Goal: Find specific page/section: Find specific page/section

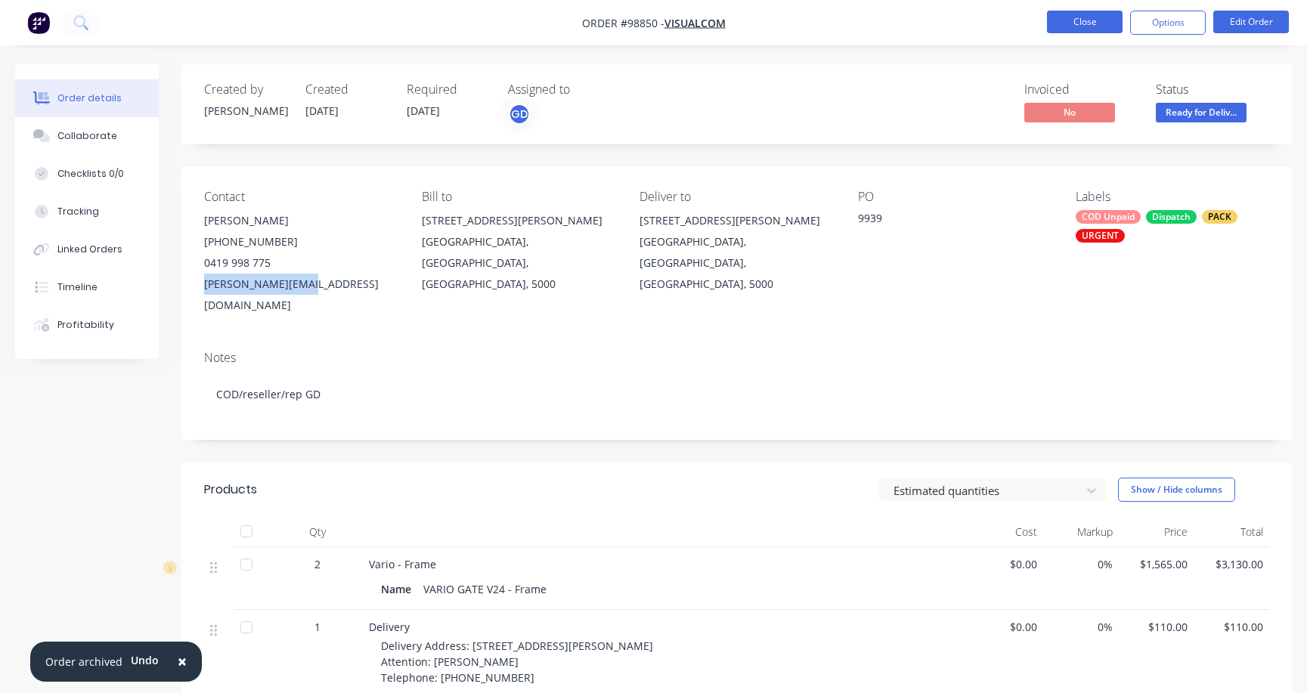
click at [1086, 21] on button "Close" at bounding box center [1085, 22] width 76 height 23
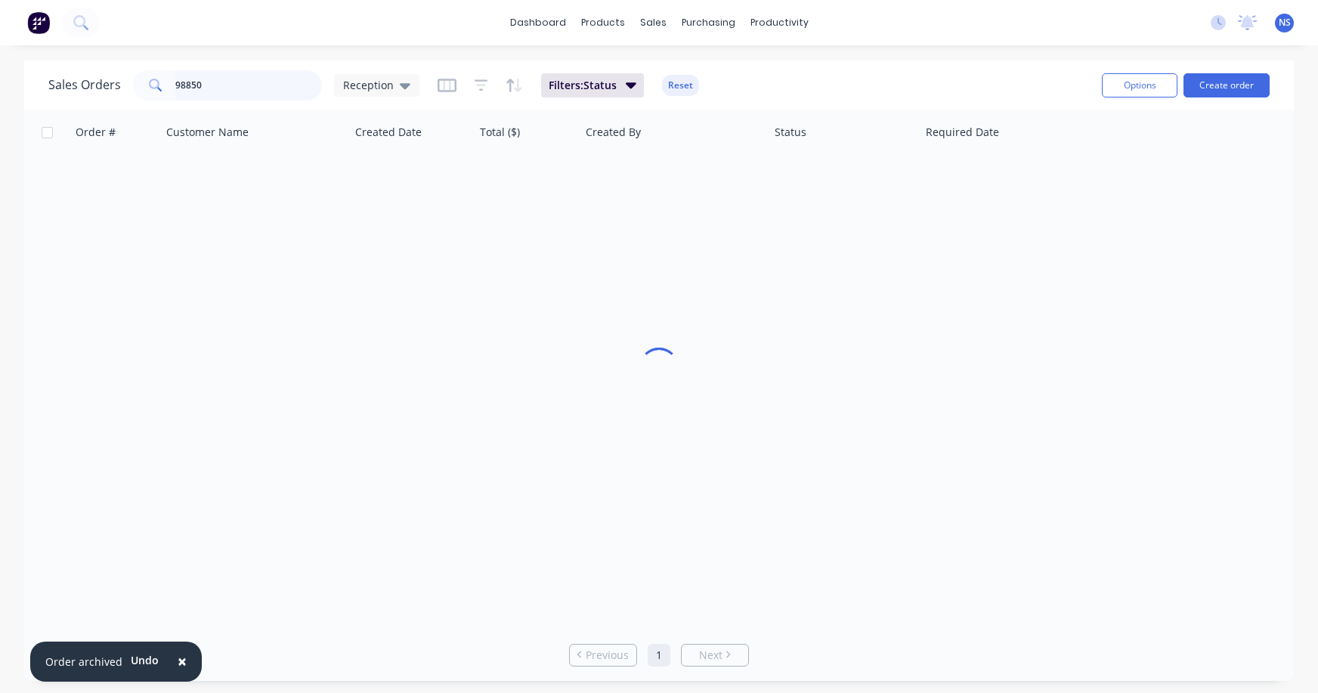
click at [234, 79] on input "98850" at bounding box center [248, 85] width 147 height 30
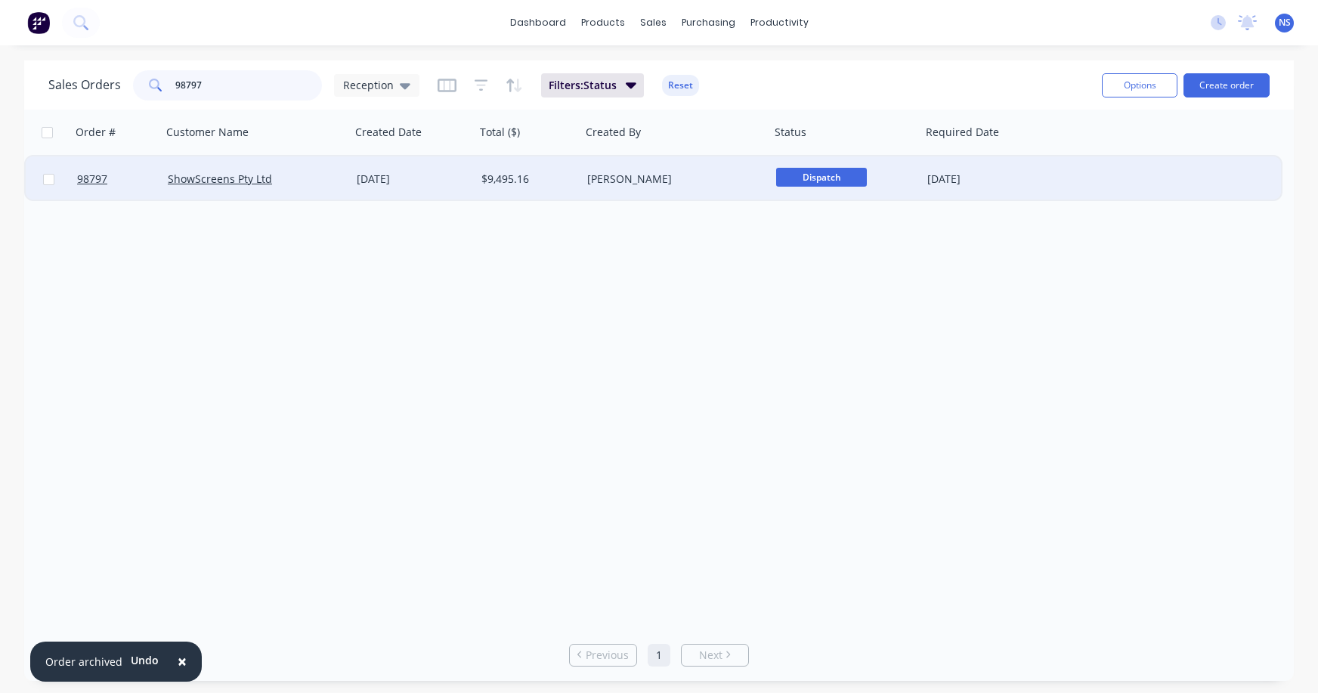
type input "98797"
click at [322, 184] on div "ShowScreens Pty Ltd" at bounding box center [252, 179] width 168 height 15
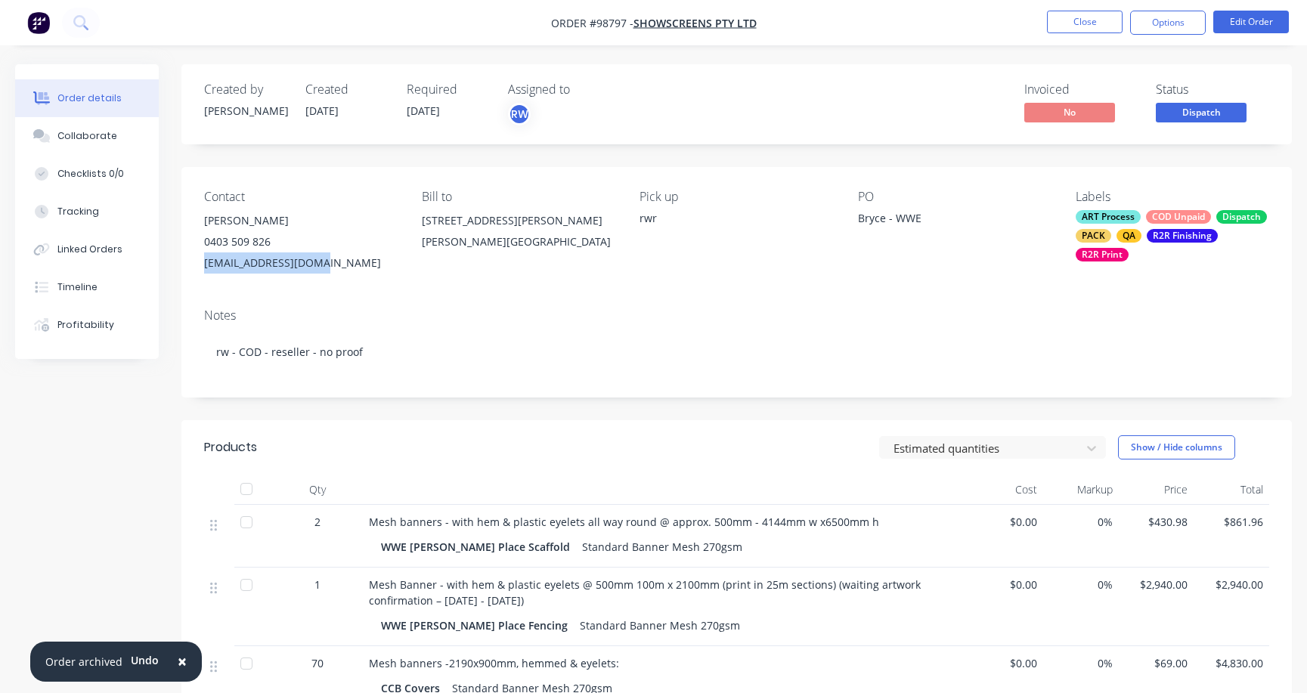
drag, startPoint x: 200, startPoint y: 261, endPoint x: 293, endPoint y: 265, distance: 93.0
click at [320, 262] on div "Contact [PERSON_NAME] [PHONE_NUMBER] [EMAIL_ADDRESS][DOMAIN_NAME] Bill to [STRE…" at bounding box center [736, 231] width 1110 height 129
copy div "[EMAIL_ADDRESS][DOMAIN_NAME]"
click at [72, 138] on div "Collaborate" at bounding box center [87, 136] width 60 height 14
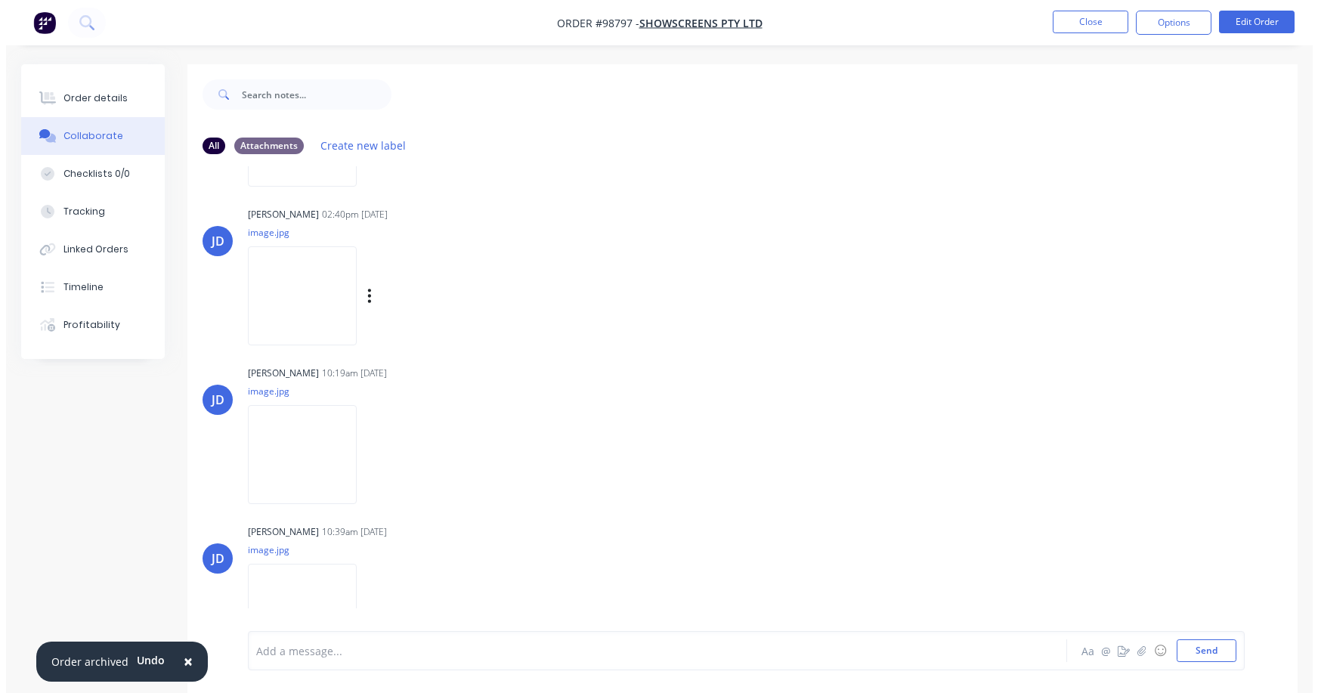
scroll to position [812, 0]
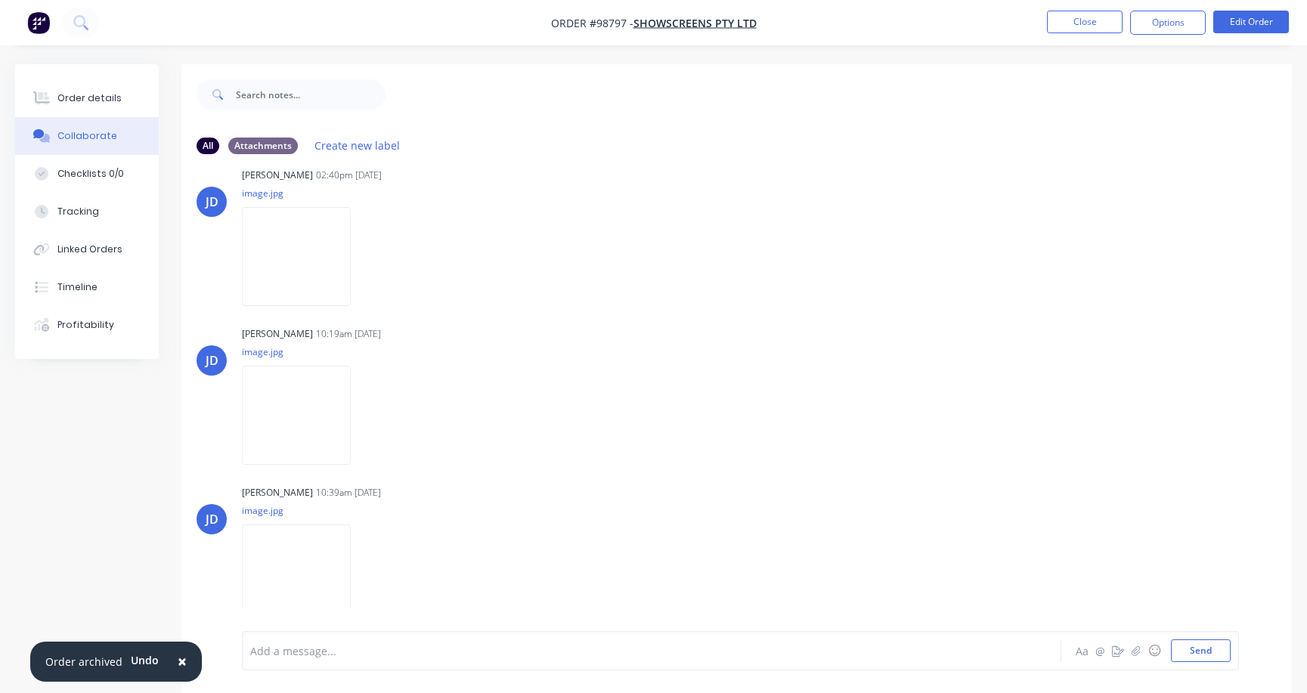
click at [331, 658] on div at bounding box center [618, 651] width 735 height 16
click at [1089, 21] on button "Close" at bounding box center [1085, 22] width 76 height 23
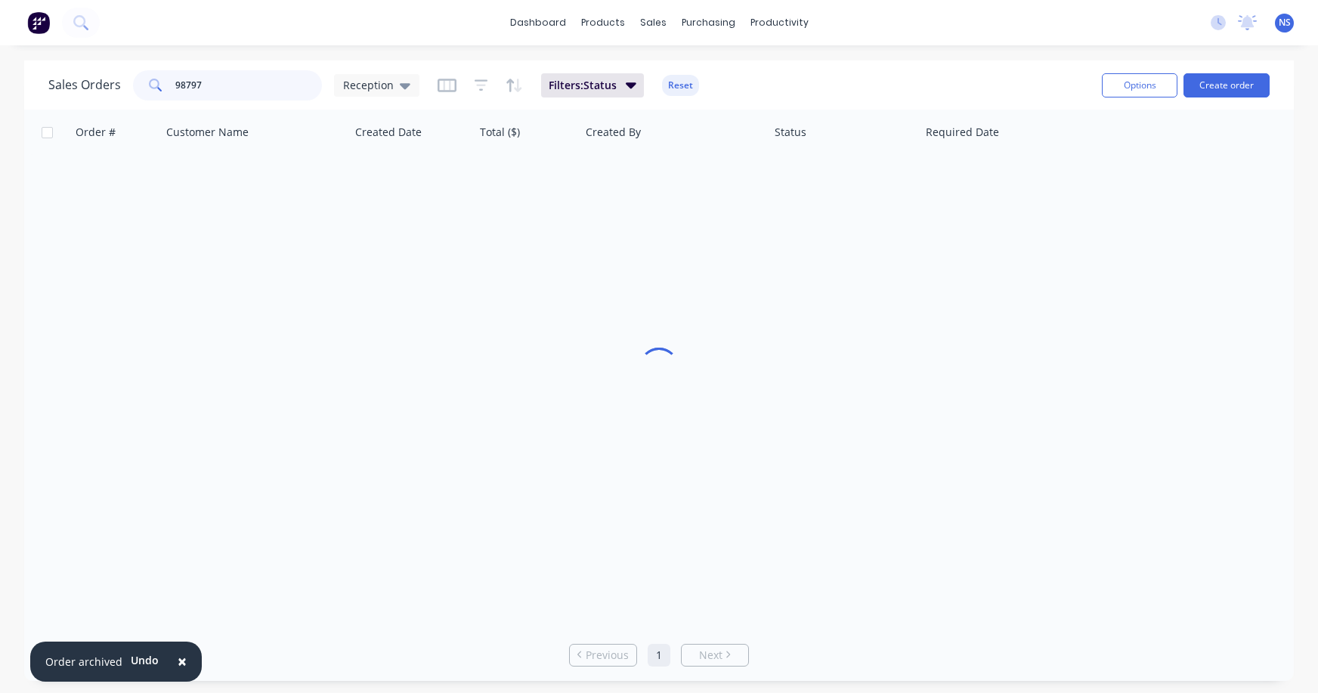
drag, startPoint x: 225, startPoint y: 80, endPoint x: 162, endPoint y: 76, distance: 63.6
click at [162, 76] on div "98797" at bounding box center [227, 85] width 189 height 30
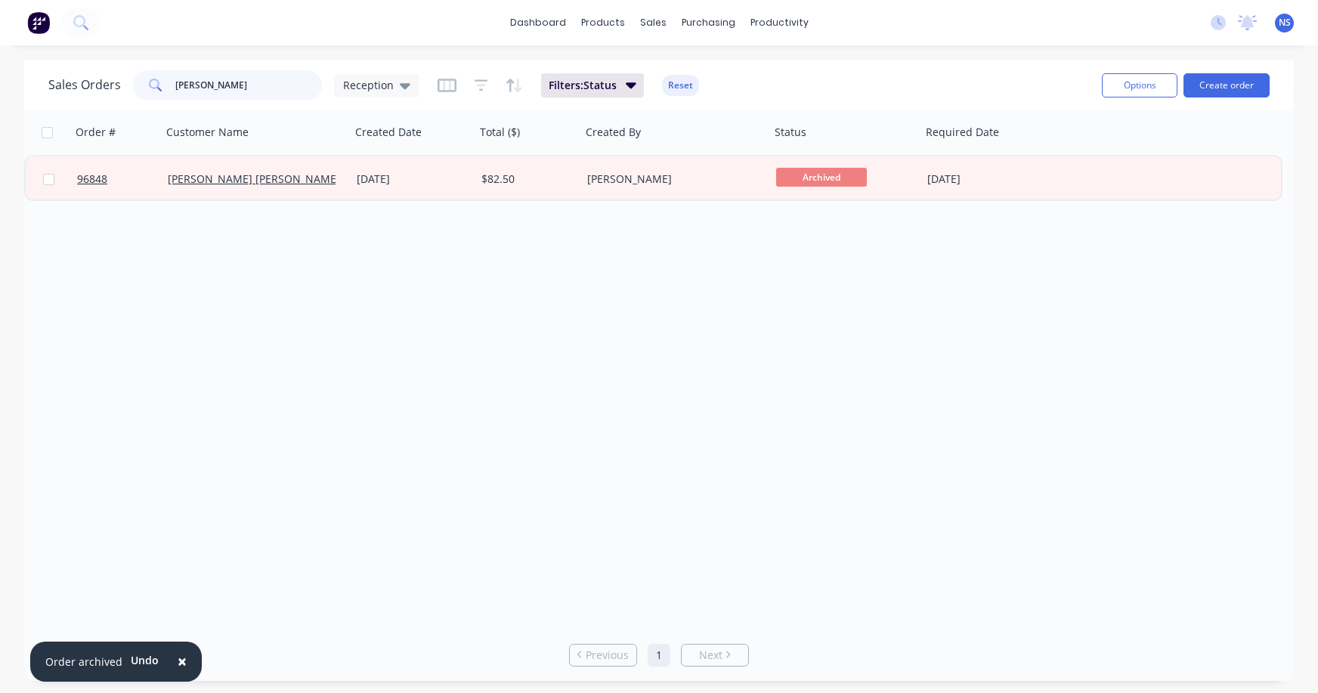
type input "[PERSON_NAME]"
drag, startPoint x: 224, startPoint y: 86, endPoint x: 125, endPoint y: 76, distance: 99.6
click at [140, 76] on div "[PERSON_NAME]" at bounding box center [227, 85] width 189 height 30
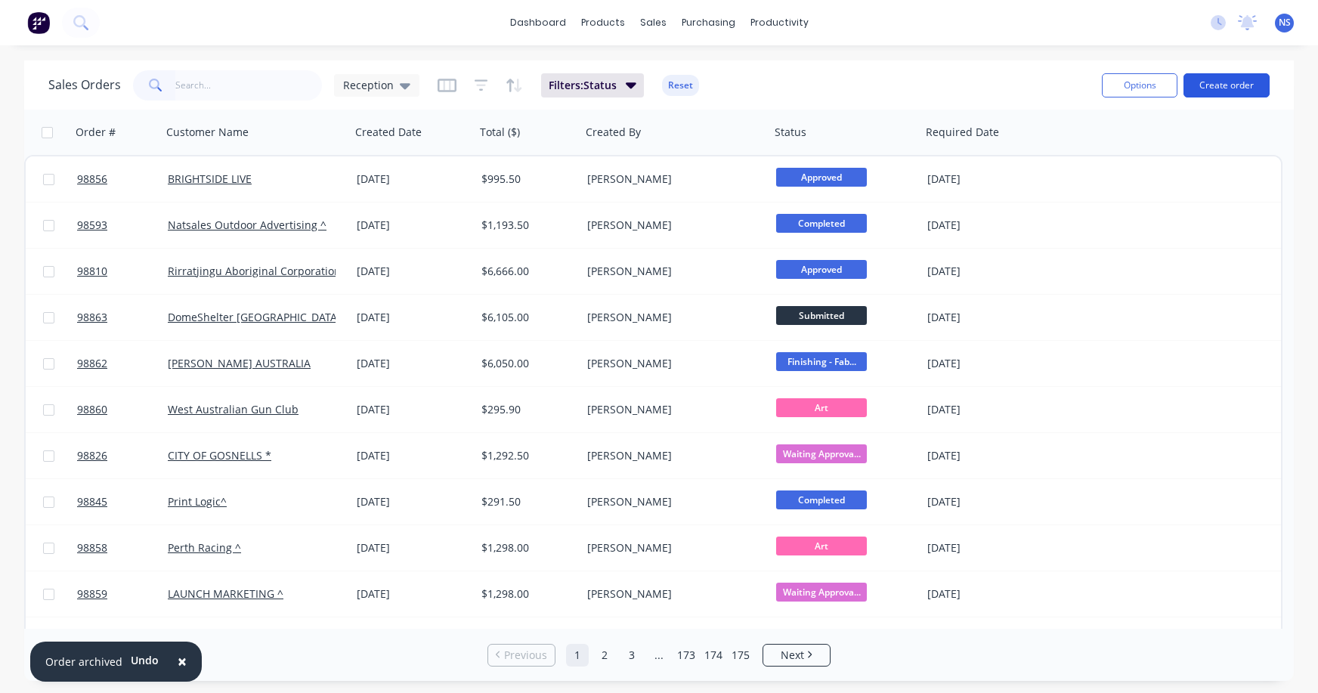
click at [1221, 85] on button "Create order" at bounding box center [1227, 85] width 86 height 24
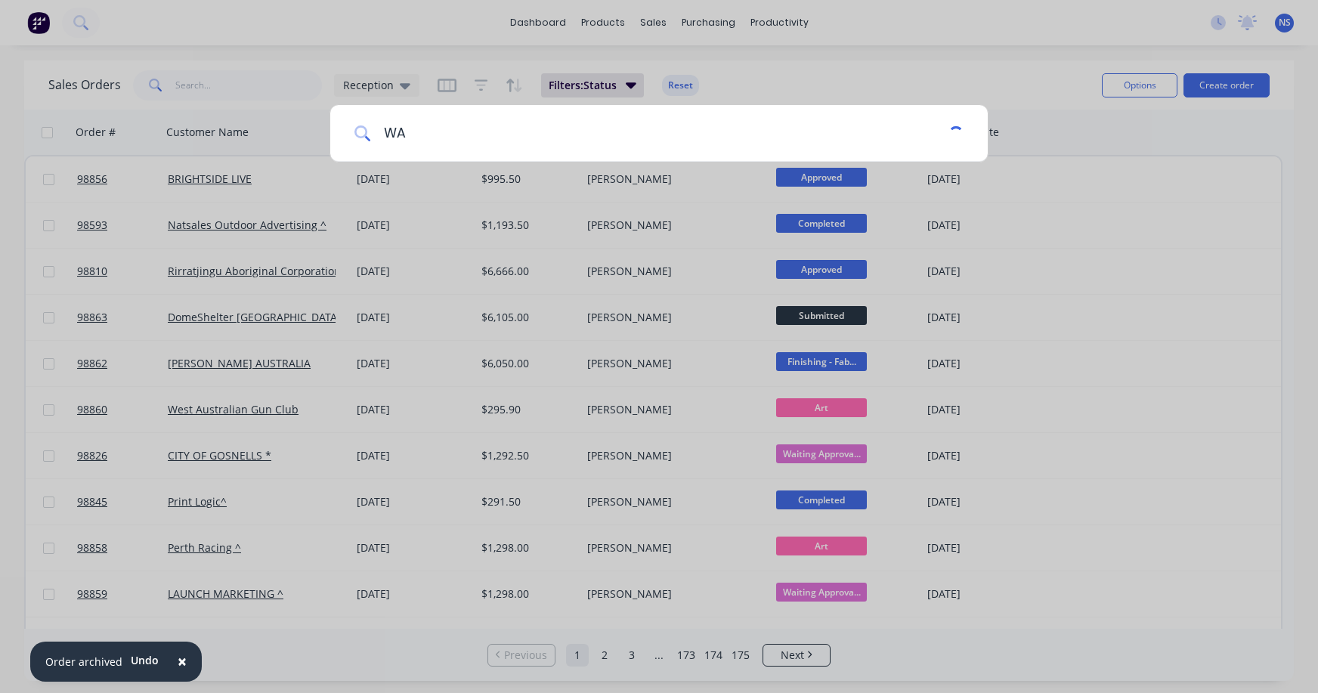
type input "W"
click at [816, 60] on div at bounding box center [659, 346] width 1318 height 693
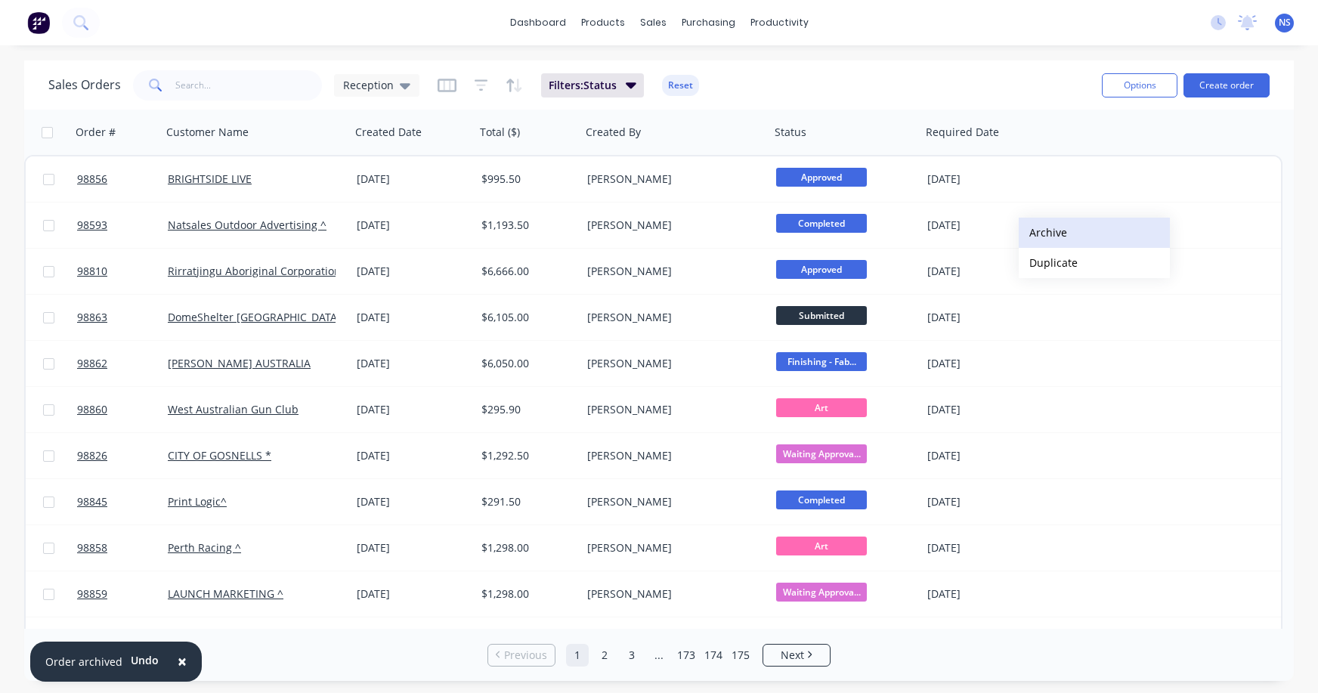
click at [1053, 230] on button "Archive" at bounding box center [1094, 233] width 151 height 30
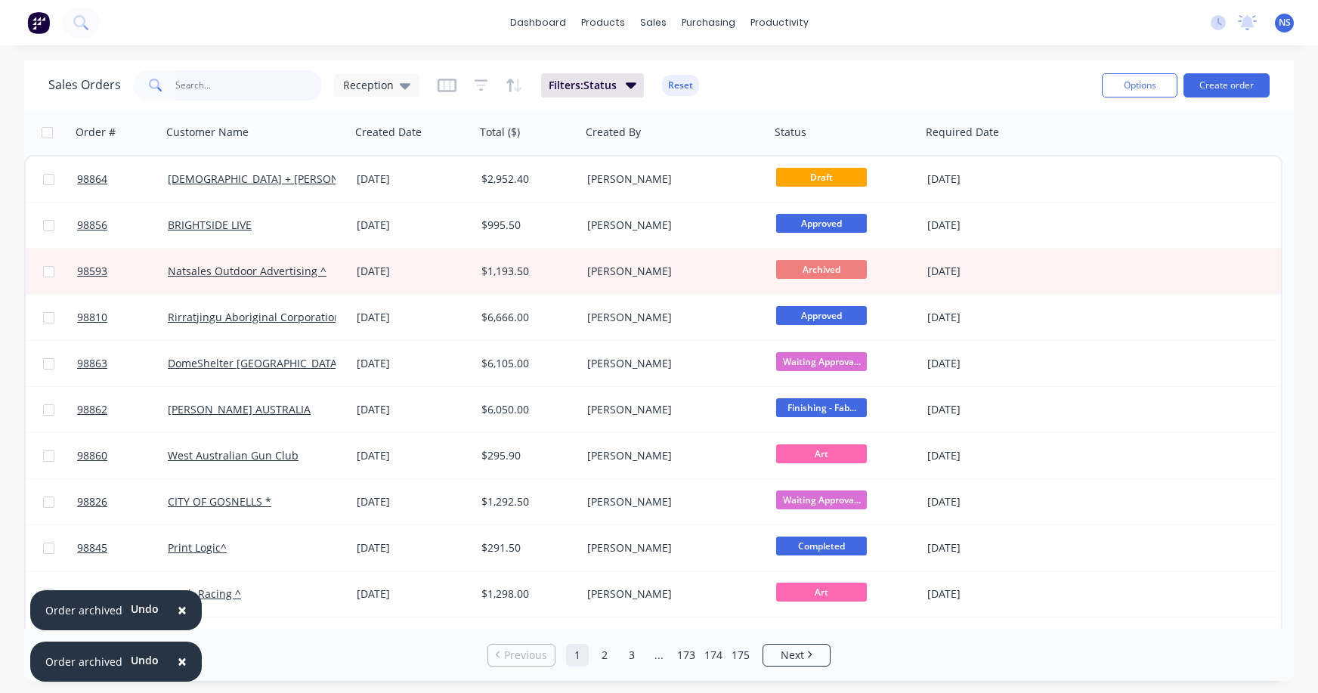
click at [212, 85] on input "text" at bounding box center [248, 85] width 147 height 30
type input "98798"
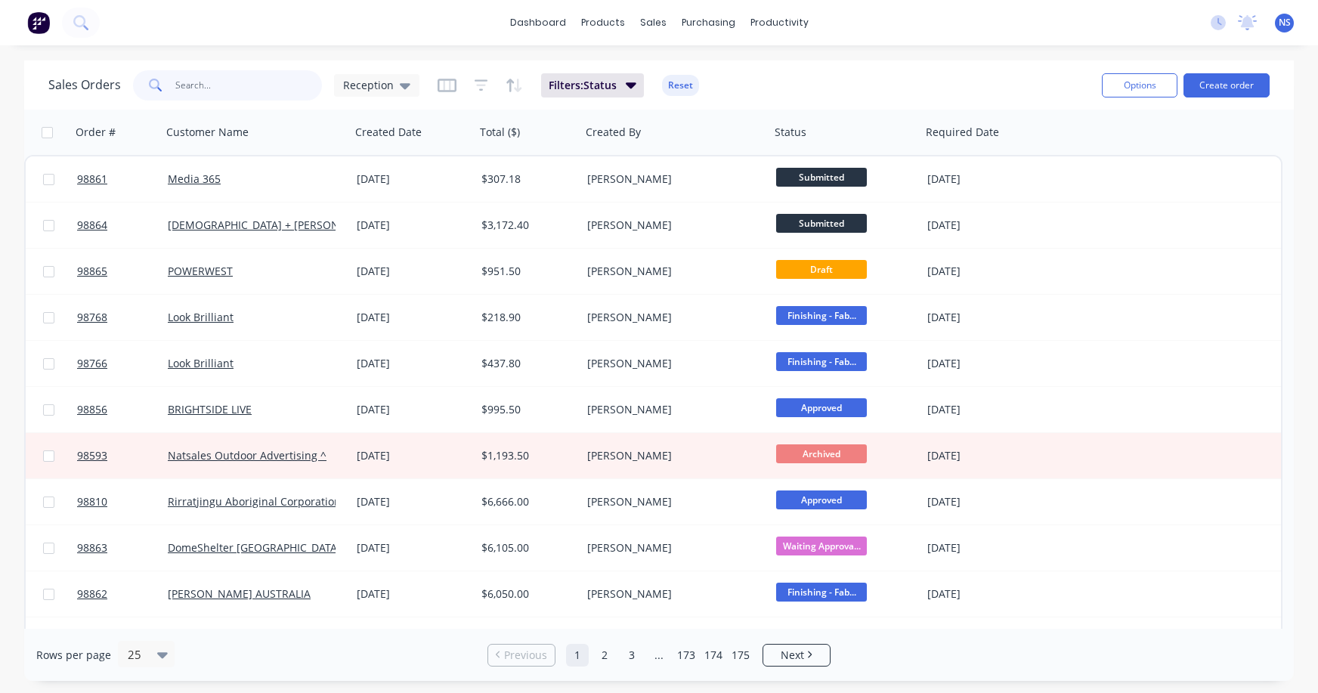
click at [204, 85] on input "text" at bounding box center [248, 85] width 147 height 30
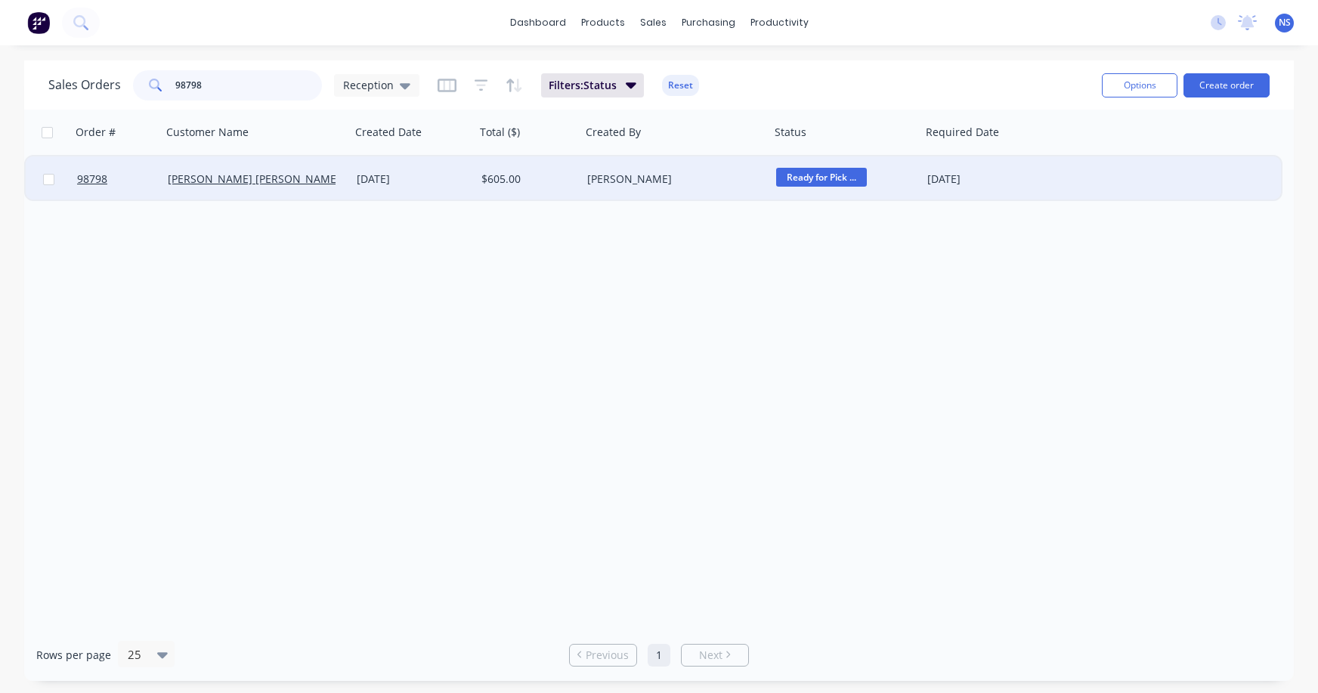
type input "98798"
click at [446, 163] on div "[DATE]" at bounding box center [413, 178] width 125 height 45
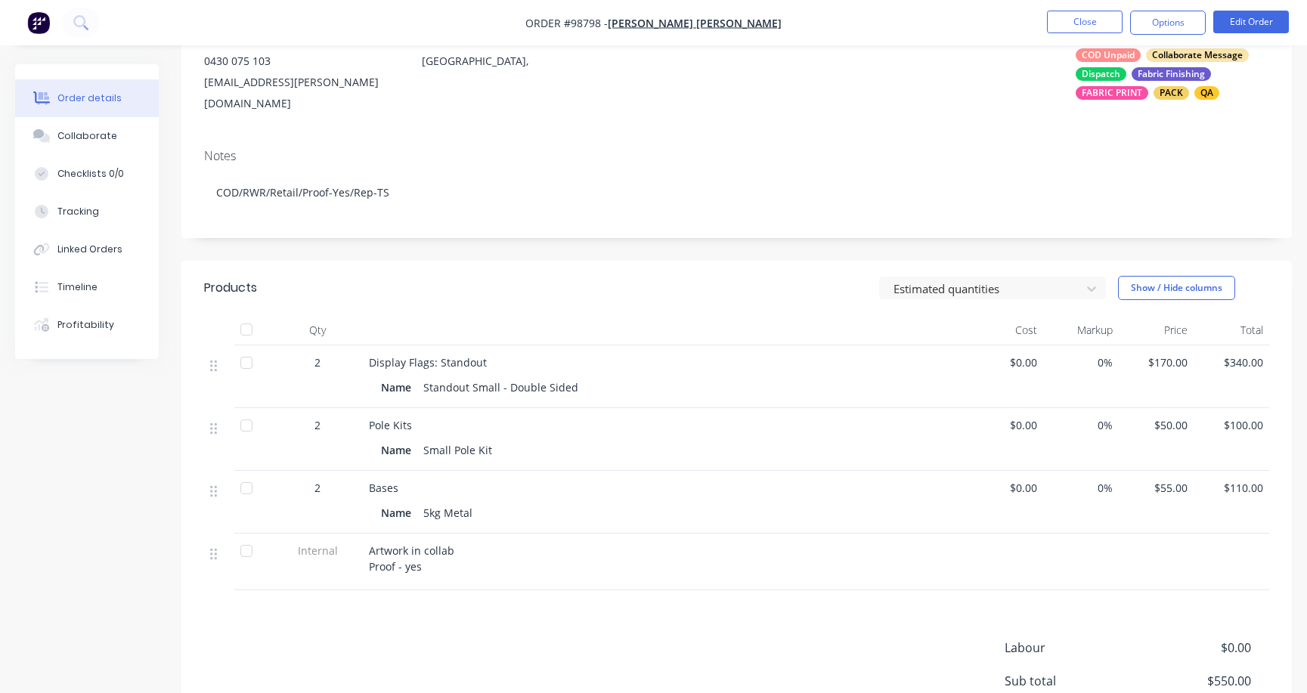
scroll to position [184, 0]
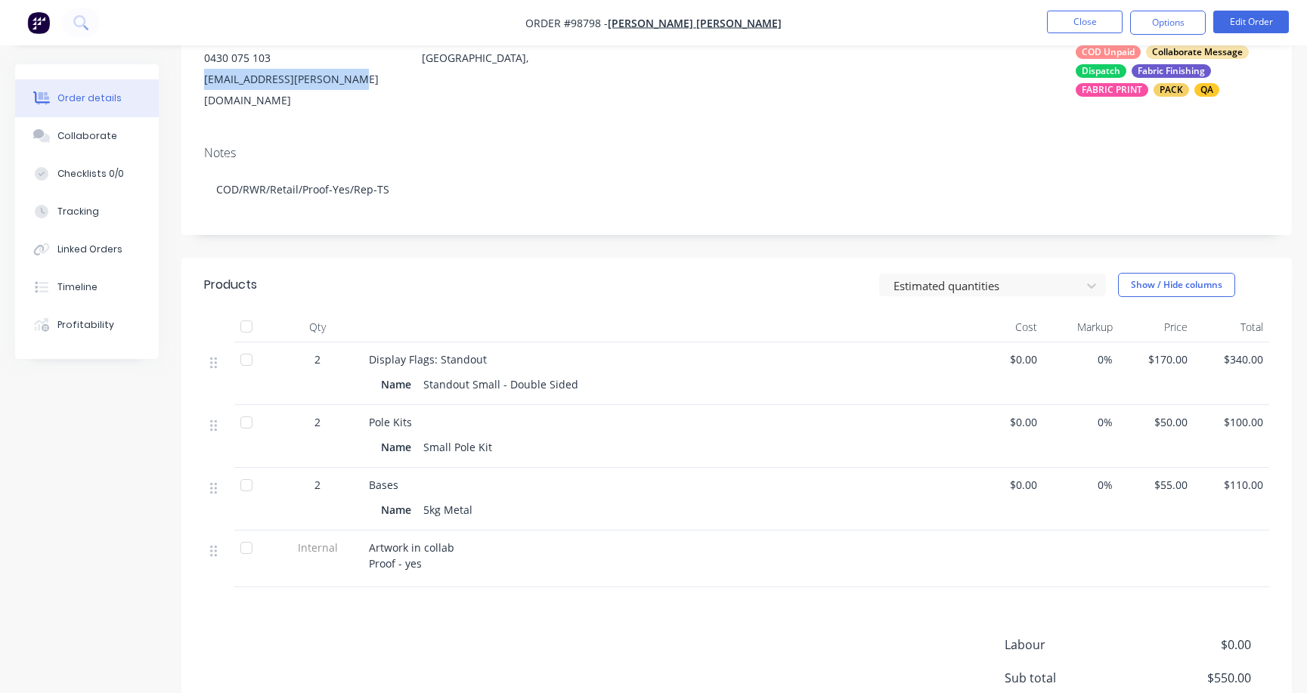
drag, startPoint x: 205, startPoint y: 76, endPoint x: 361, endPoint y: 81, distance: 156.5
click at [367, 81] on div "maharshi.pandya@y7mail.com" at bounding box center [300, 90] width 193 height 42
copy div "maharshi.pandya@y7mail.com"
click at [89, 132] on div "Collaborate" at bounding box center [87, 136] width 60 height 14
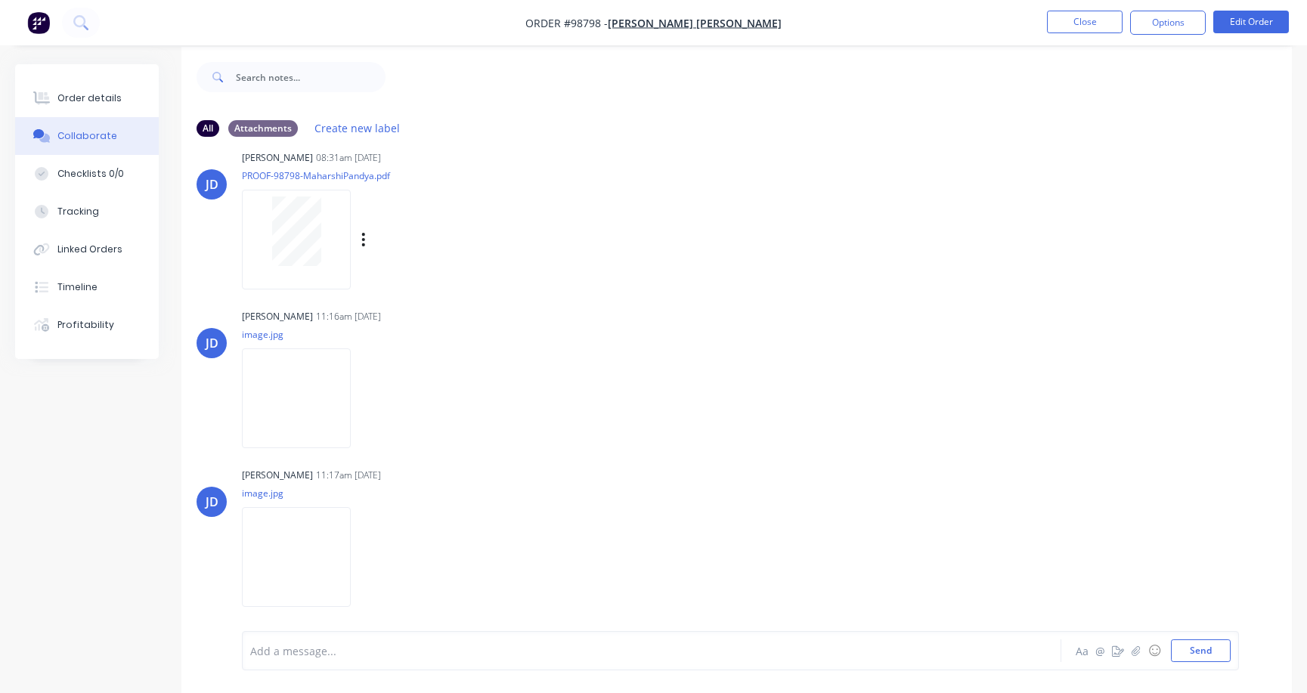
scroll to position [23, 0]
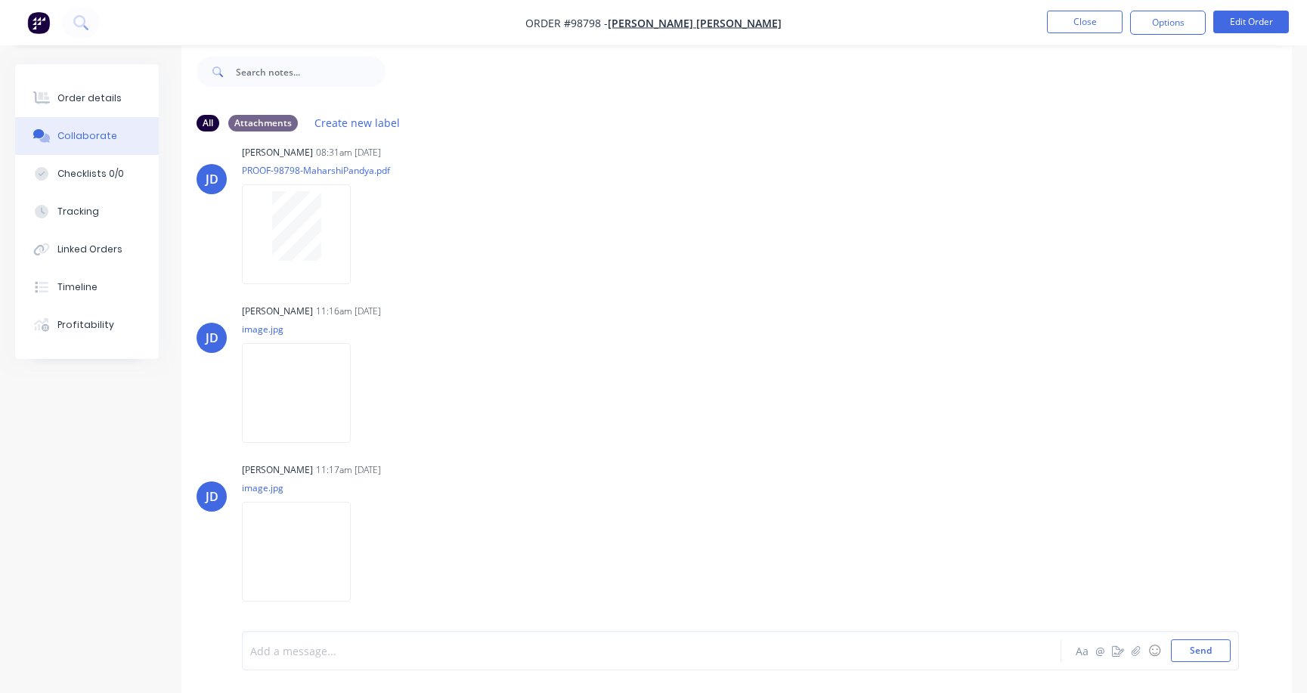
click at [431, 643] on div at bounding box center [618, 651] width 735 height 16
click at [1085, 23] on button "Close" at bounding box center [1085, 22] width 76 height 23
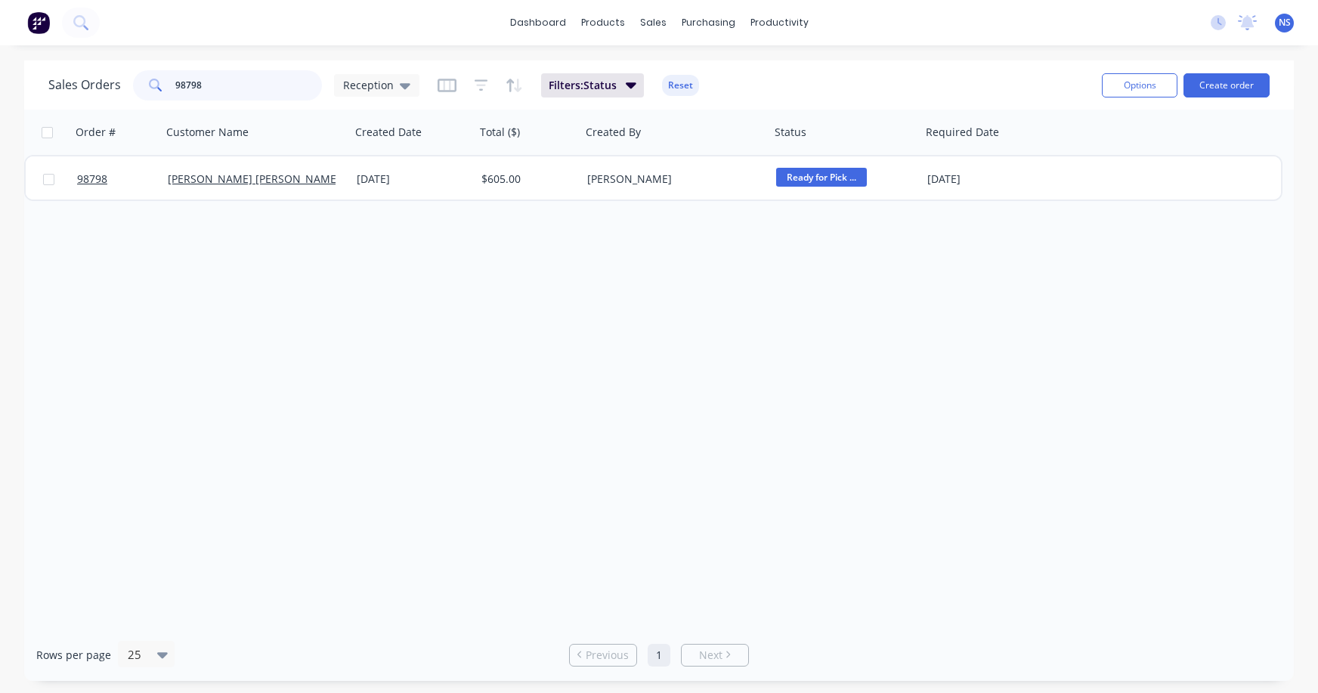
click at [228, 86] on input "98798" at bounding box center [248, 85] width 147 height 30
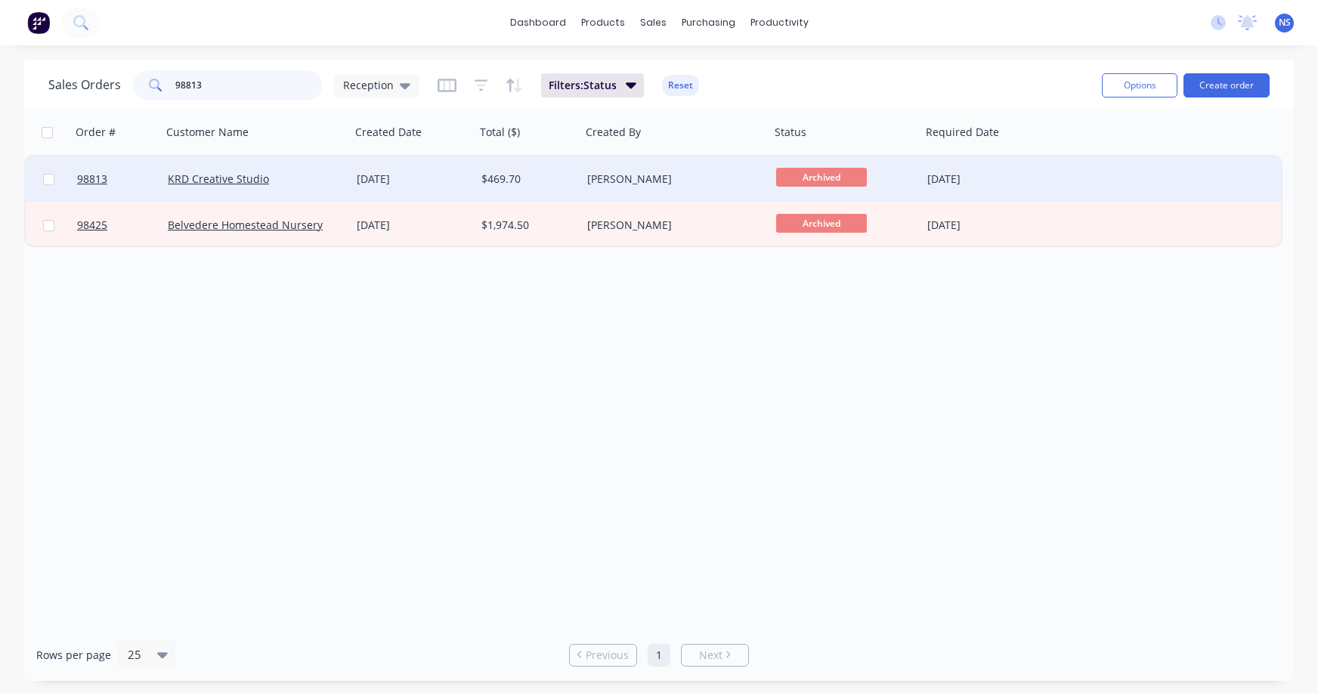
type input "98813"
click at [326, 178] on div "KRD Creative Studio" at bounding box center [252, 179] width 168 height 15
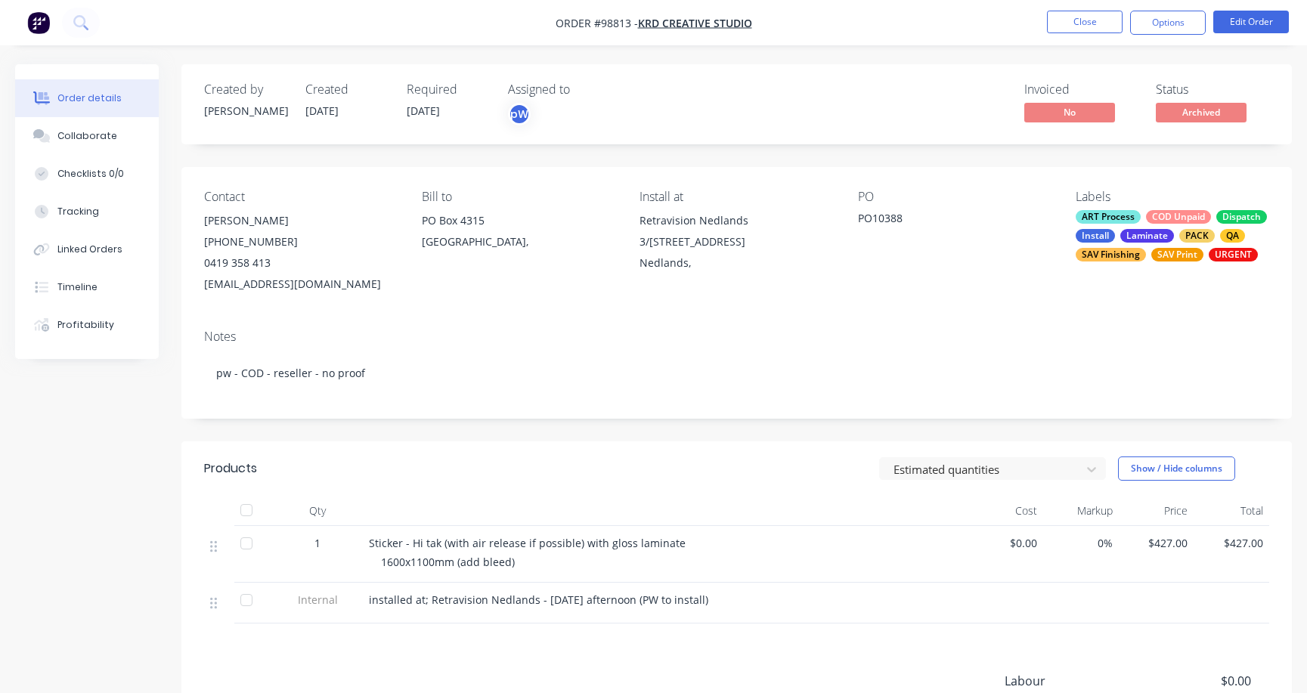
click at [1144, 220] on div "ART Process COD Unpaid Dispatch Install Laminate PACK QA SAV Finishing SAV Prin…" at bounding box center [1172, 235] width 193 height 51
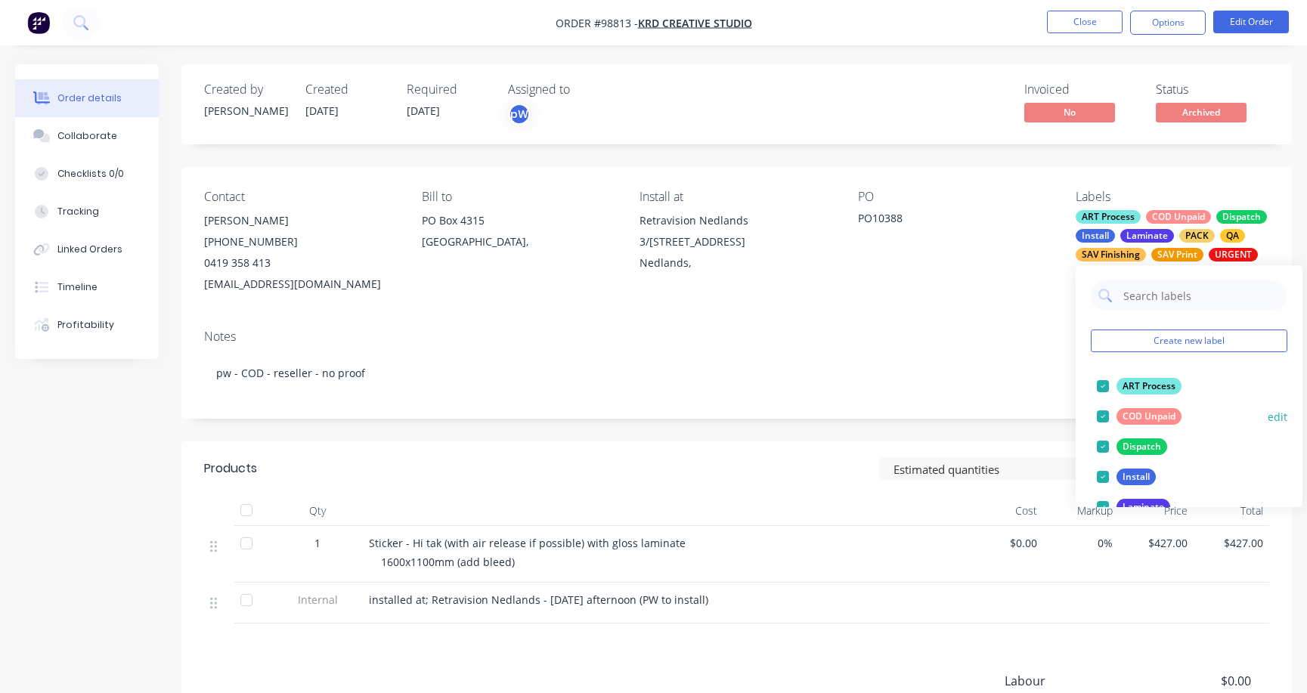
click at [1104, 414] on div at bounding box center [1103, 416] width 30 height 30
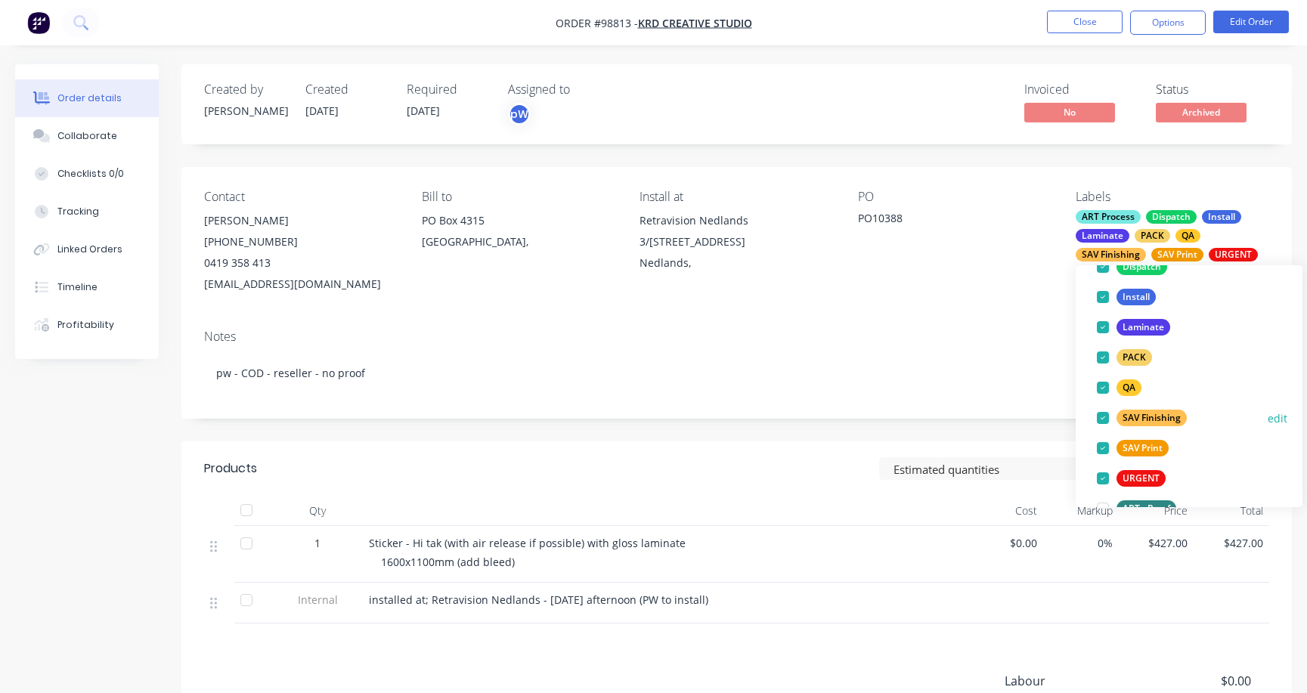
scroll to position [289, 0]
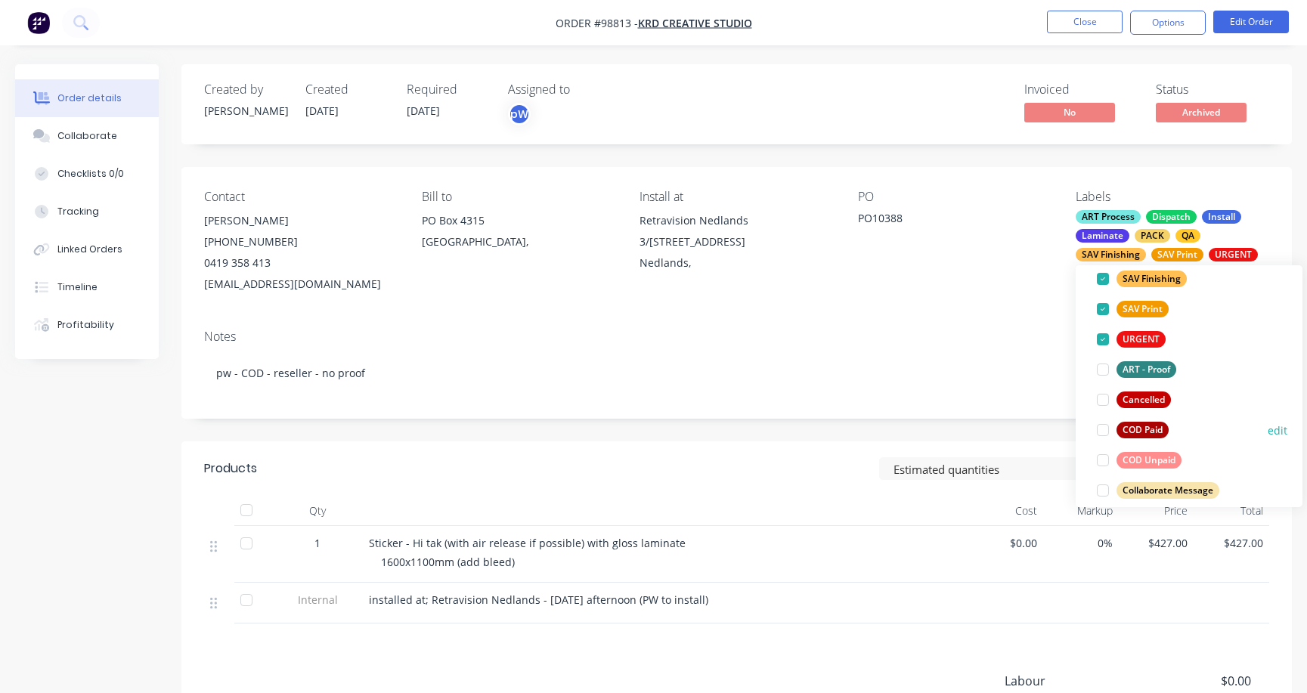
click at [1102, 429] on div at bounding box center [1103, 430] width 30 height 30
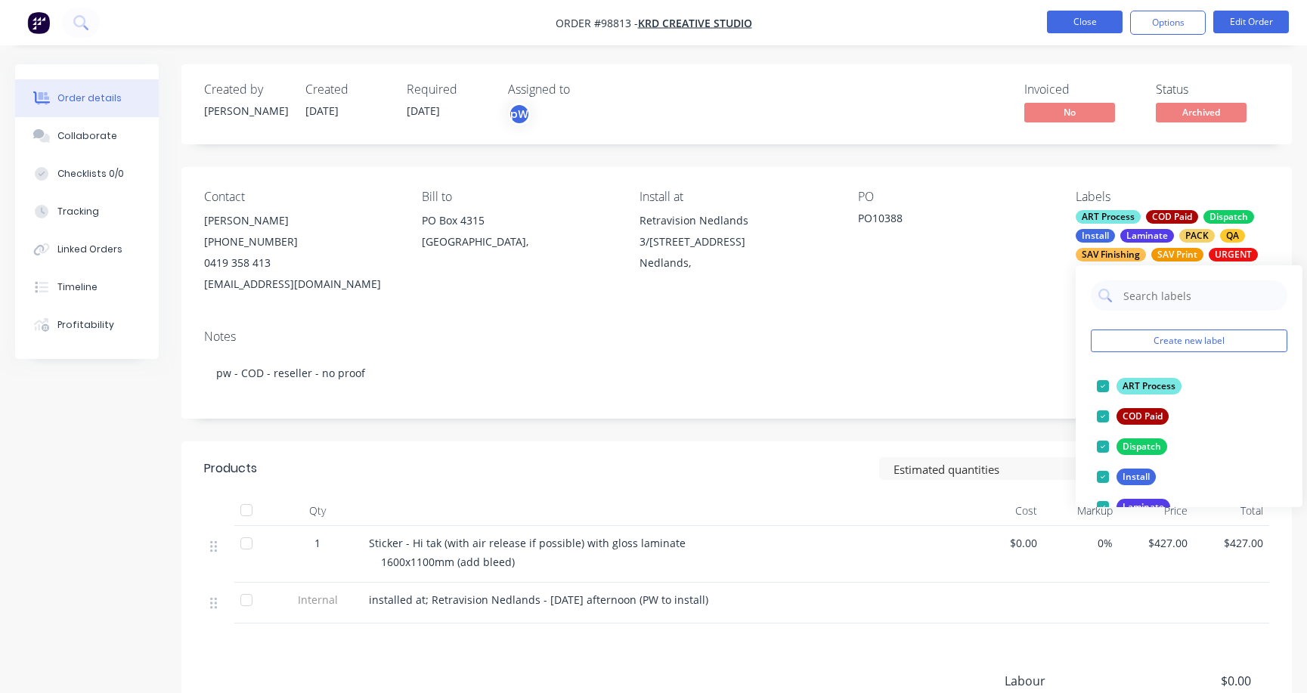
click at [1076, 22] on button "Close" at bounding box center [1085, 22] width 76 height 23
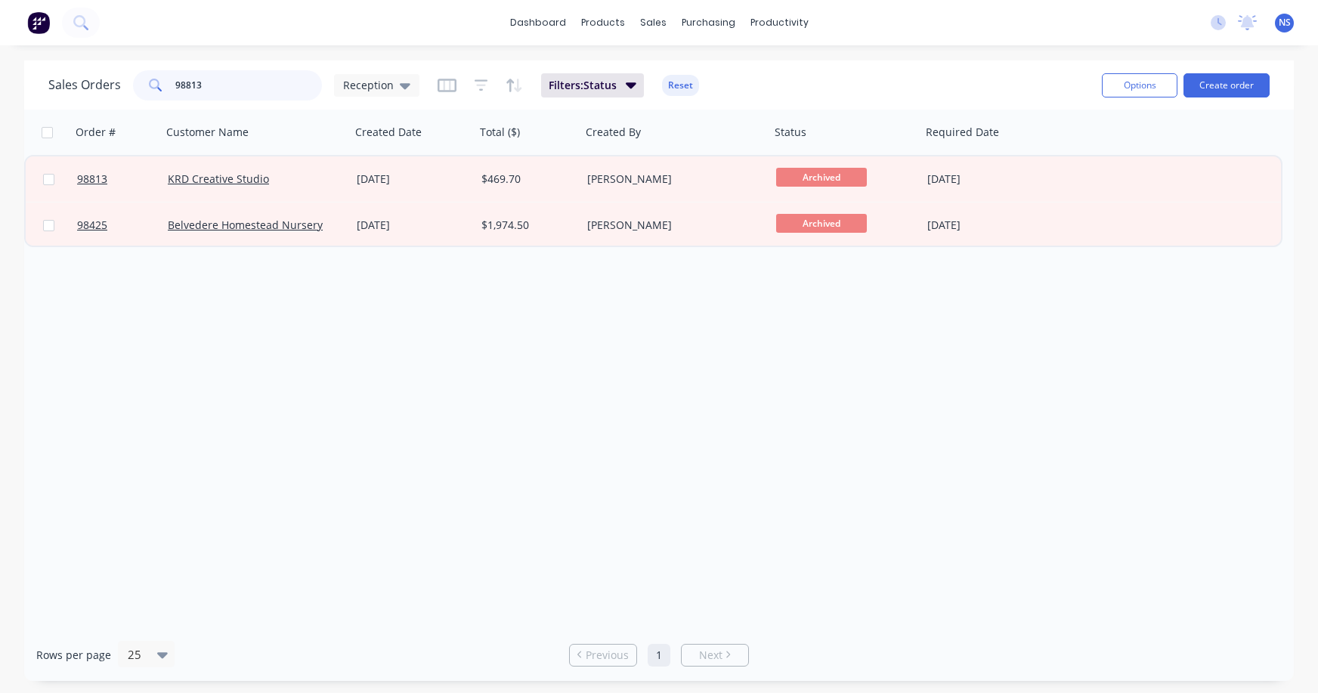
click at [238, 82] on input "98813" at bounding box center [248, 85] width 147 height 30
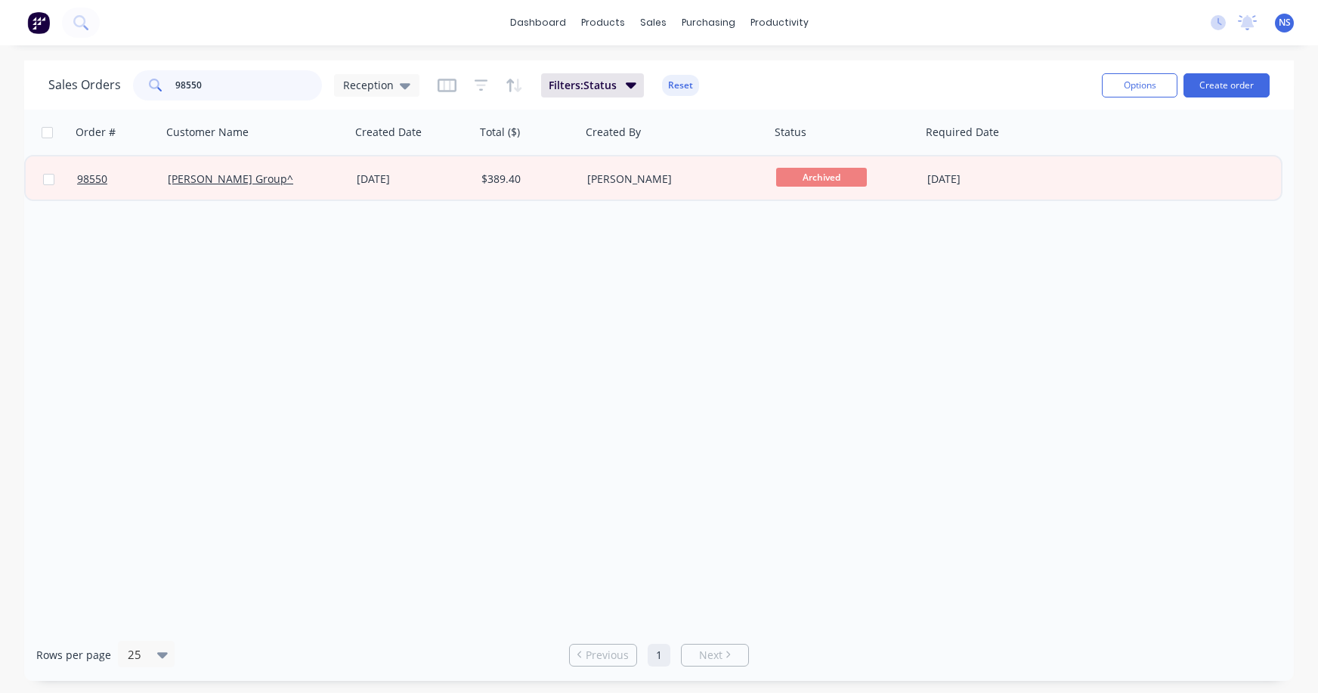
click at [193, 85] on input "98550" at bounding box center [248, 85] width 147 height 30
click at [190, 85] on input "98550" at bounding box center [248, 85] width 147 height 30
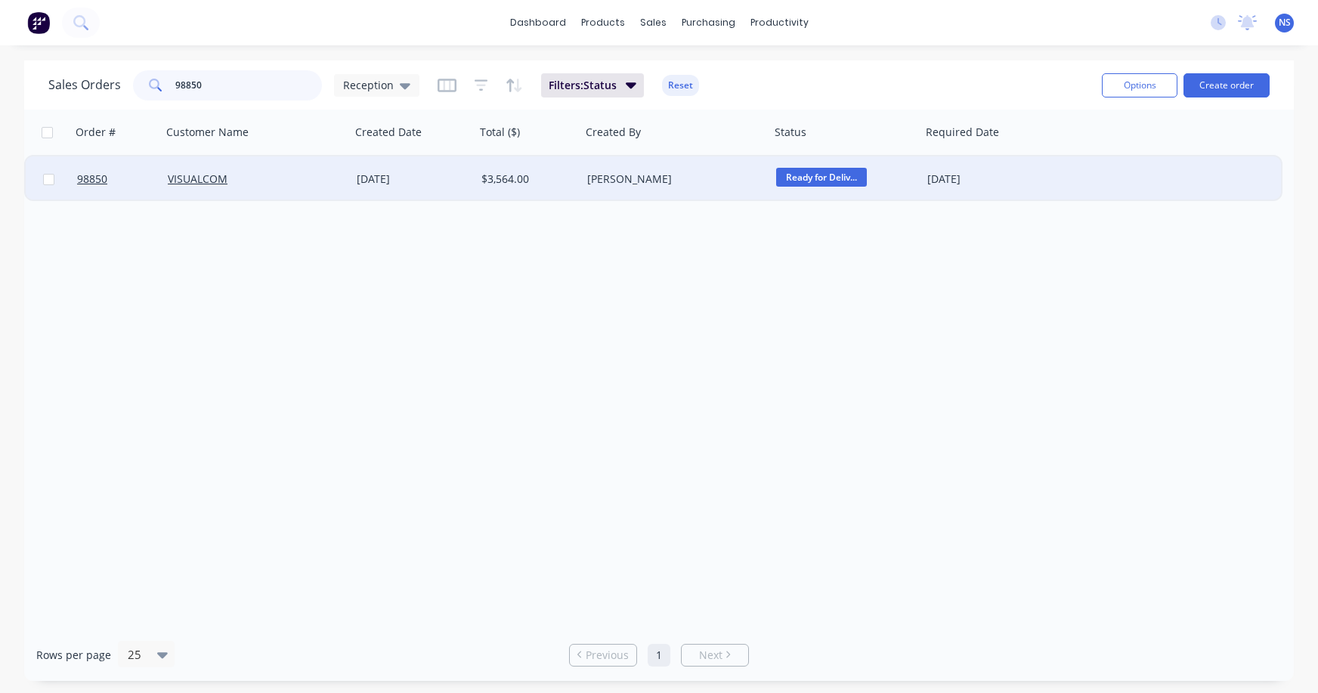
type input "98850"
click at [279, 188] on div "VISUALCOM" at bounding box center [256, 178] width 189 height 45
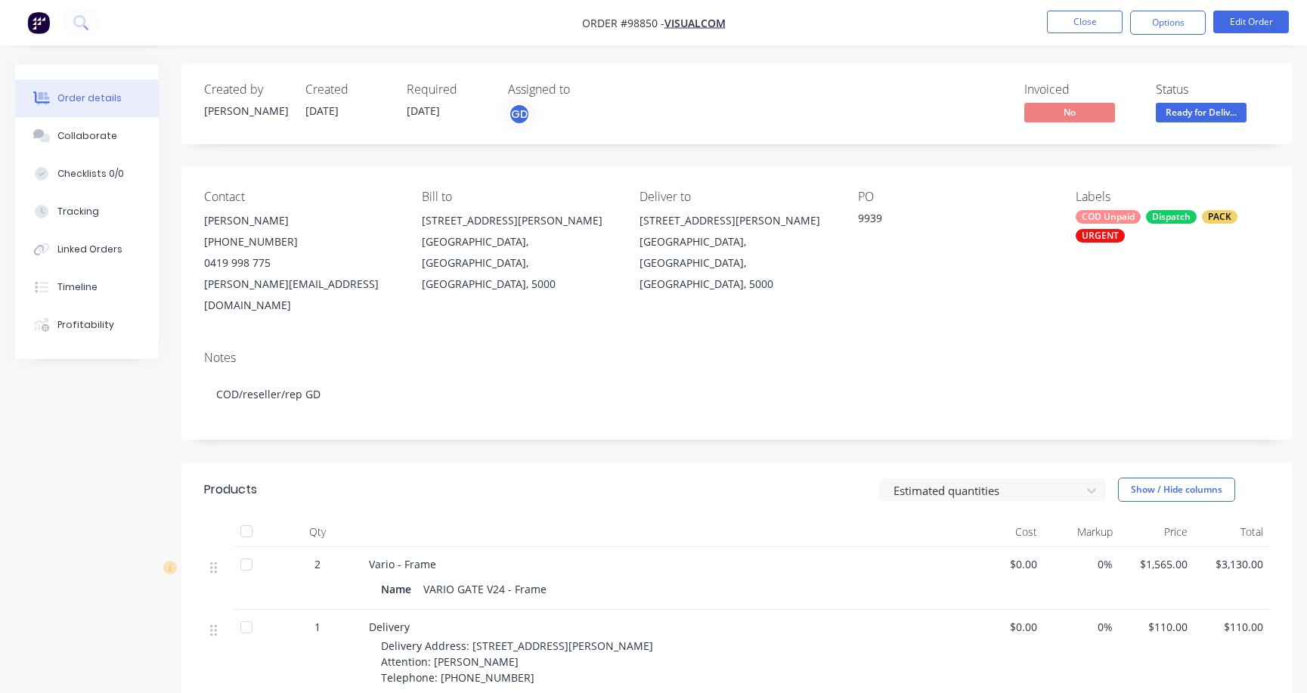
click at [1138, 228] on div "COD Unpaid Dispatch PACK URGENT" at bounding box center [1172, 226] width 193 height 33
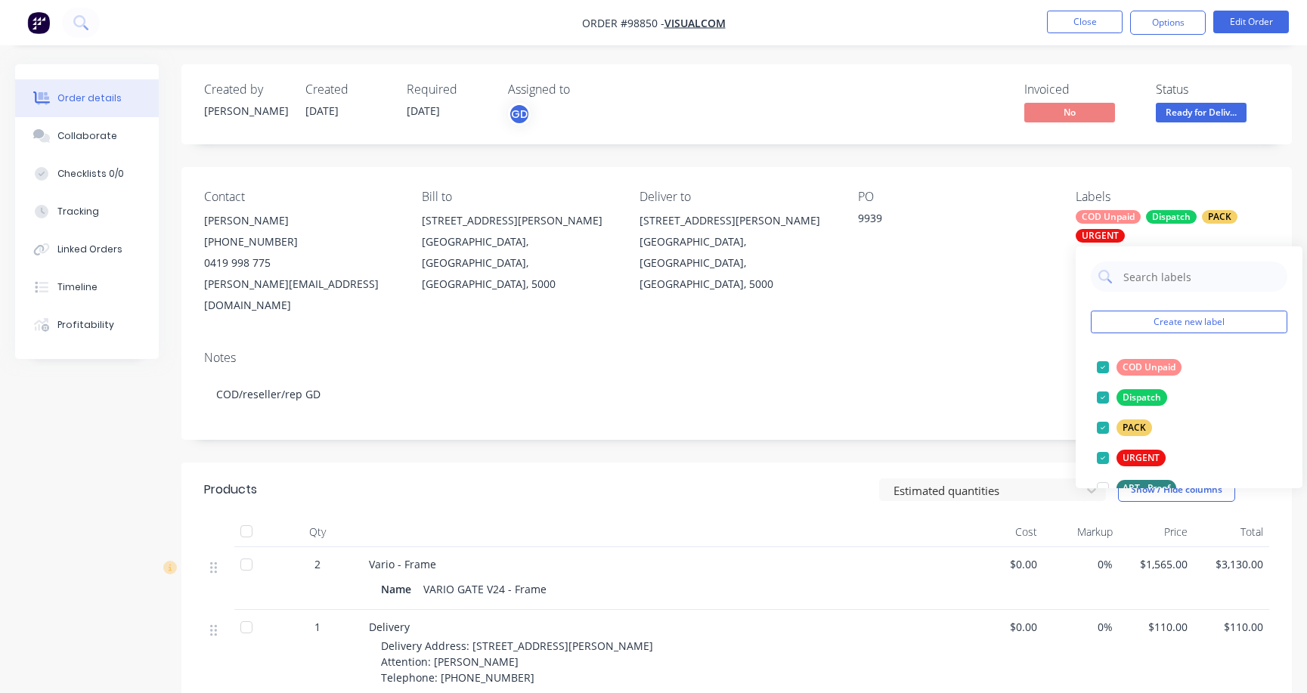
click at [1138, 228] on div "COD Unpaid Dispatch PACK URGENT" at bounding box center [1172, 226] width 193 height 33
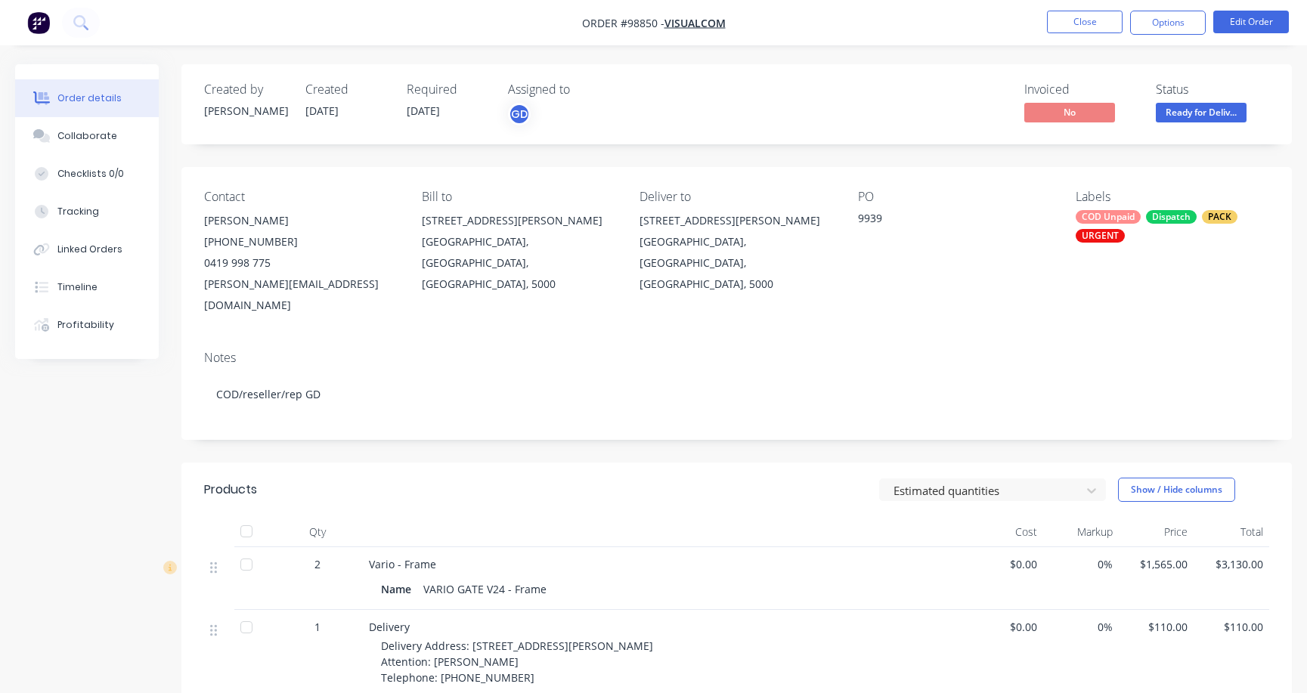
click at [1138, 228] on div "COD Unpaid Dispatch PACK URGENT" at bounding box center [1172, 226] width 193 height 33
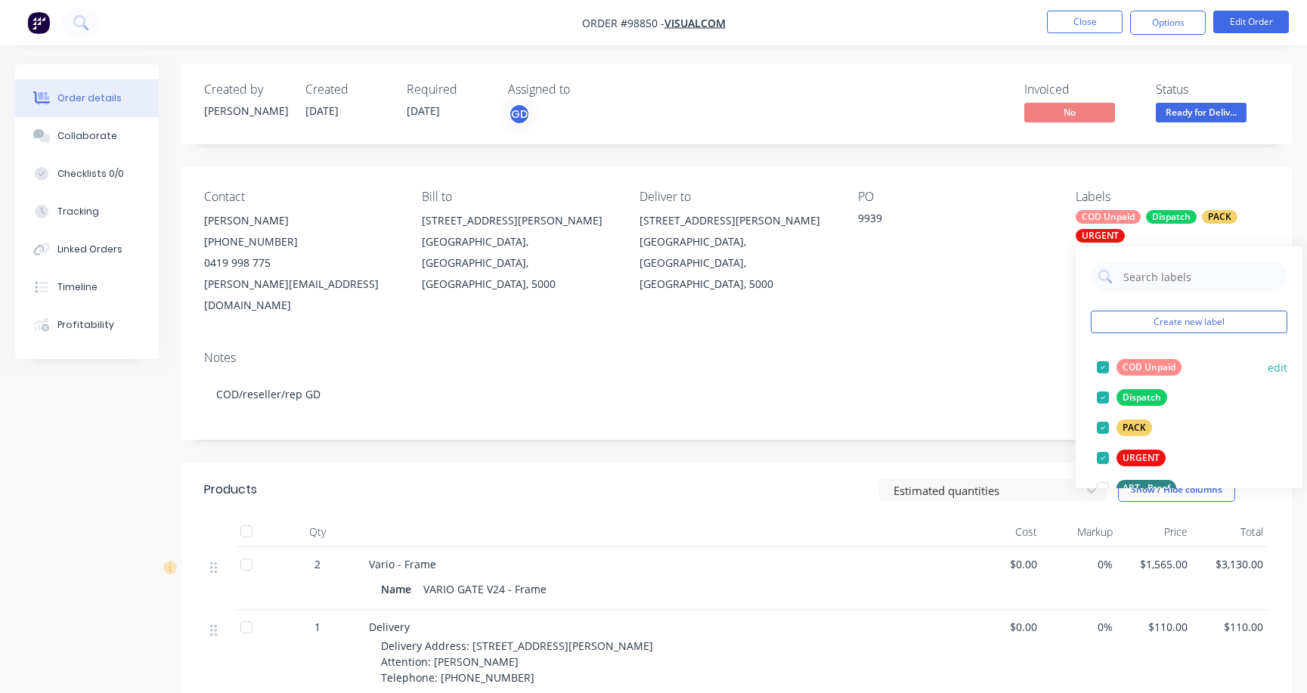
click at [1106, 368] on div at bounding box center [1103, 367] width 30 height 30
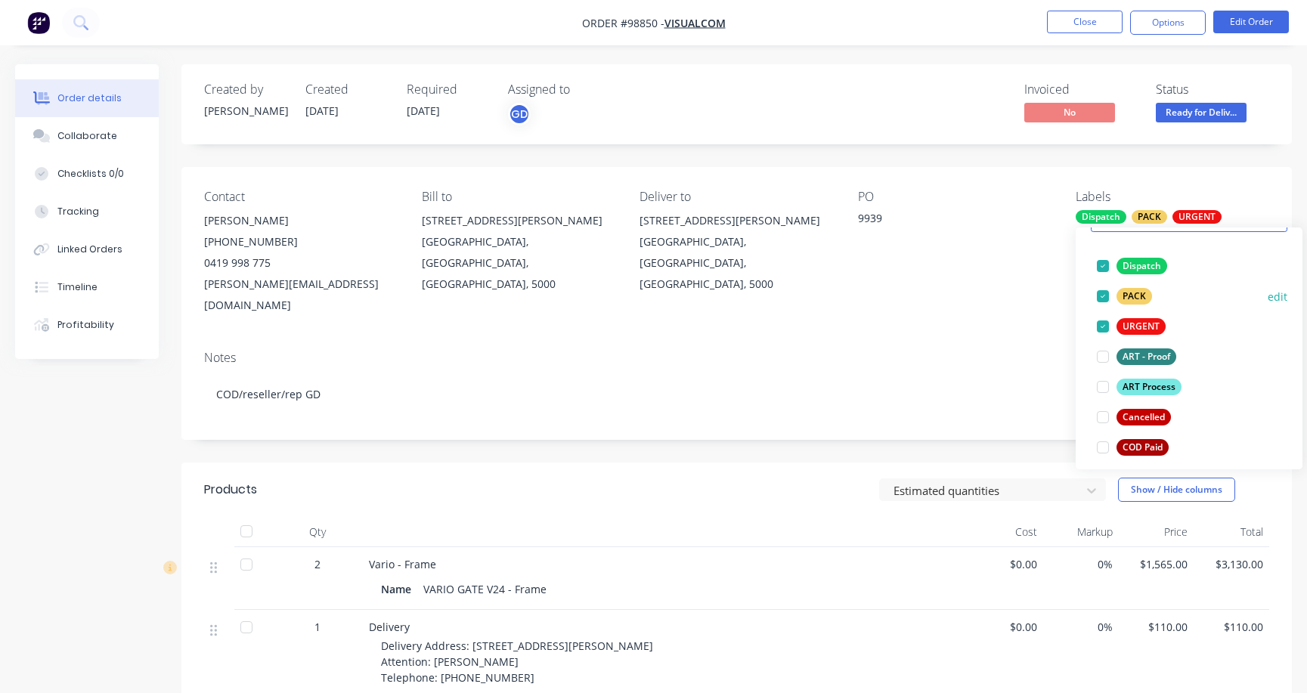
scroll to position [139, 0]
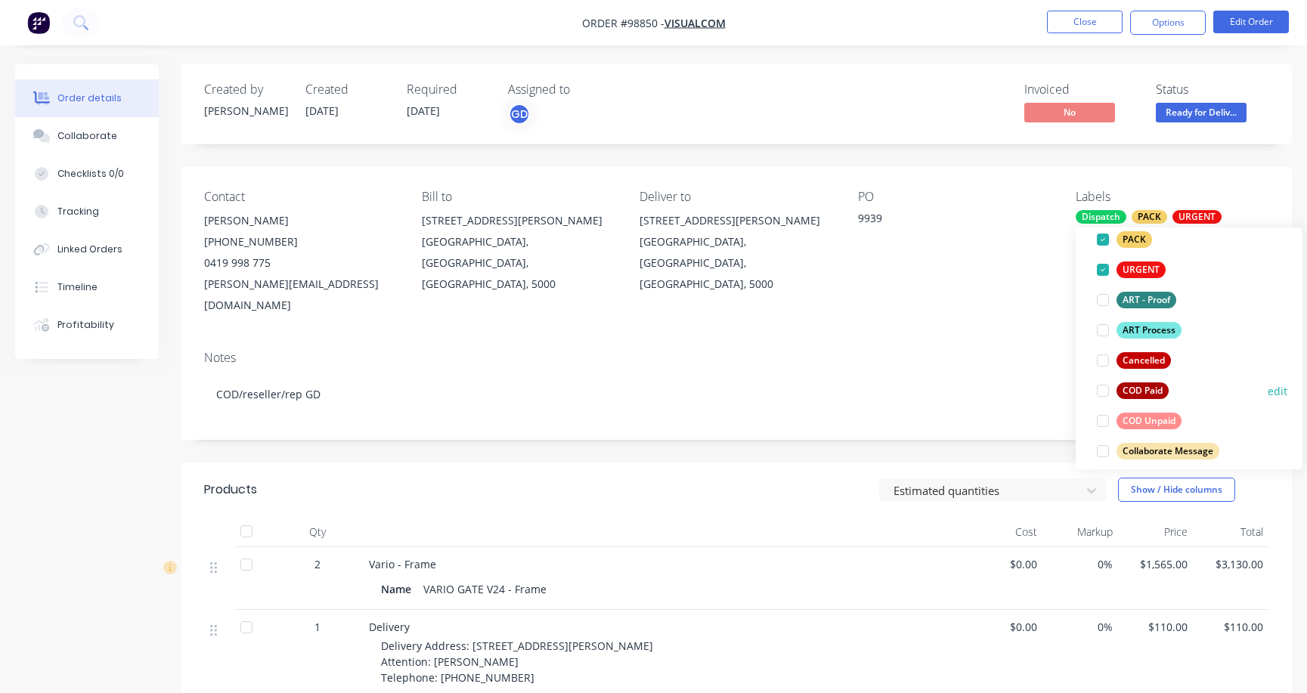
click at [1101, 392] on div at bounding box center [1103, 391] width 30 height 30
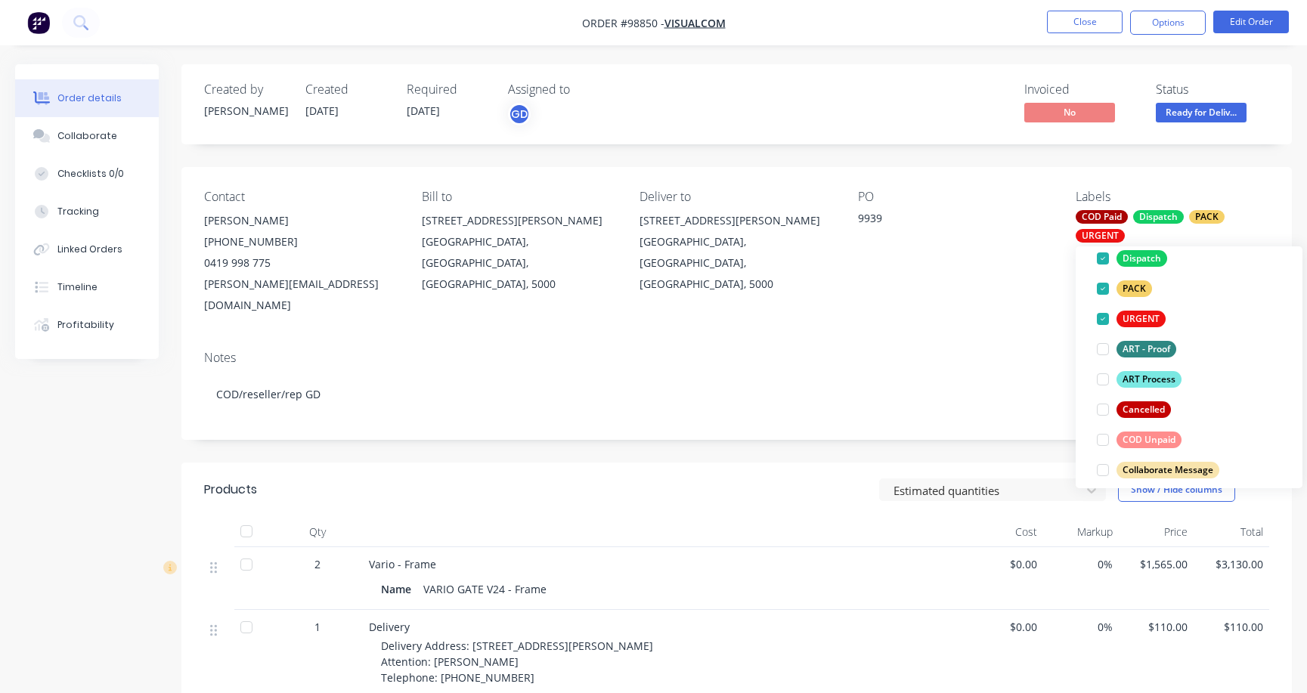
scroll to position [0, 0]
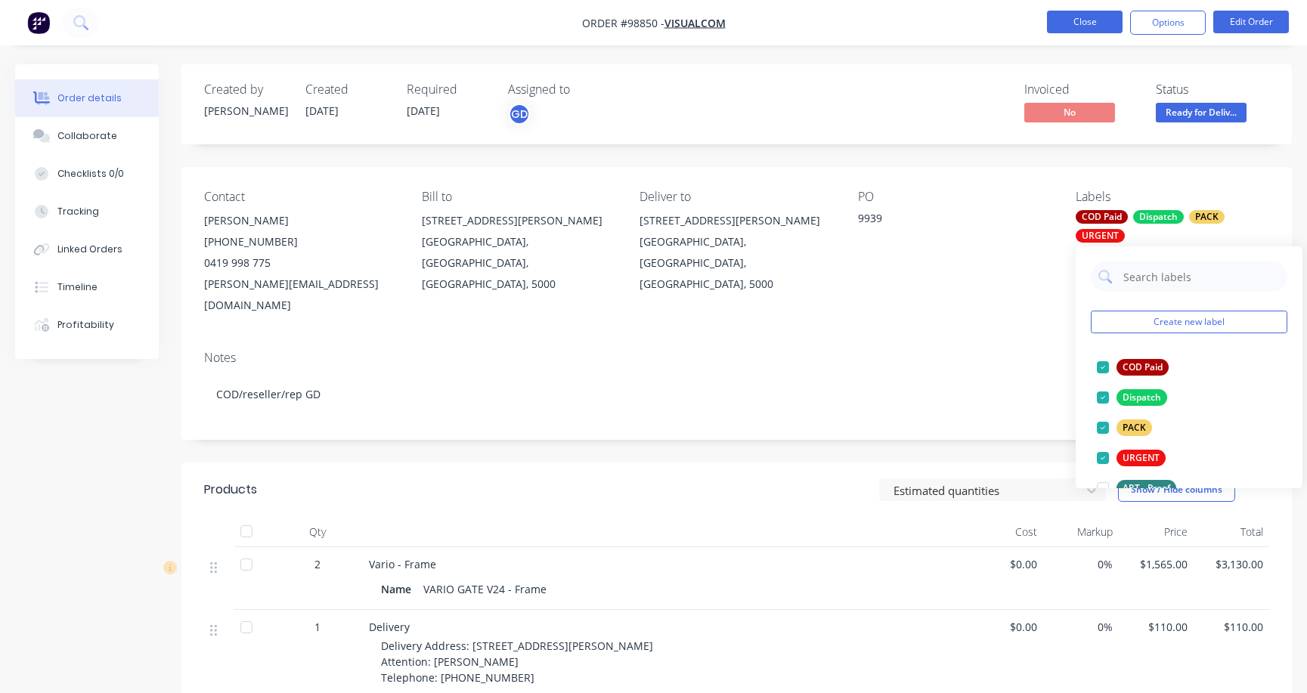
click at [1074, 21] on button "Close" at bounding box center [1085, 22] width 76 height 23
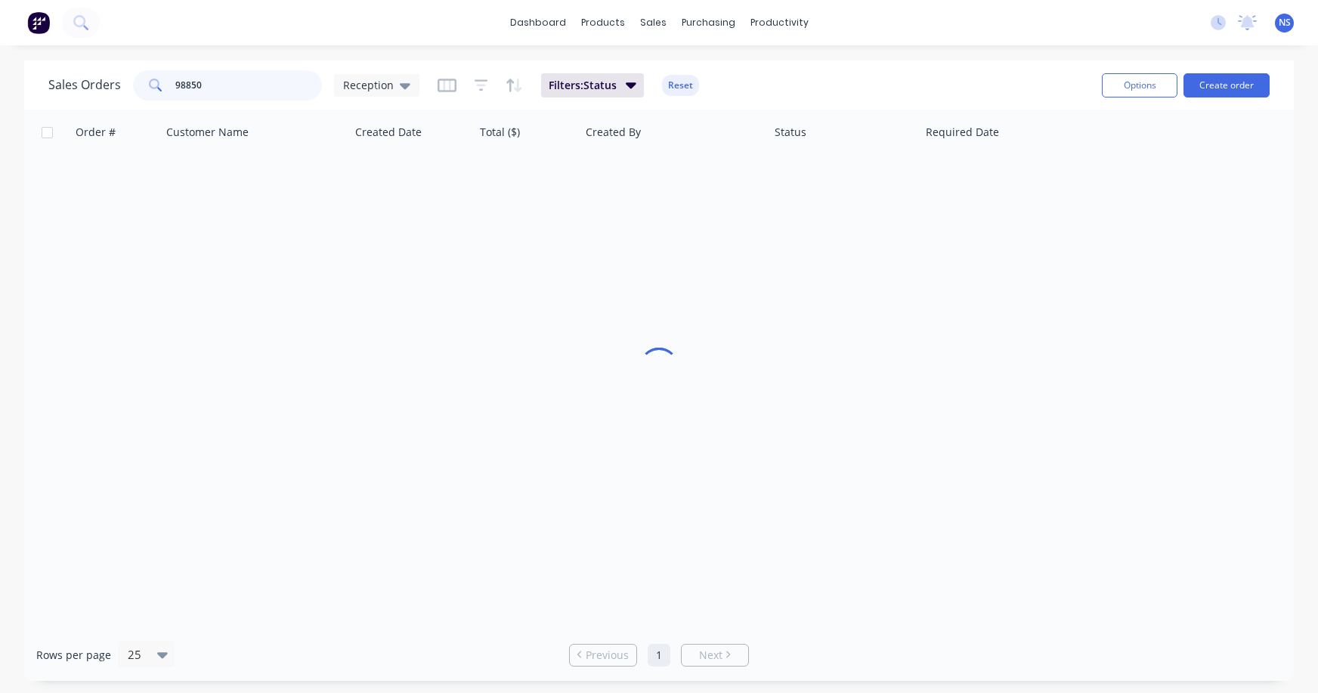
click at [274, 85] on input "98850" at bounding box center [248, 85] width 147 height 30
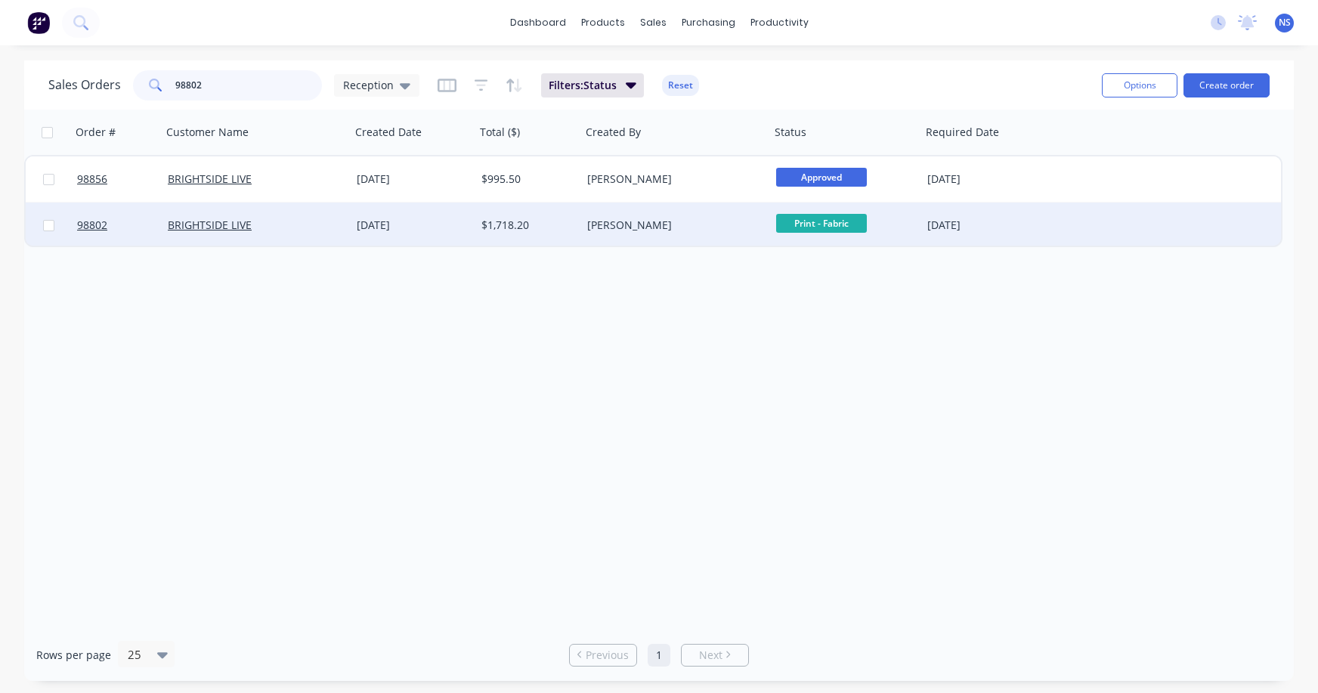
type input "98802"
click at [324, 223] on div "BRIGHTSIDE LIVE" at bounding box center [252, 225] width 168 height 15
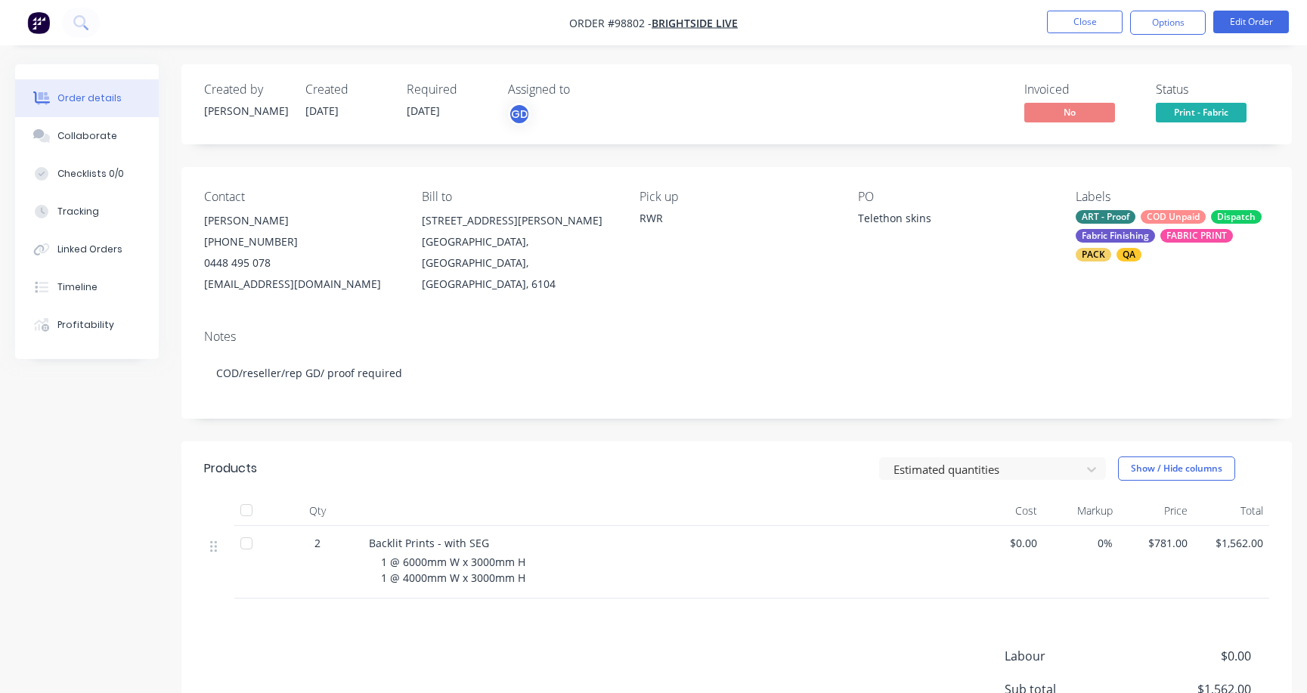
click at [1155, 237] on div "ART - Proof COD Unpaid Dispatch Fabric Finishing FABRIC PRINT PACK QA" at bounding box center [1172, 235] width 193 height 51
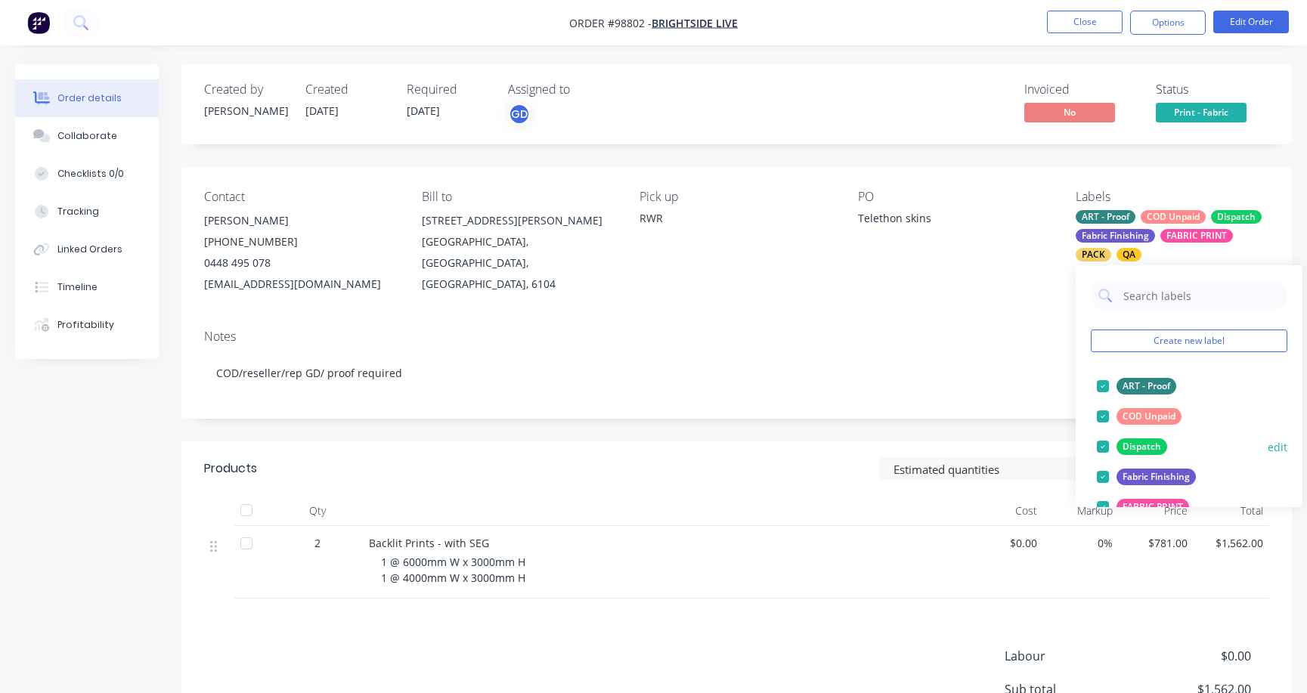
click at [1099, 416] on div at bounding box center [1103, 416] width 30 height 30
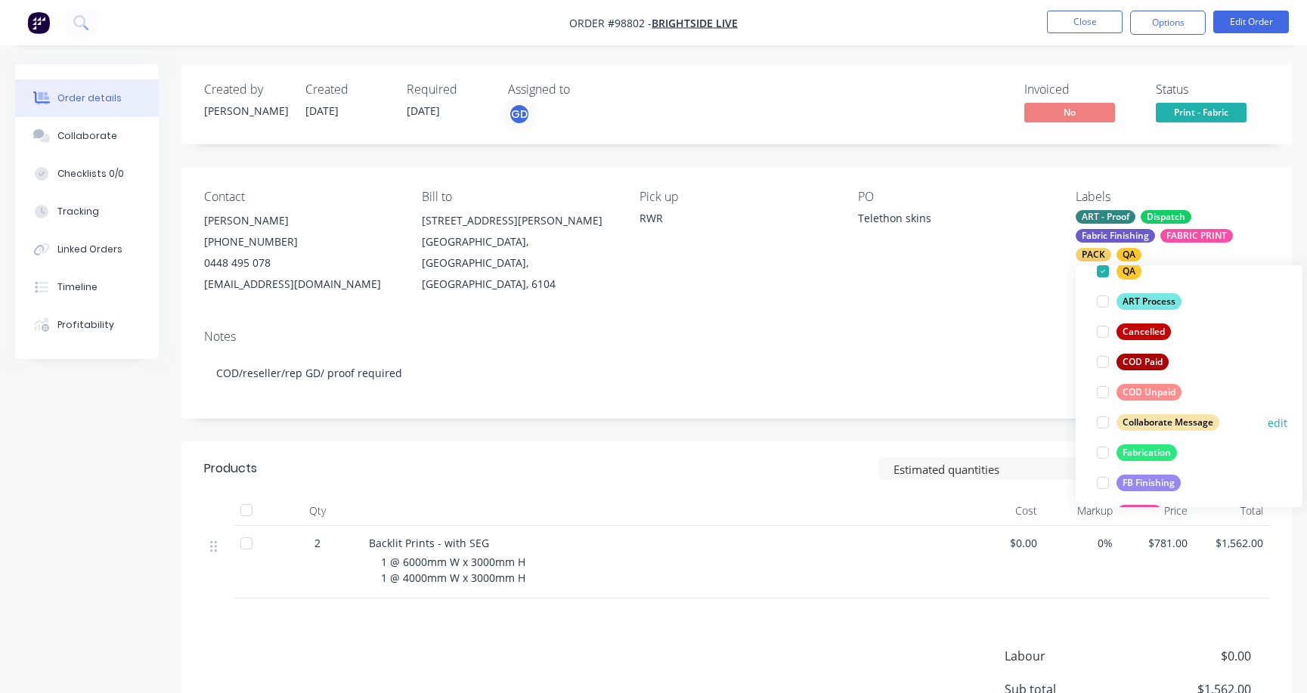
scroll to position [316, 0]
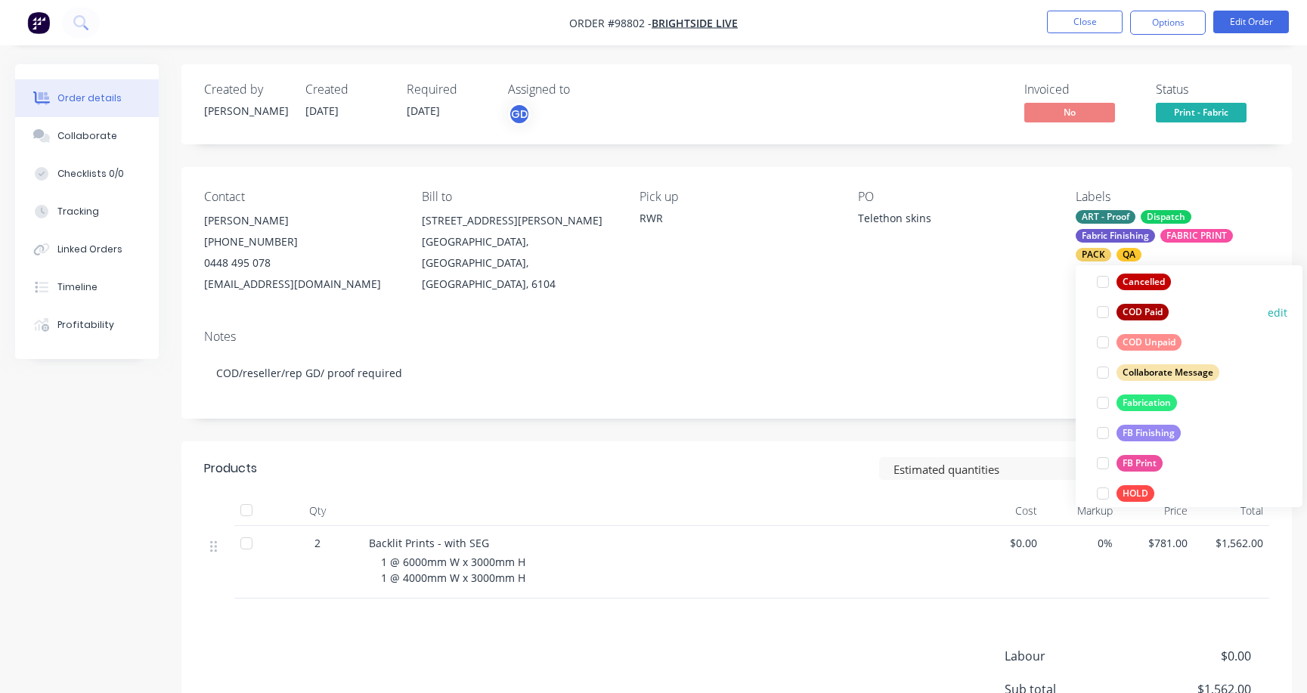
click at [1101, 309] on div at bounding box center [1103, 312] width 30 height 30
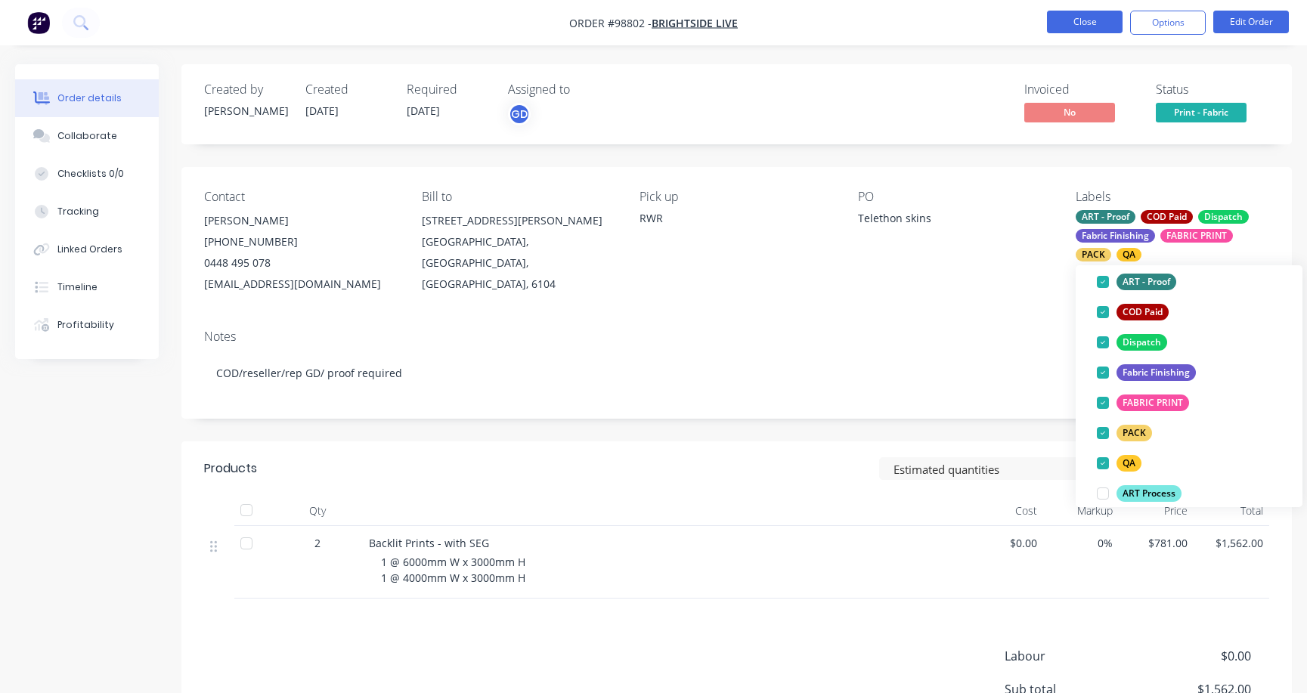
click at [1088, 26] on button "Close" at bounding box center [1085, 22] width 76 height 23
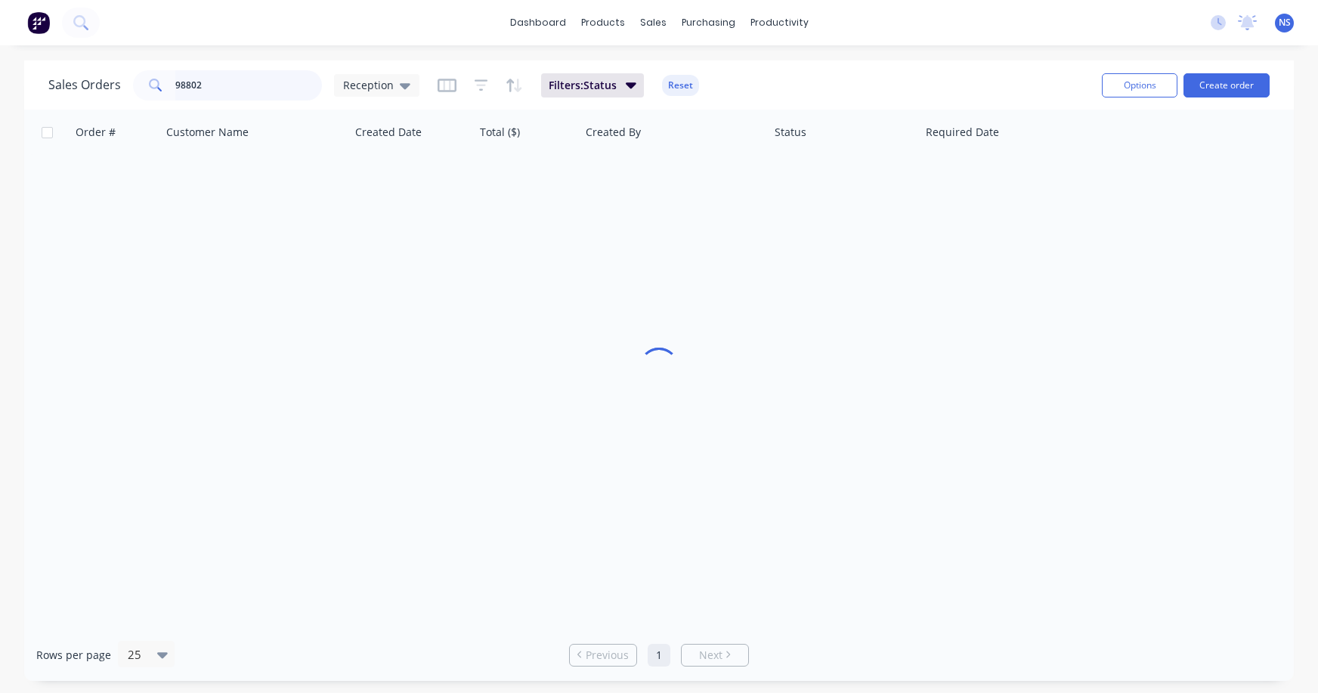
click at [266, 85] on input "98802" at bounding box center [248, 85] width 147 height 30
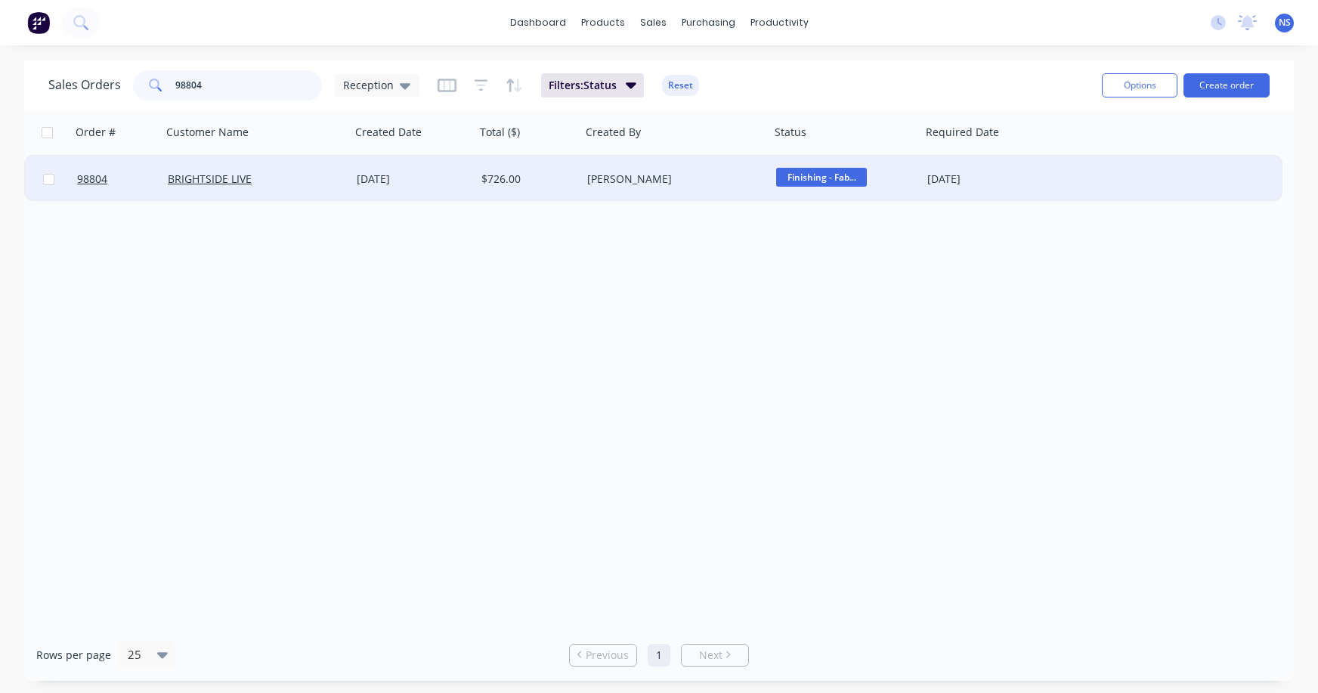
type input "98804"
click at [725, 172] on div "[PERSON_NAME]" at bounding box center [671, 179] width 168 height 15
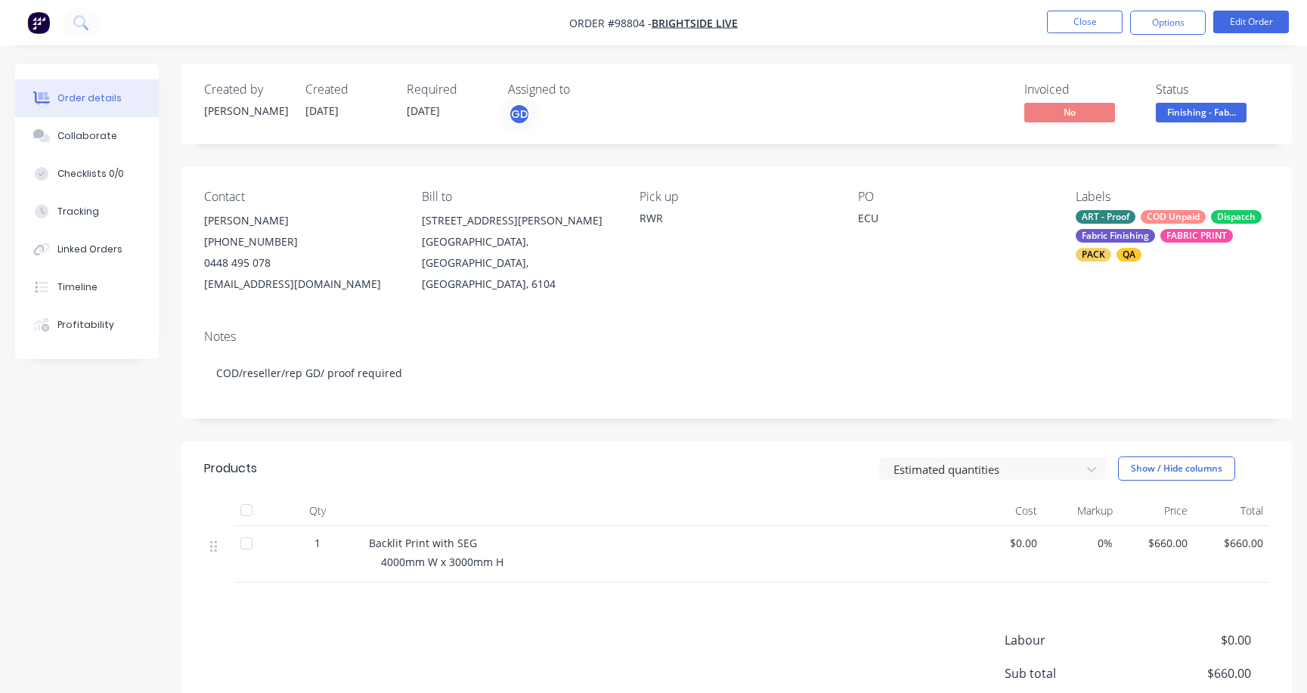
click at [1154, 221] on div "COD Unpaid" at bounding box center [1173, 217] width 65 height 14
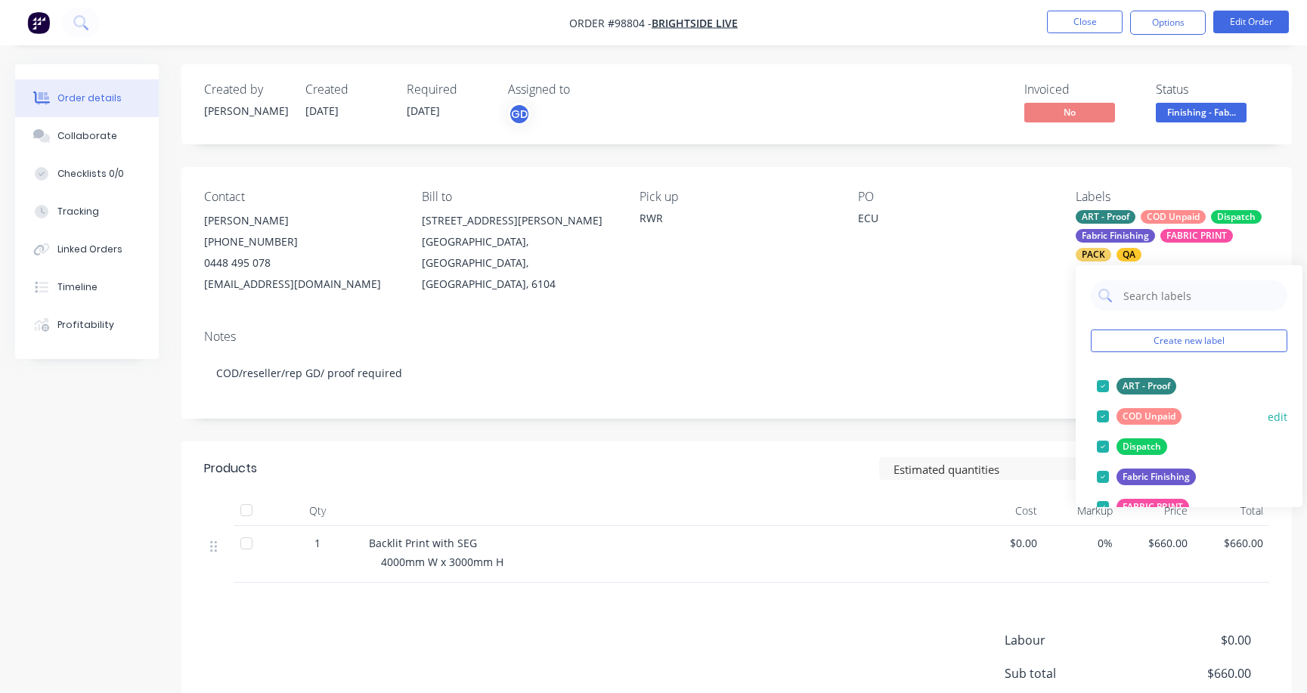
click at [1101, 416] on div at bounding box center [1103, 416] width 30 height 30
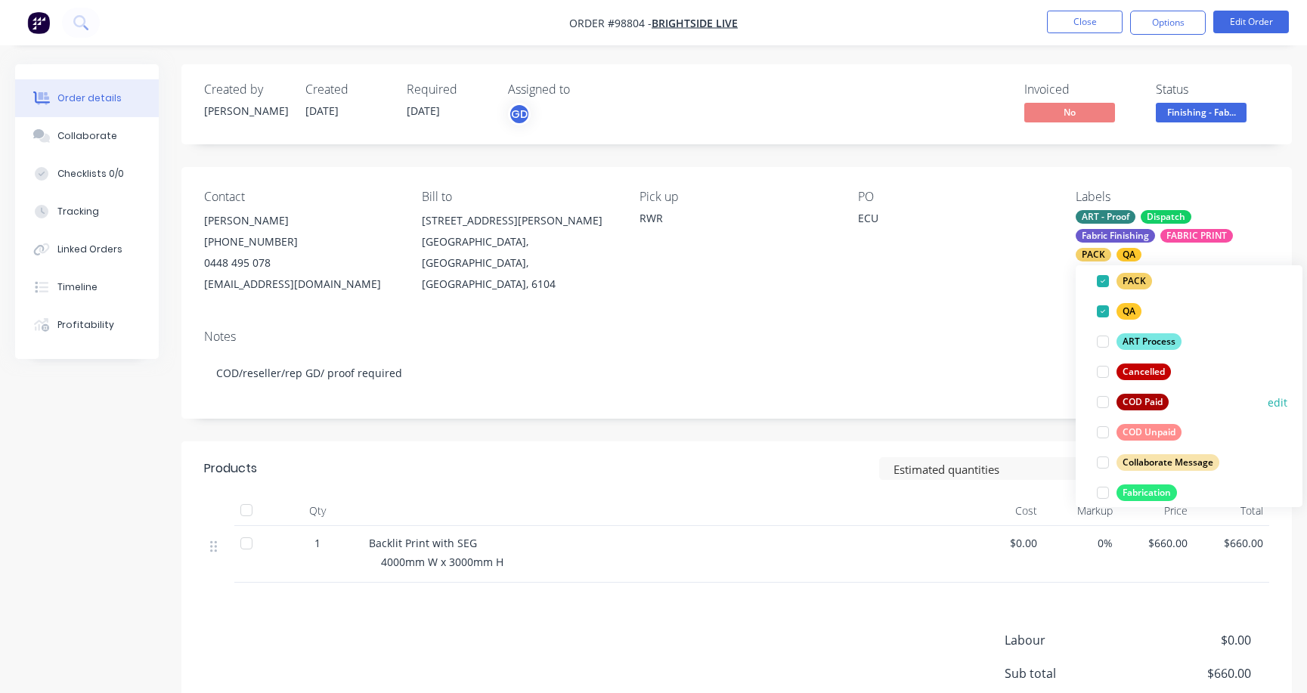
click at [1103, 401] on div at bounding box center [1103, 402] width 30 height 30
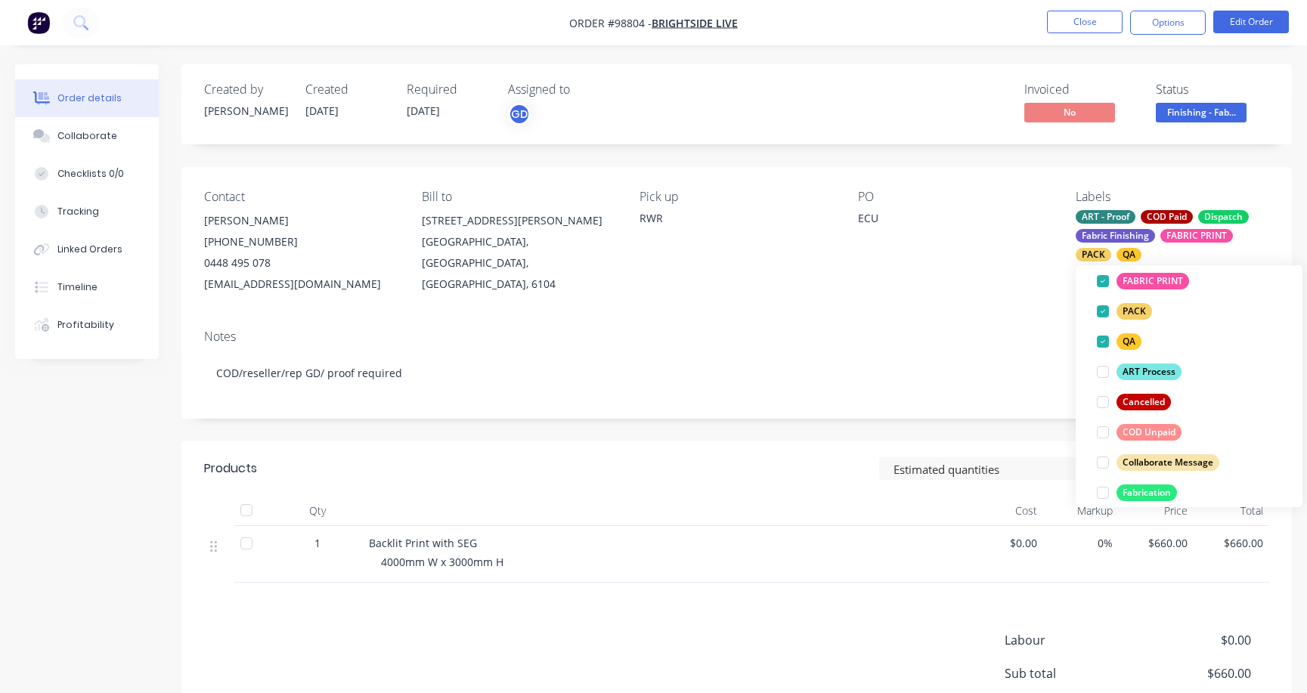
scroll to position [14, 0]
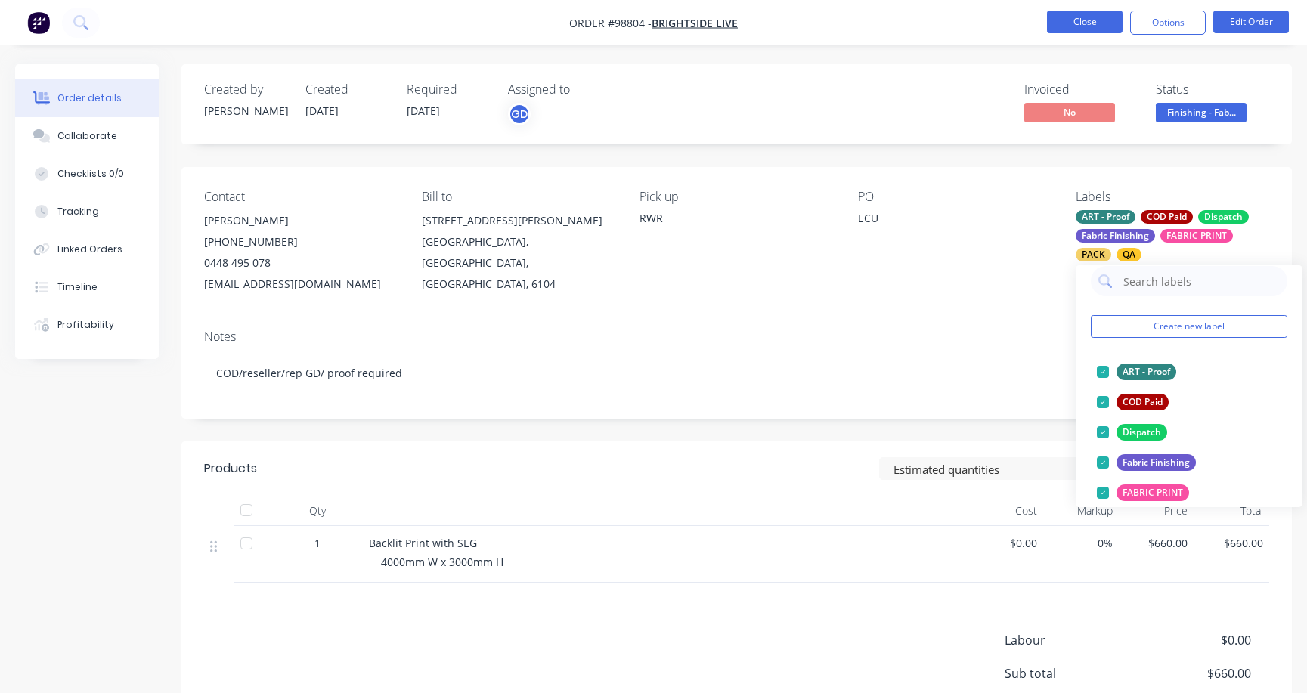
click at [1093, 25] on button "Close" at bounding box center [1085, 22] width 76 height 23
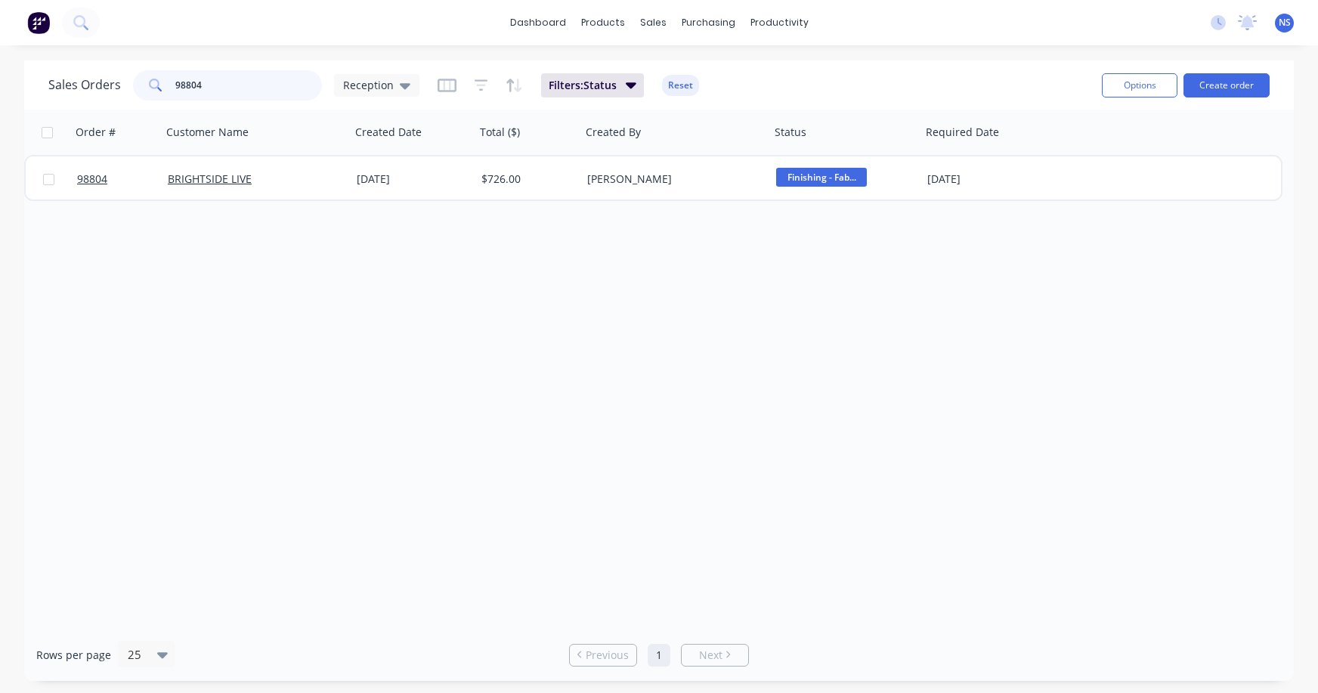
drag, startPoint x: 193, startPoint y: 80, endPoint x: 136, endPoint y: 71, distance: 57.4
click at [144, 71] on div "98804" at bounding box center [227, 85] width 189 height 30
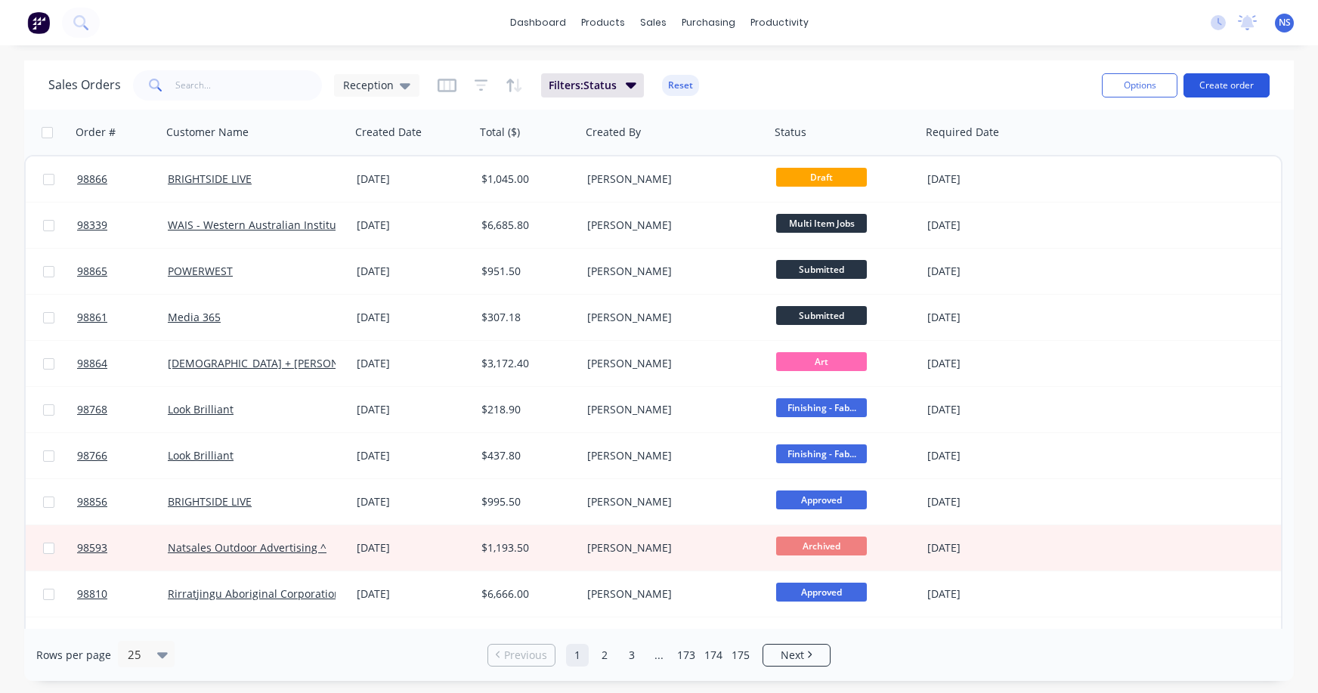
click at [1220, 85] on button "Create order" at bounding box center [1227, 85] width 86 height 24
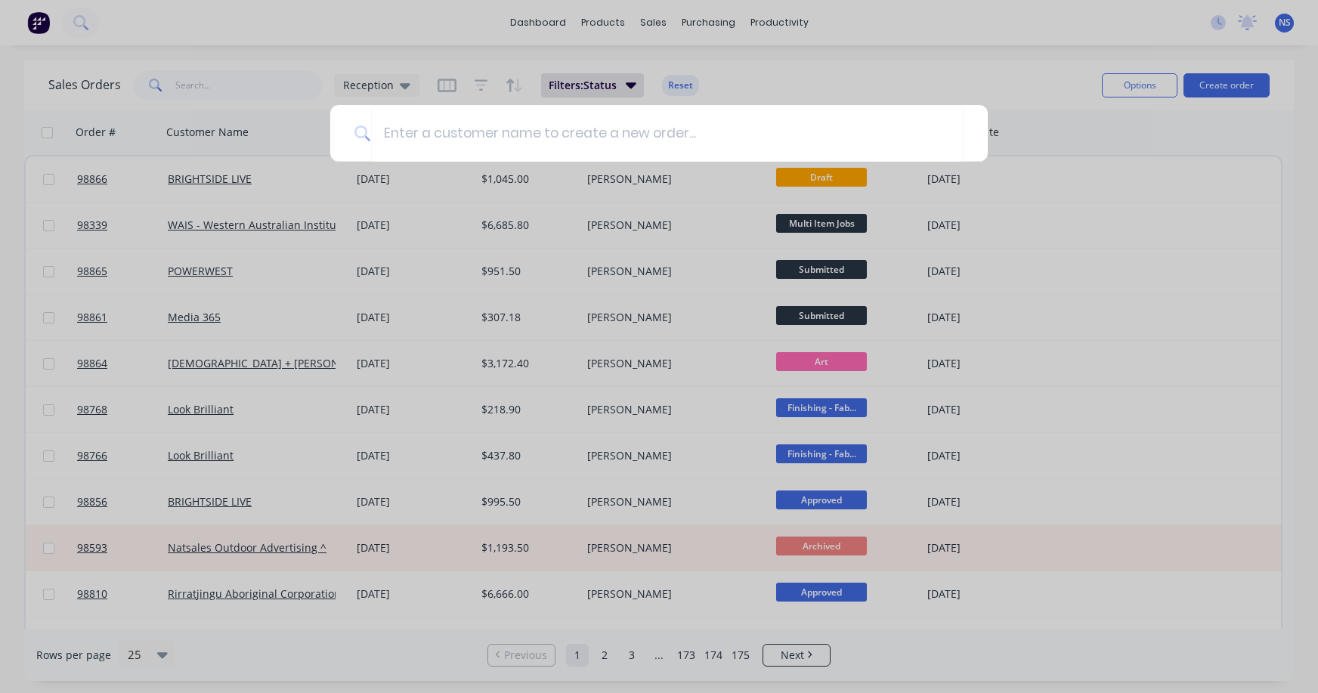
click at [294, 134] on div at bounding box center [659, 346] width 1318 height 693
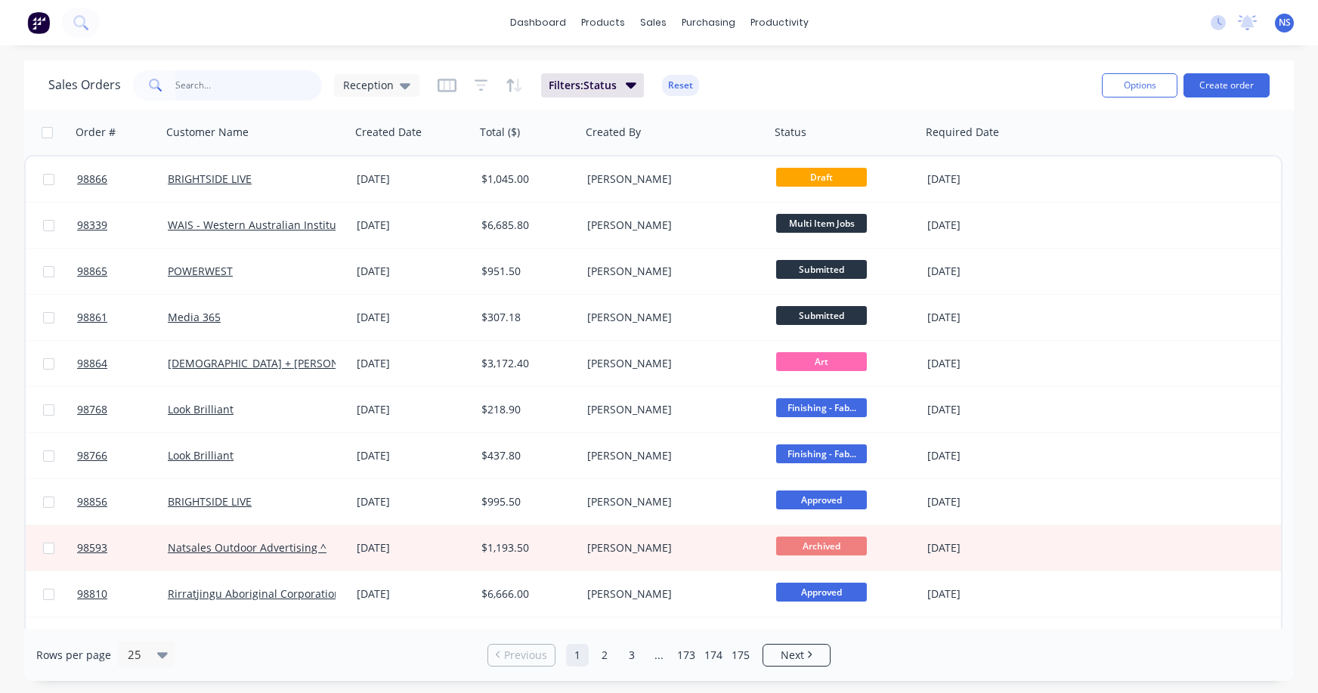
click at [235, 87] on input "text" at bounding box center [248, 85] width 147 height 30
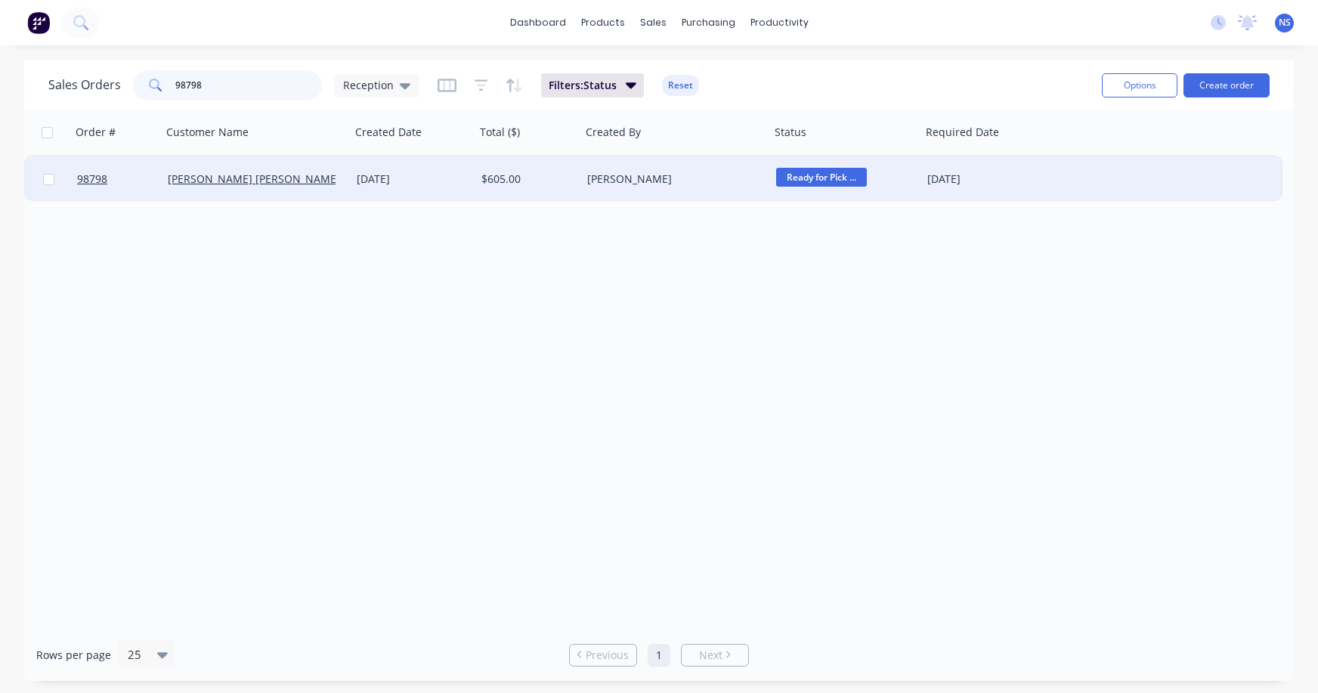
type input "98798"
click at [309, 178] on div "Maharshi Pandya" at bounding box center [252, 179] width 168 height 15
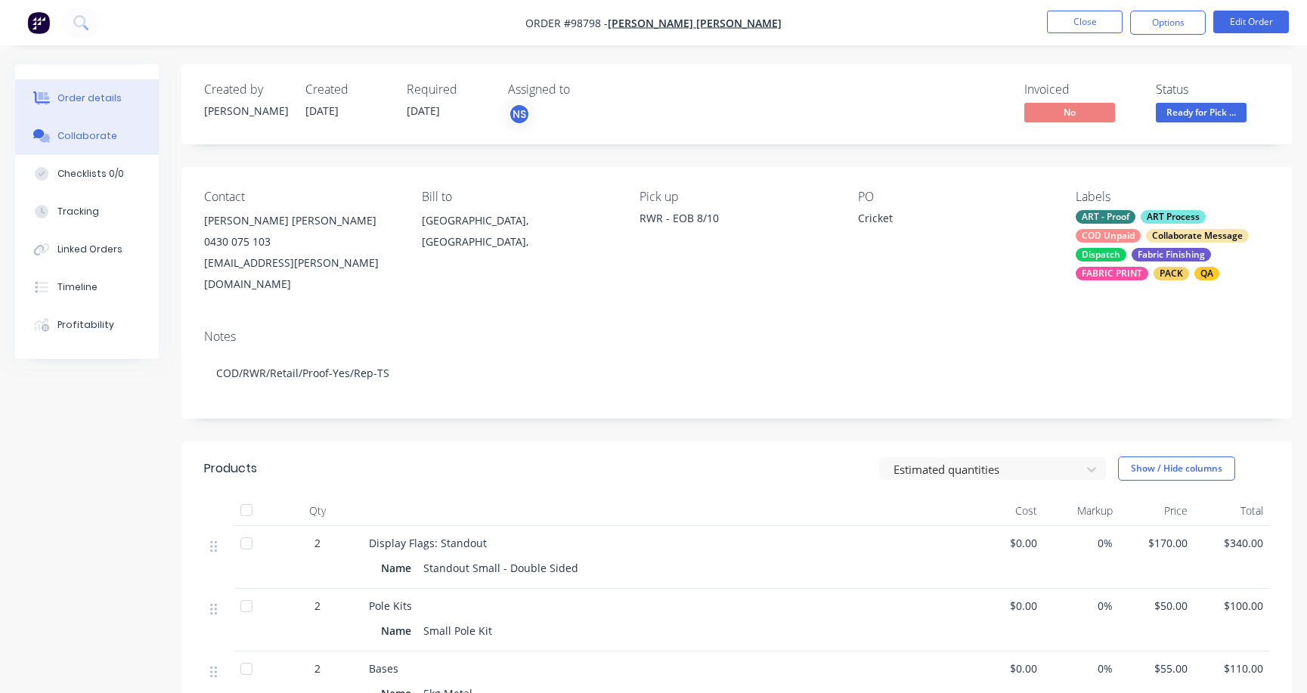
click at [89, 131] on div "Collaborate" at bounding box center [87, 136] width 60 height 14
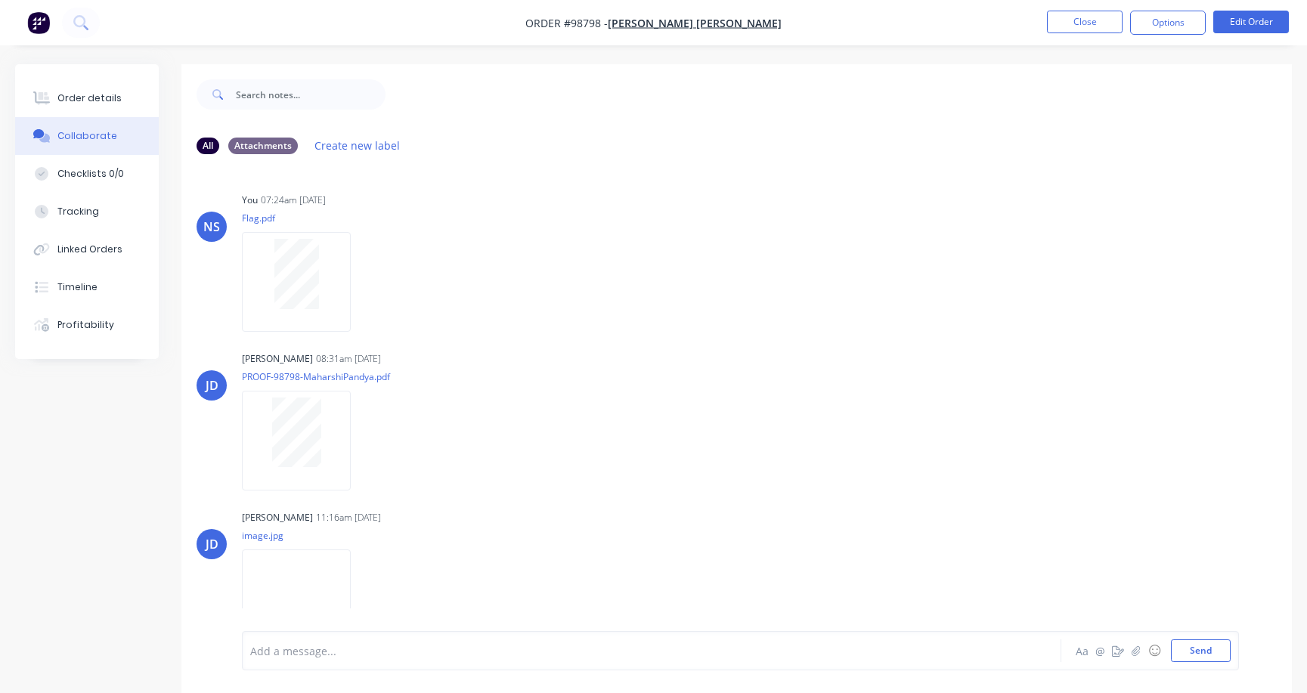
scroll to position [246, 0]
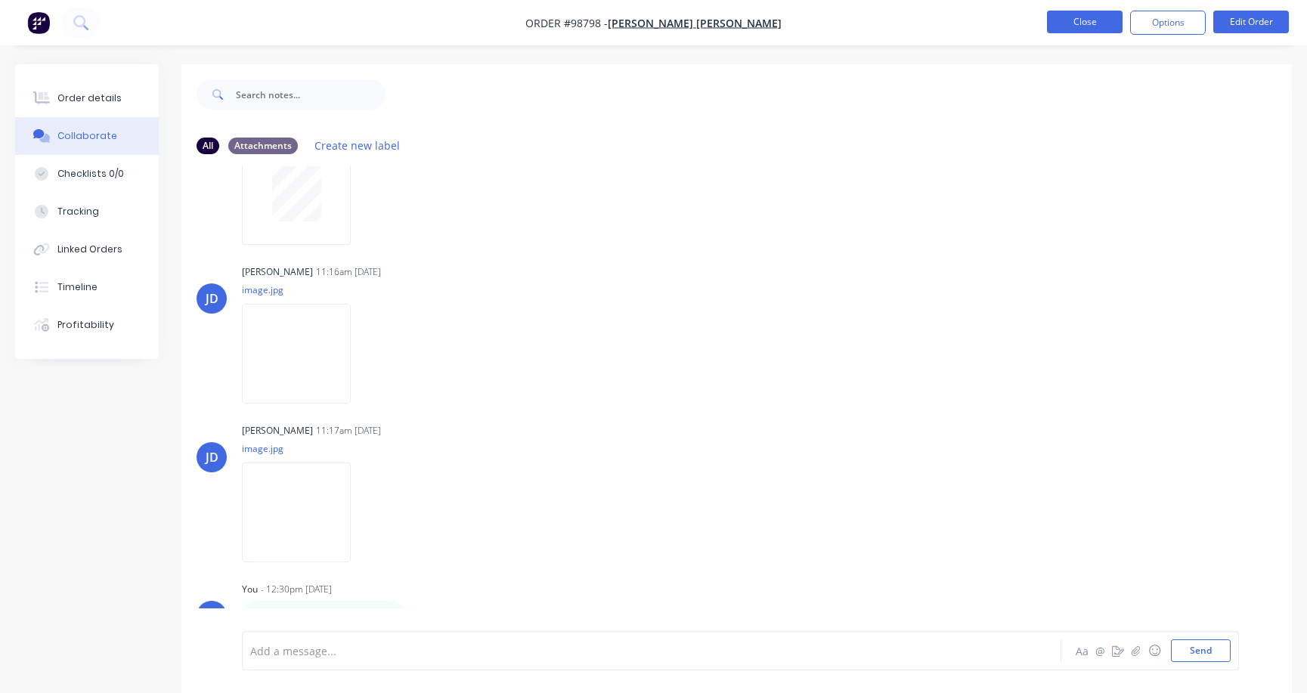
click at [1078, 18] on button "Close" at bounding box center [1085, 22] width 76 height 23
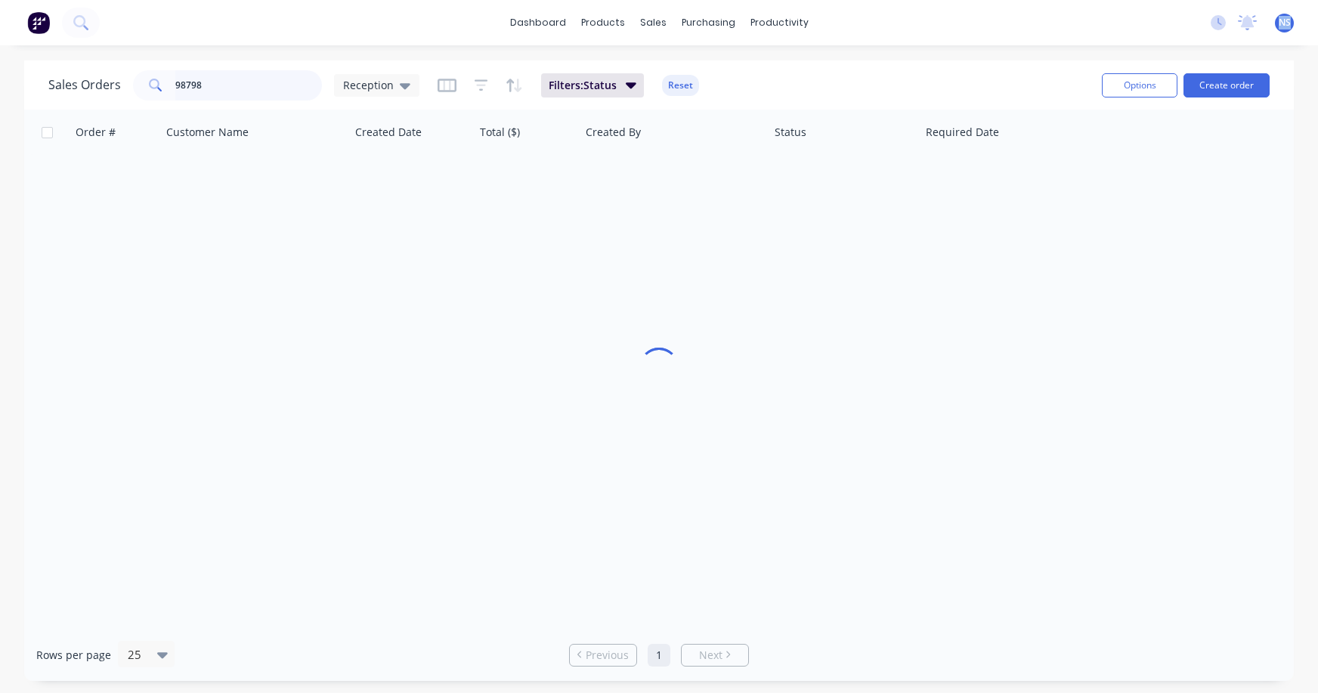
click at [262, 80] on input "98798" at bounding box center [248, 85] width 147 height 30
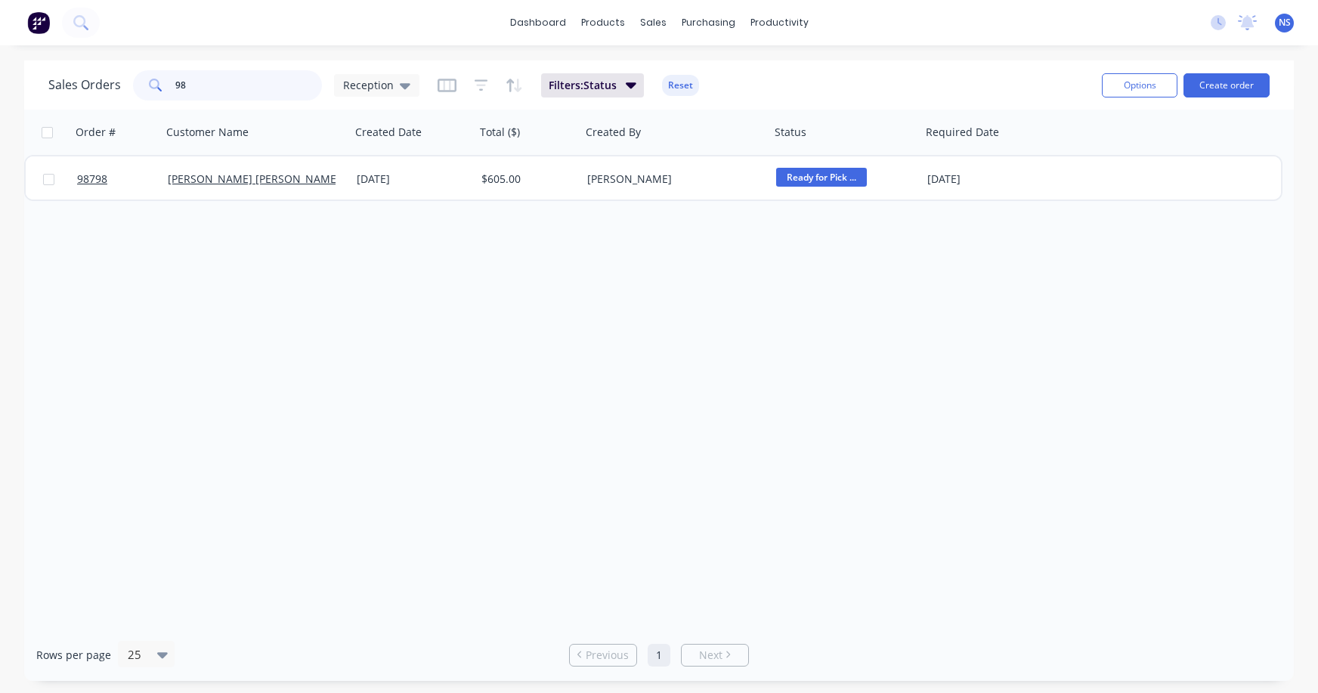
type input "9"
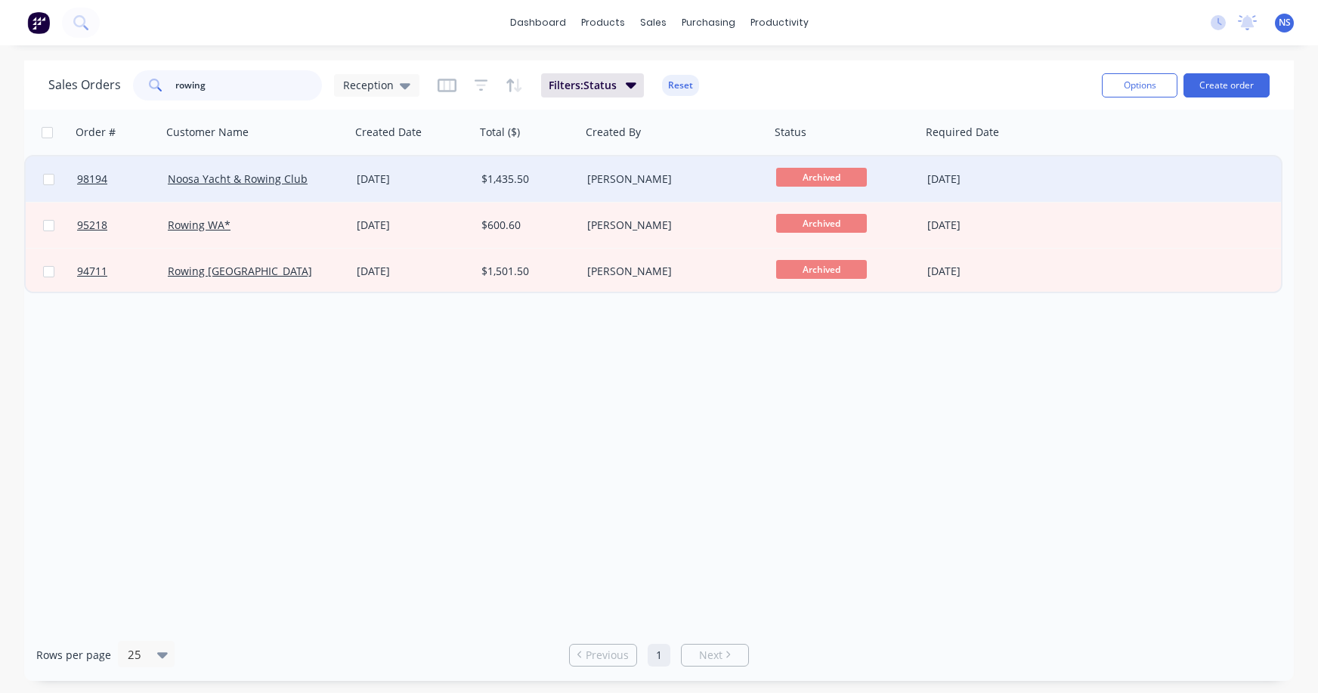
type input "rowing"
click at [325, 183] on div "Noosa Yacht & Rowing Club" at bounding box center [252, 179] width 168 height 15
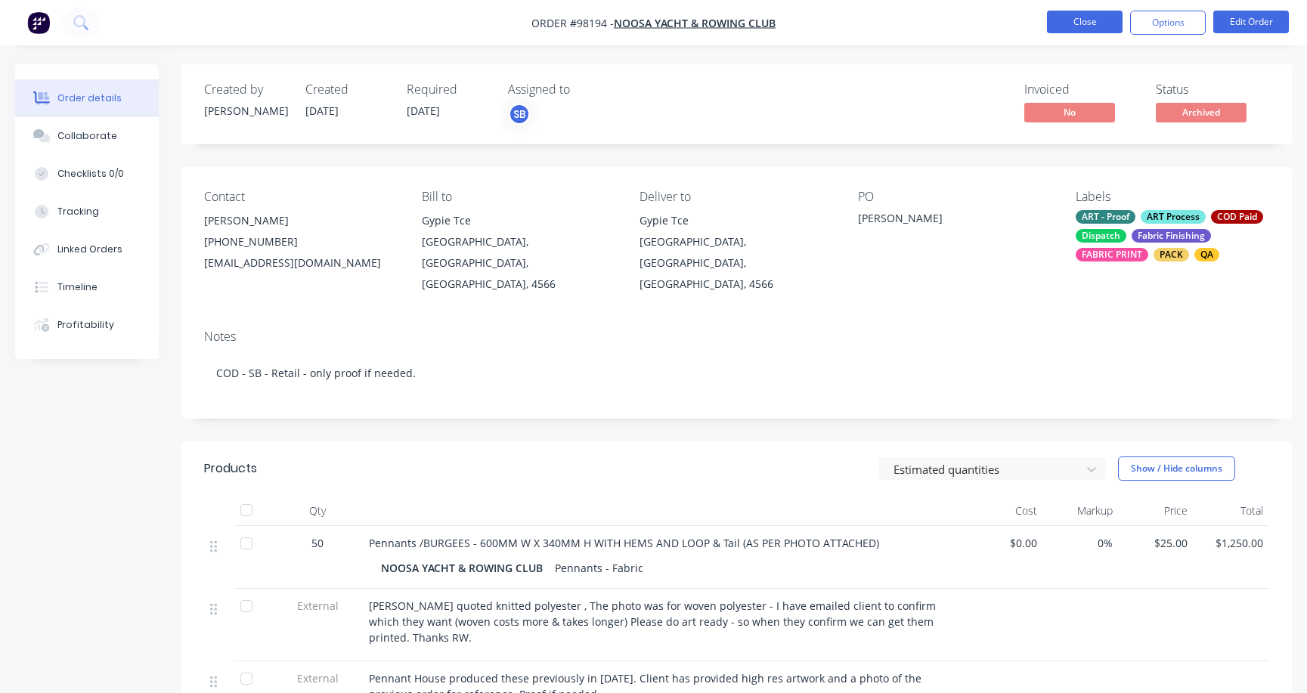
click at [1069, 21] on button "Close" at bounding box center [1085, 22] width 76 height 23
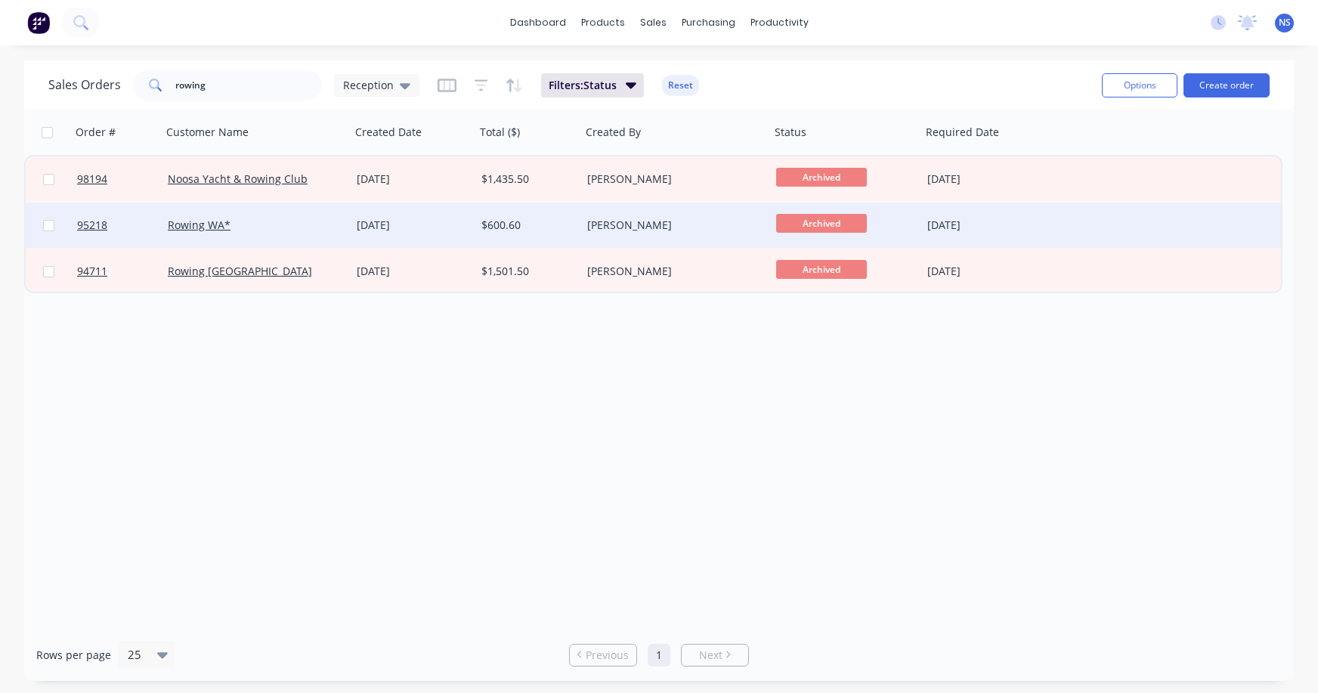
click at [301, 230] on div "Rowing WA*" at bounding box center [252, 225] width 168 height 15
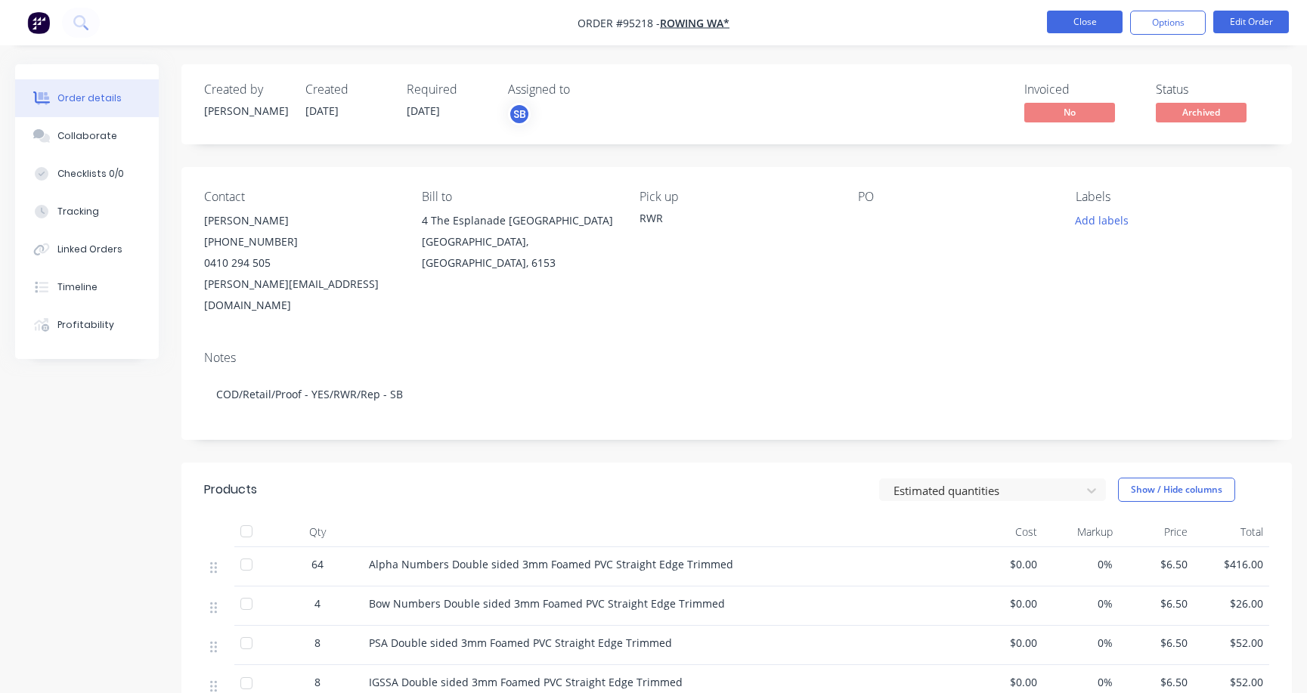
click at [1075, 26] on button "Close" at bounding box center [1085, 22] width 76 height 23
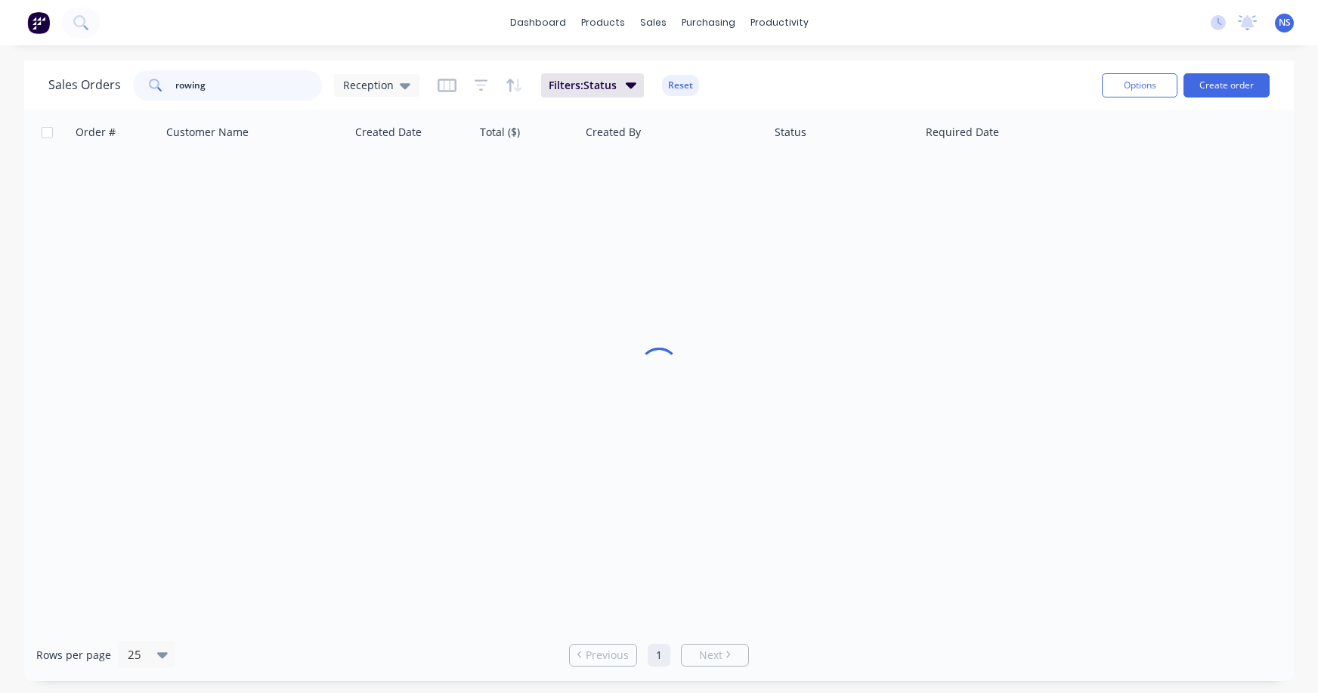
click at [238, 85] on input "rowing" at bounding box center [248, 85] width 147 height 30
drag, startPoint x: 237, startPoint y: 85, endPoint x: 147, endPoint y: 82, distance: 90.8
click at [148, 82] on div "rowing" at bounding box center [227, 85] width 189 height 30
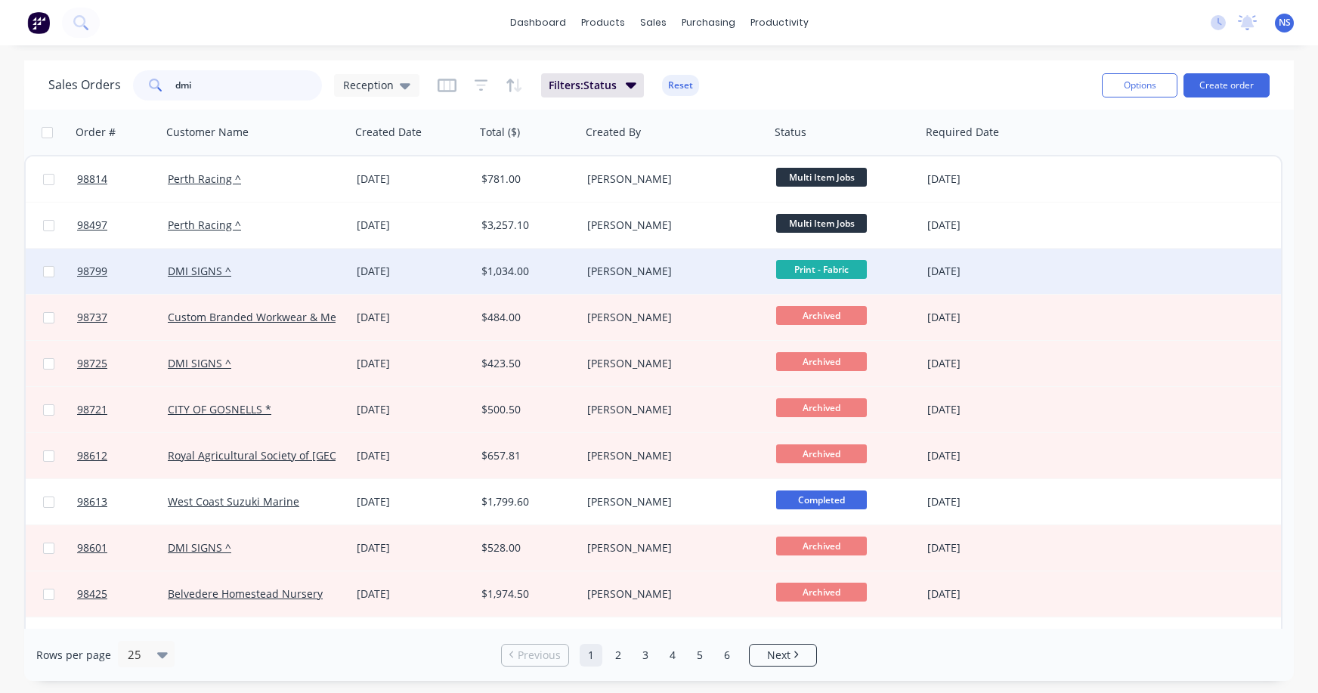
type input "dmi"
click at [310, 264] on div "DMI SIGNS ^" at bounding box center [252, 271] width 168 height 15
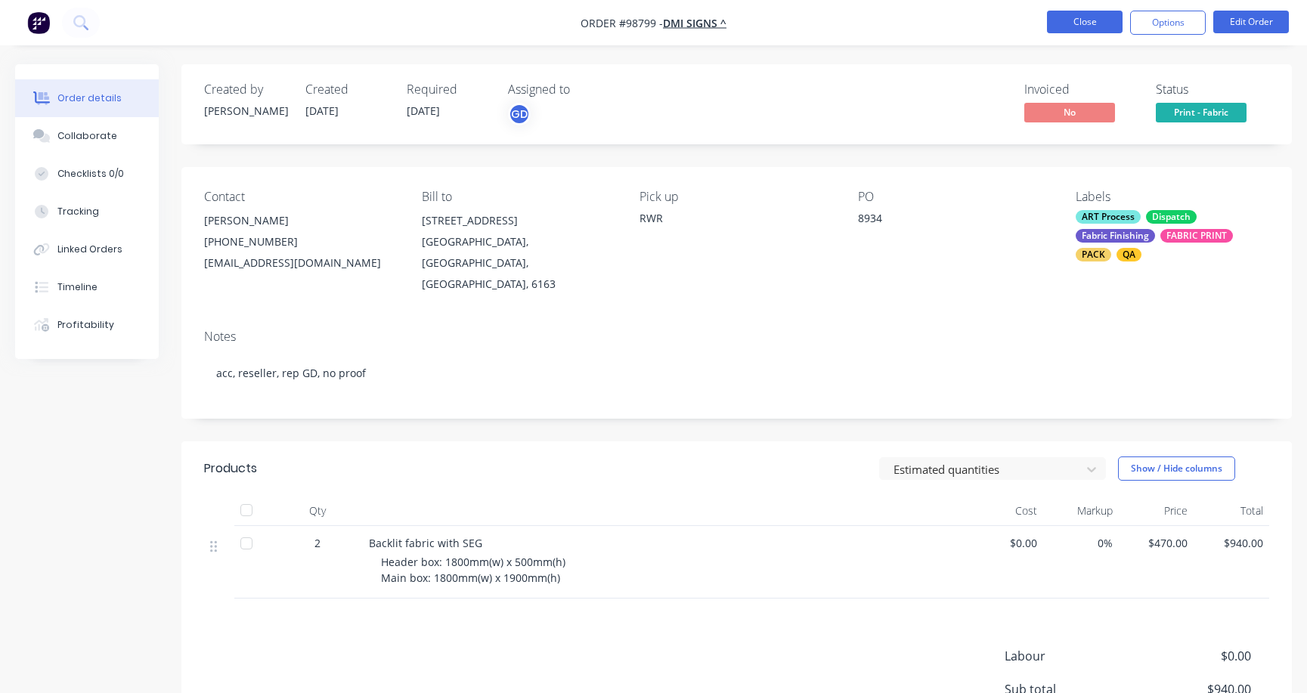
click at [1088, 23] on button "Close" at bounding box center [1085, 22] width 76 height 23
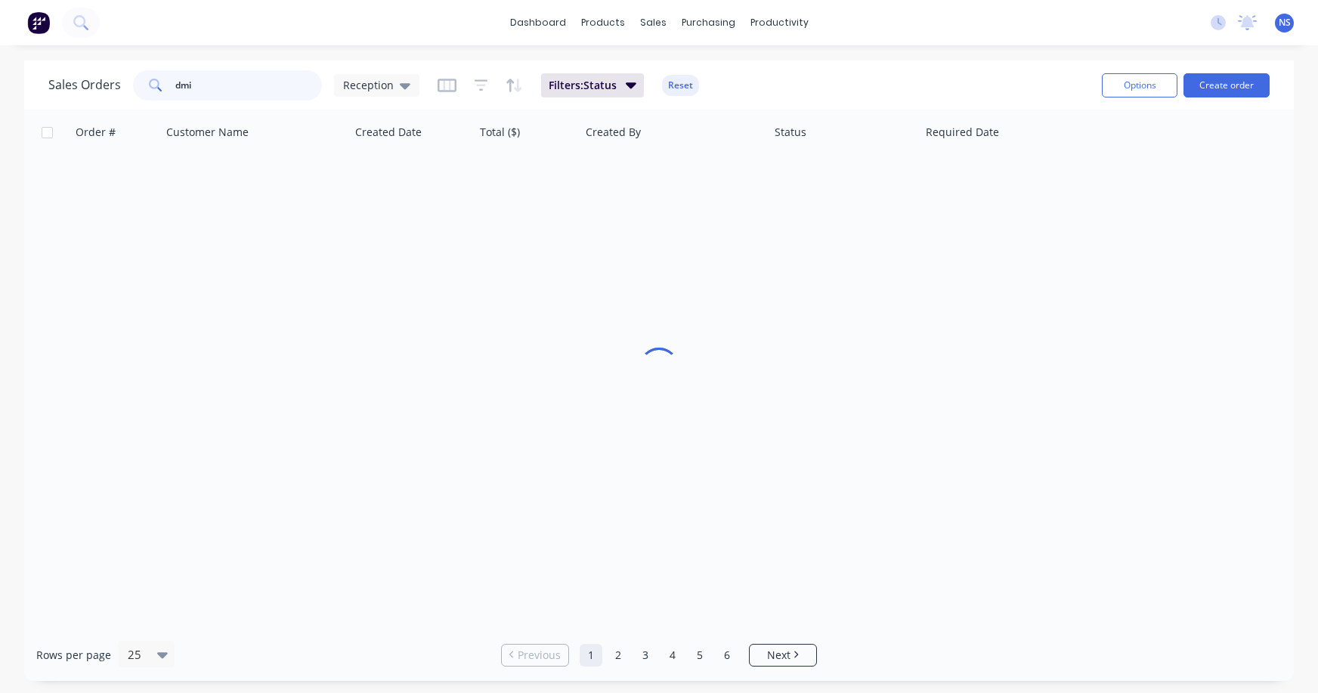
click at [239, 85] on input "dmi" at bounding box center [248, 85] width 147 height 30
click at [209, 76] on input "dmi" at bounding box center [248, 85] width 147 height 30
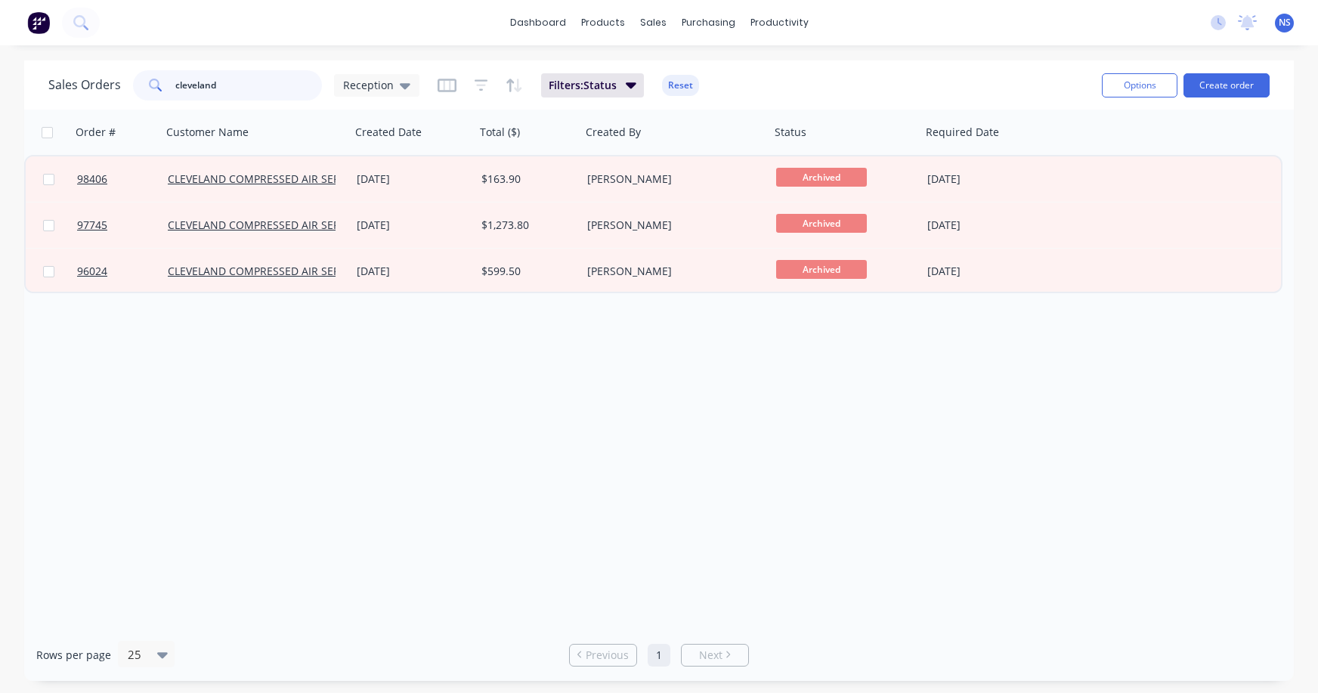
click at [246, 81] on input "cleveland" at bounding box center [248, 85] width 147 height 30
type input "c"
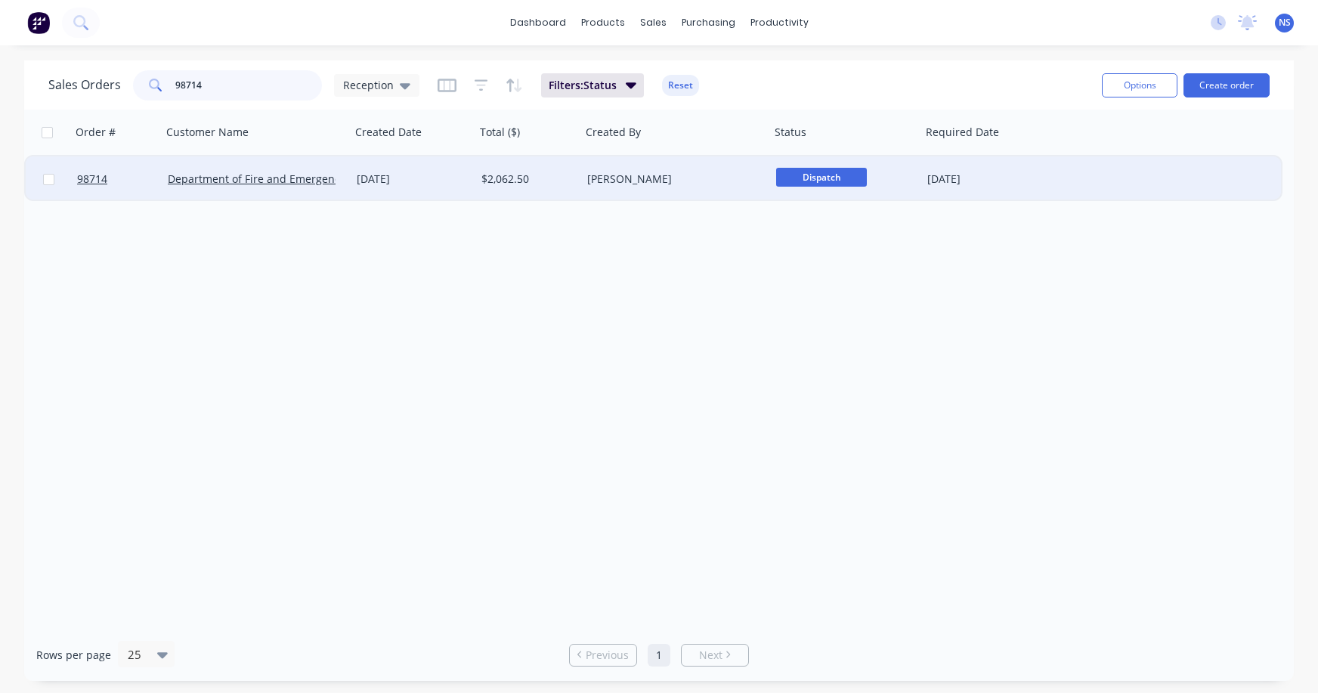
type input "98714"
click at [447, 185] on div "[DATE]" at bounding box center [413, 179] width 113 height 15
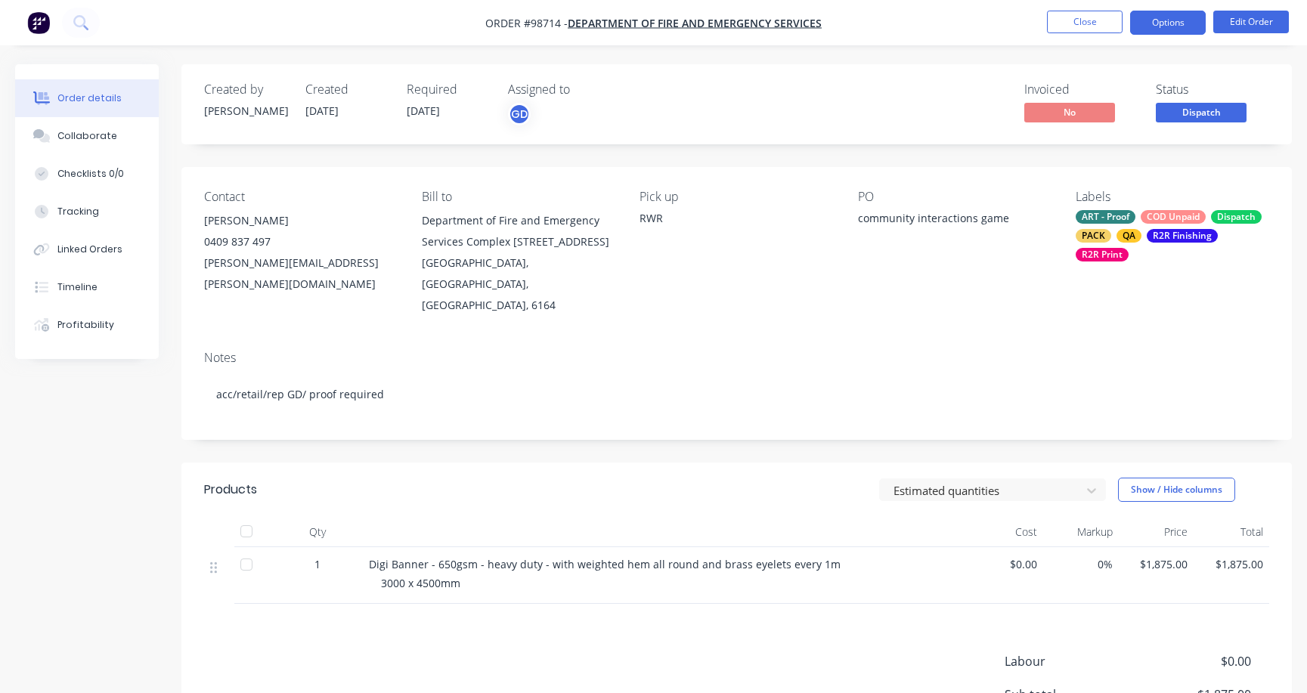
click at [1166, 24] on button "Options" at bounding box center [1168, 23] width 76 height 24
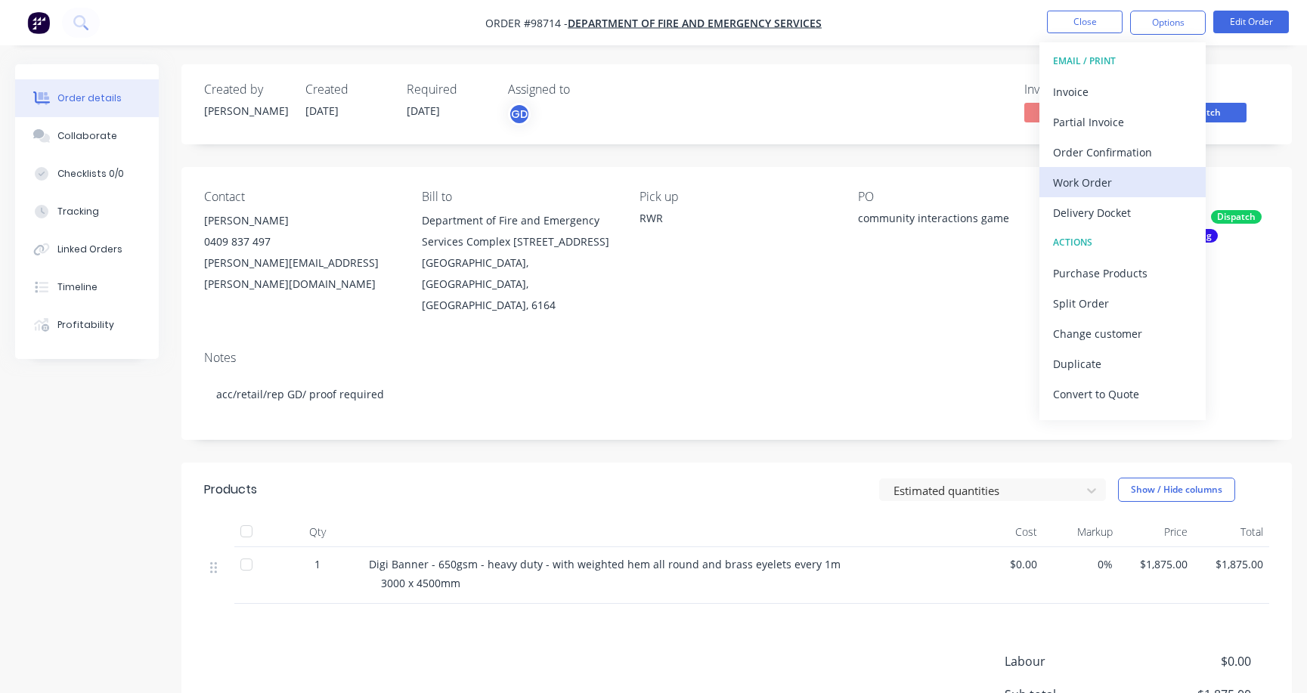
click at [1107, 179] on div "Work Order" at bounding box center [1122, 183] width 139 height 22
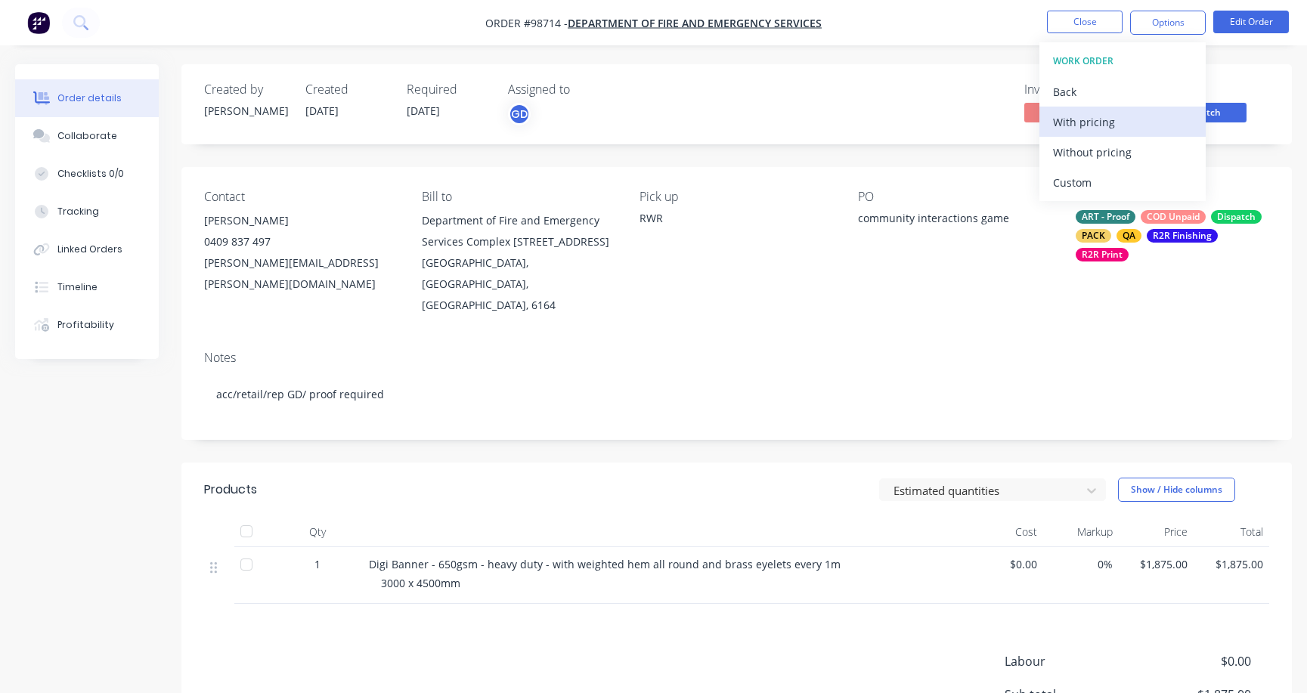
click at [1088, 120] on div "With pricing" at bounding box center [1122, 122] width 139 height 22
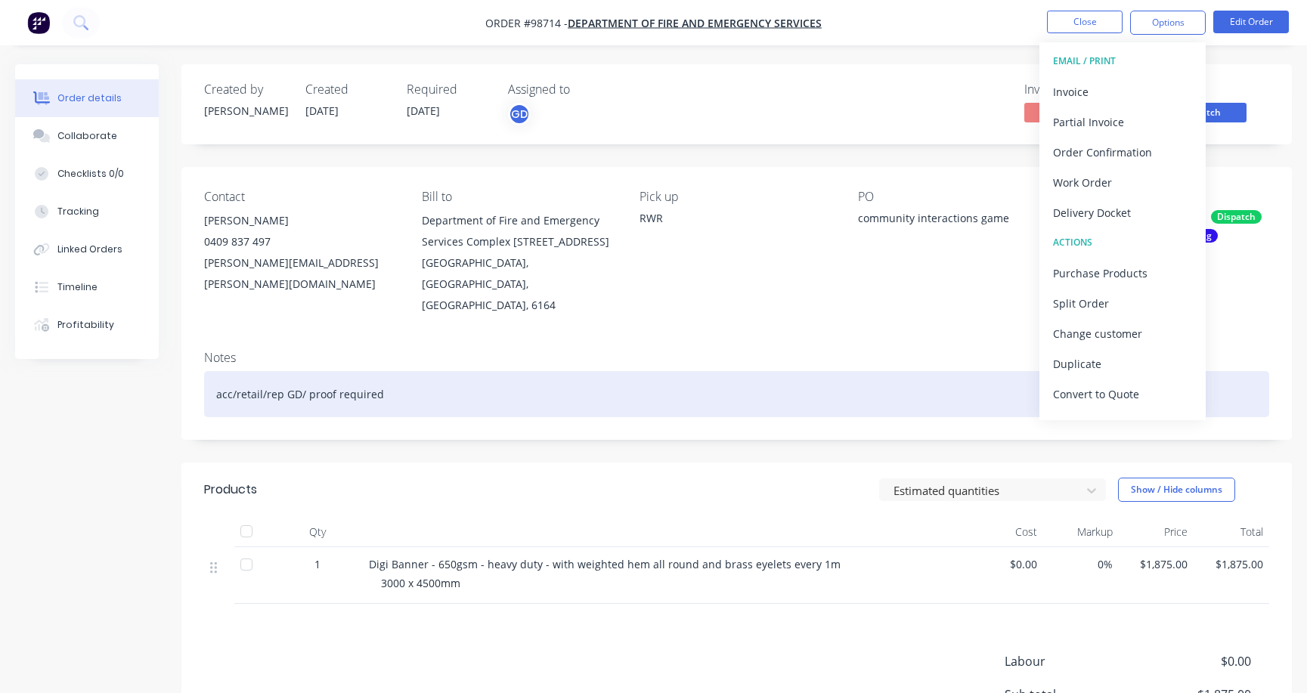
click at [943, 371] on div "acc/retail/rep GD/ proof required" at bounding box center [736, 394] width 1065 height 46
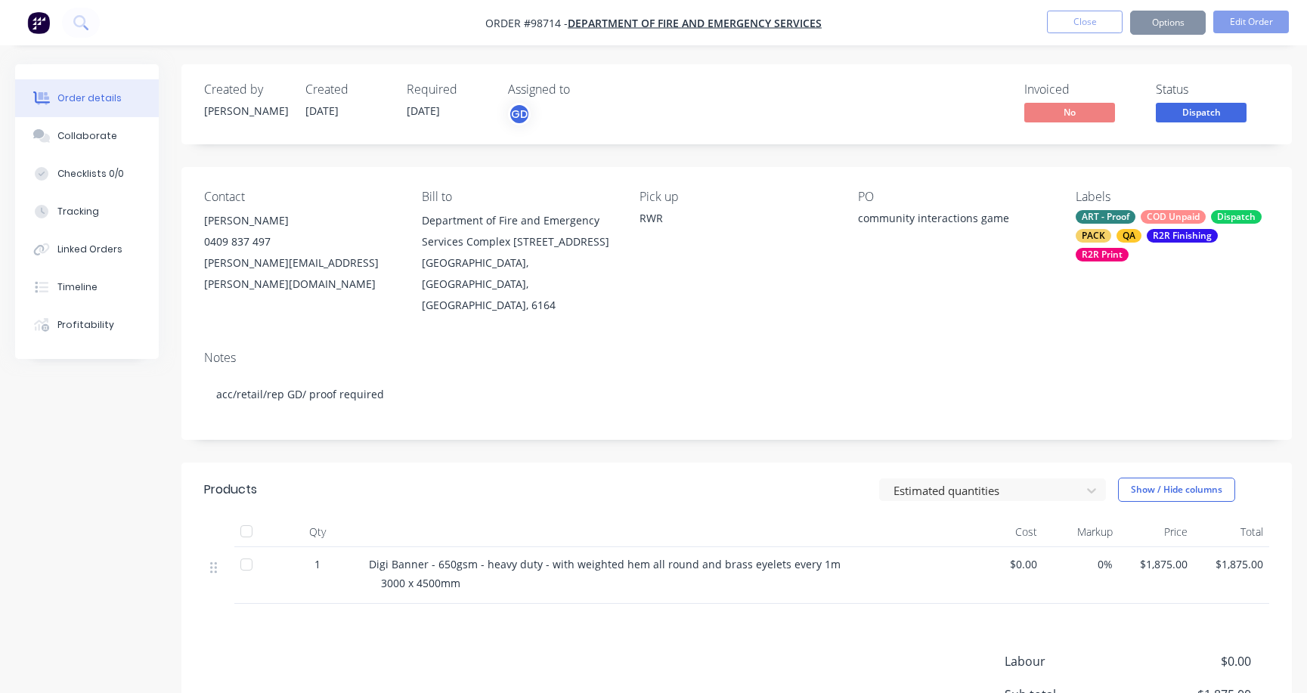
click at [1136, 214] on div "ART - Proof COD Unpaid Dispatch PACK QA R2R Finishing R2R Print" at bounding box center [1172, 235] width 193 height 51
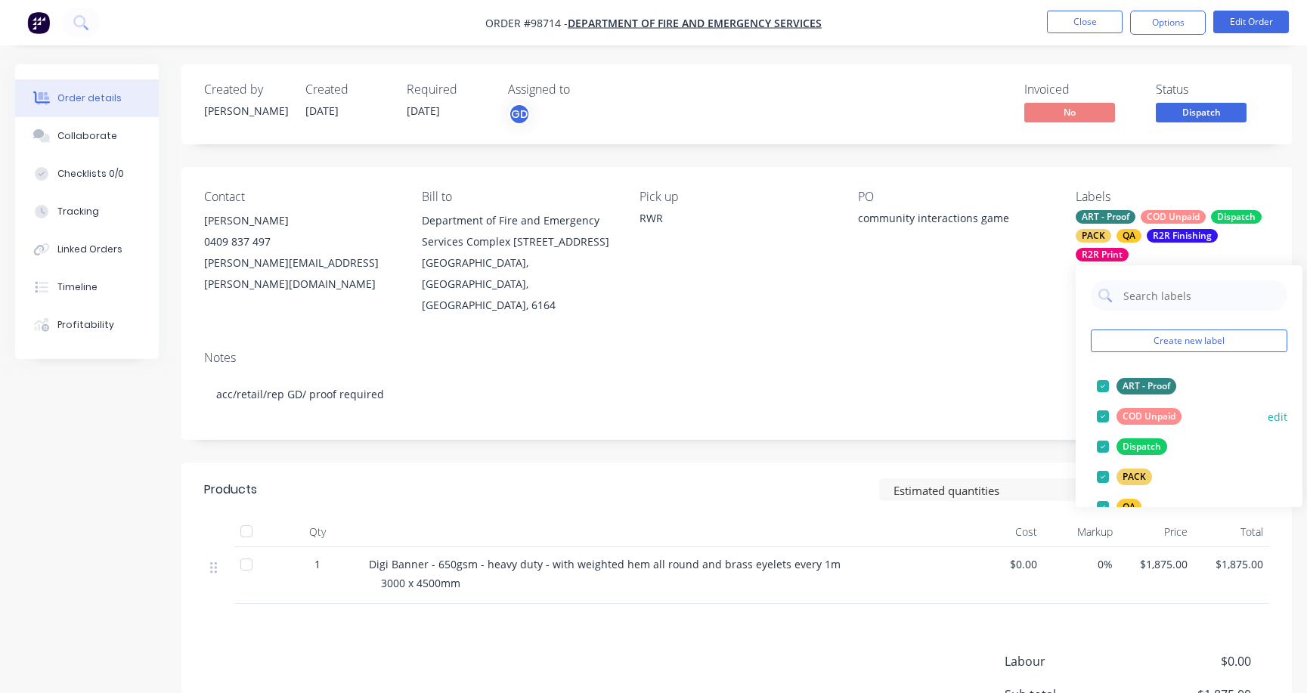
click at [1103, 419] on div at bounding box center [1103, 416] width 30 height 30
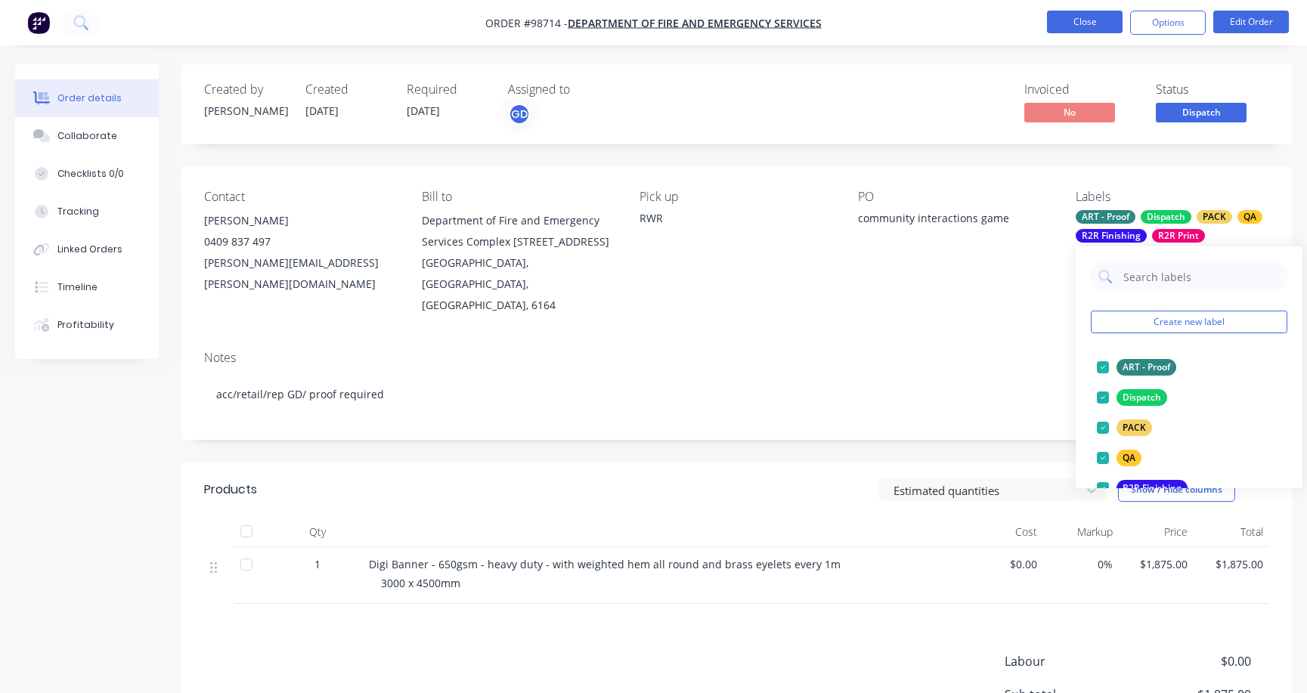
click at [1085, 19] on button "Close" at bounding box center [1085, 22] width 76 height 23
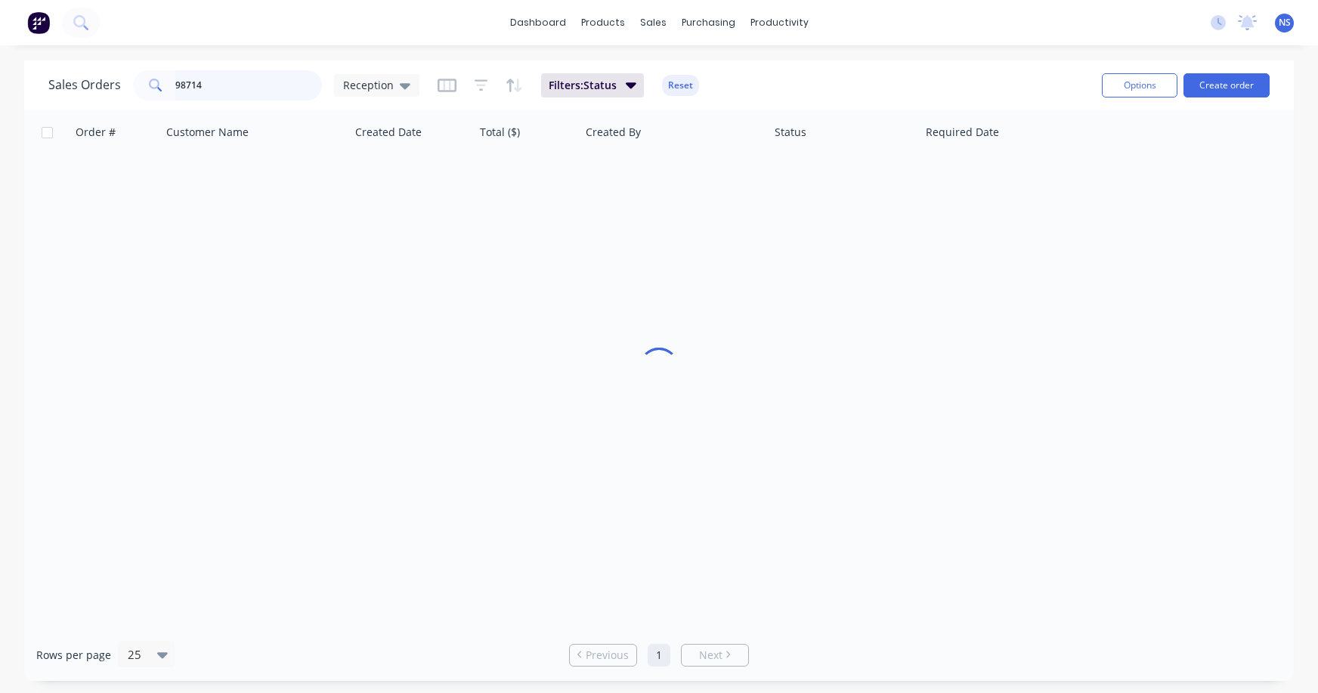
click at [265, 77] on input "98714" at bounding box center [248, 85] width 147 height 30
click at [256, 86] on input "98714" at bounding box center [248, 85] width 147 height 30
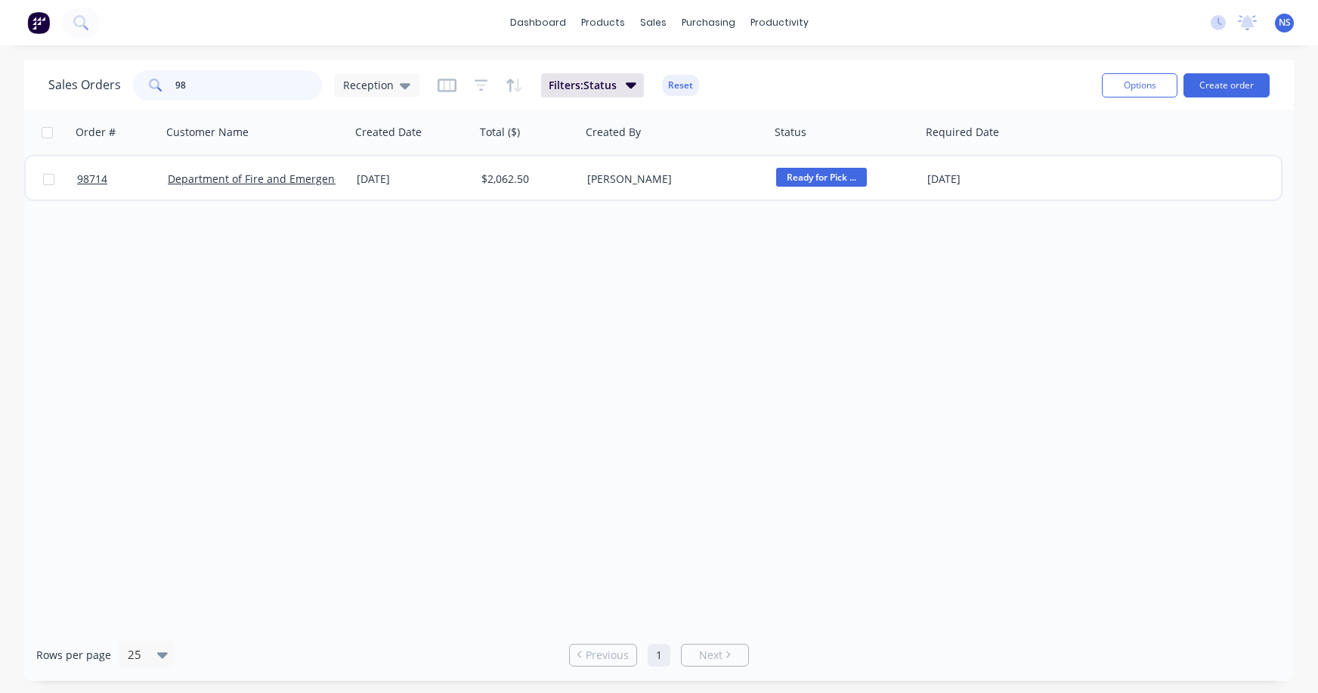
type input "9"
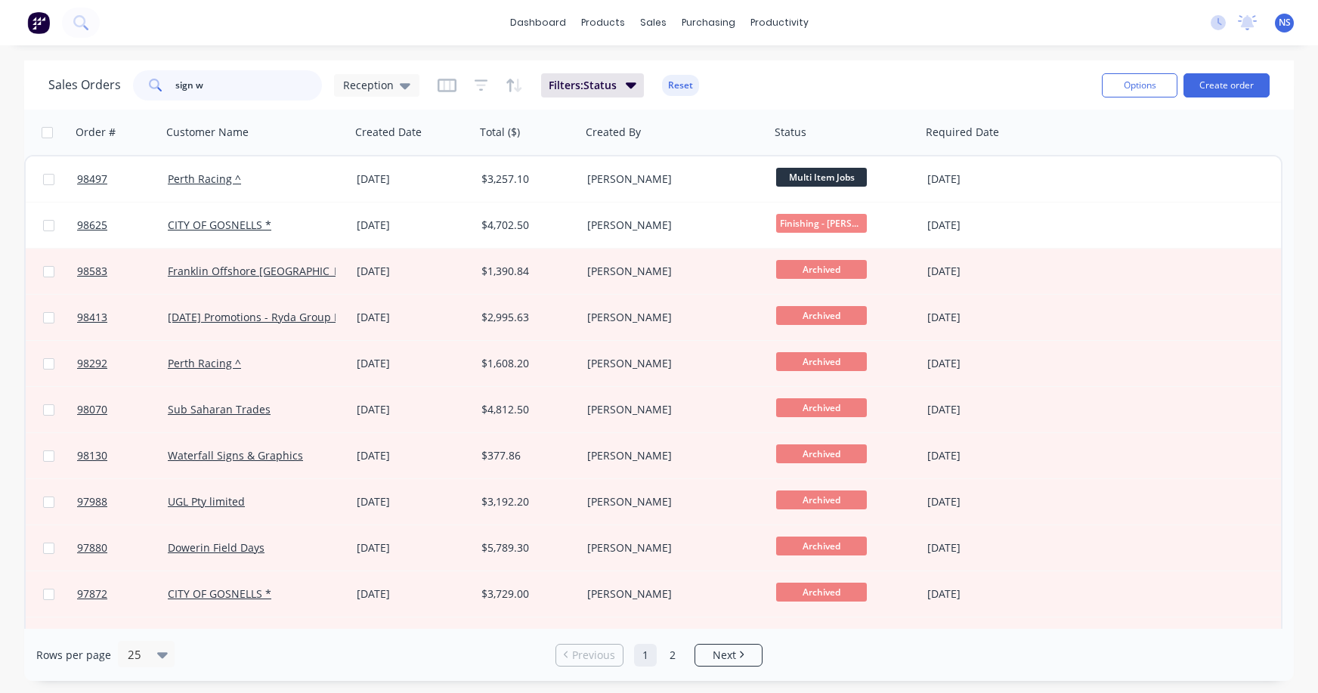
click at [244, 85] on input "sign w" at bounding box center [248, 85] width 147 height 30
drag, startPoint x: 197, startPoint y: 85, endPoint x: 162, endPoint y: 83, distance: 34.8
click at [157, 80] on div "sign w" at bounding box center [227, 85] width 189 height 30
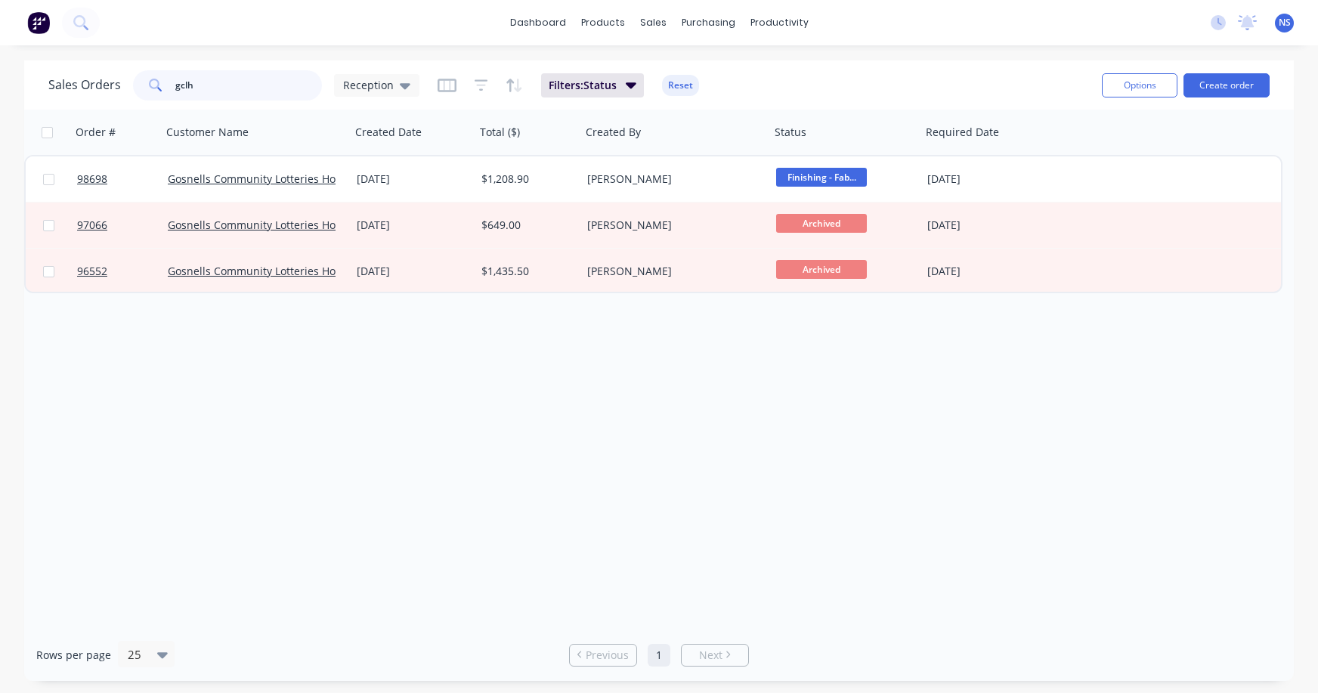
click at [239, 82] on input "gclh" at bounding box center [248, 85] width 147 height 30
type input "g"
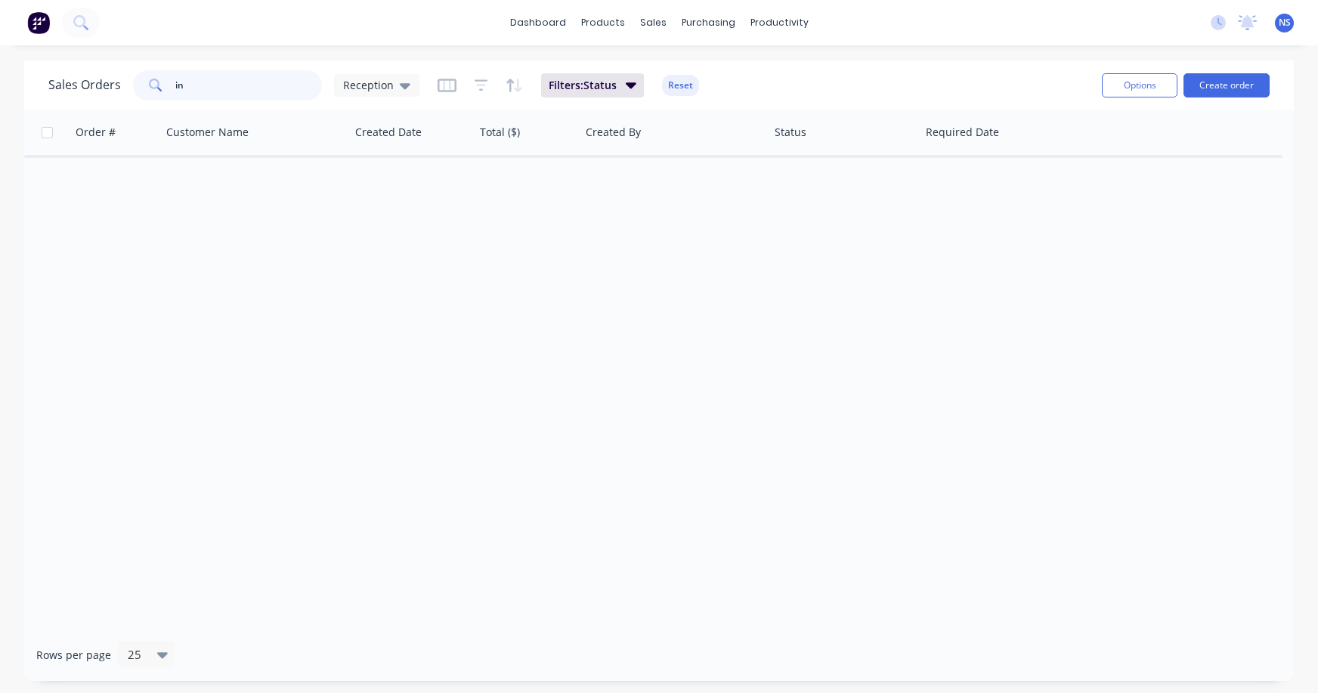
type input "i"
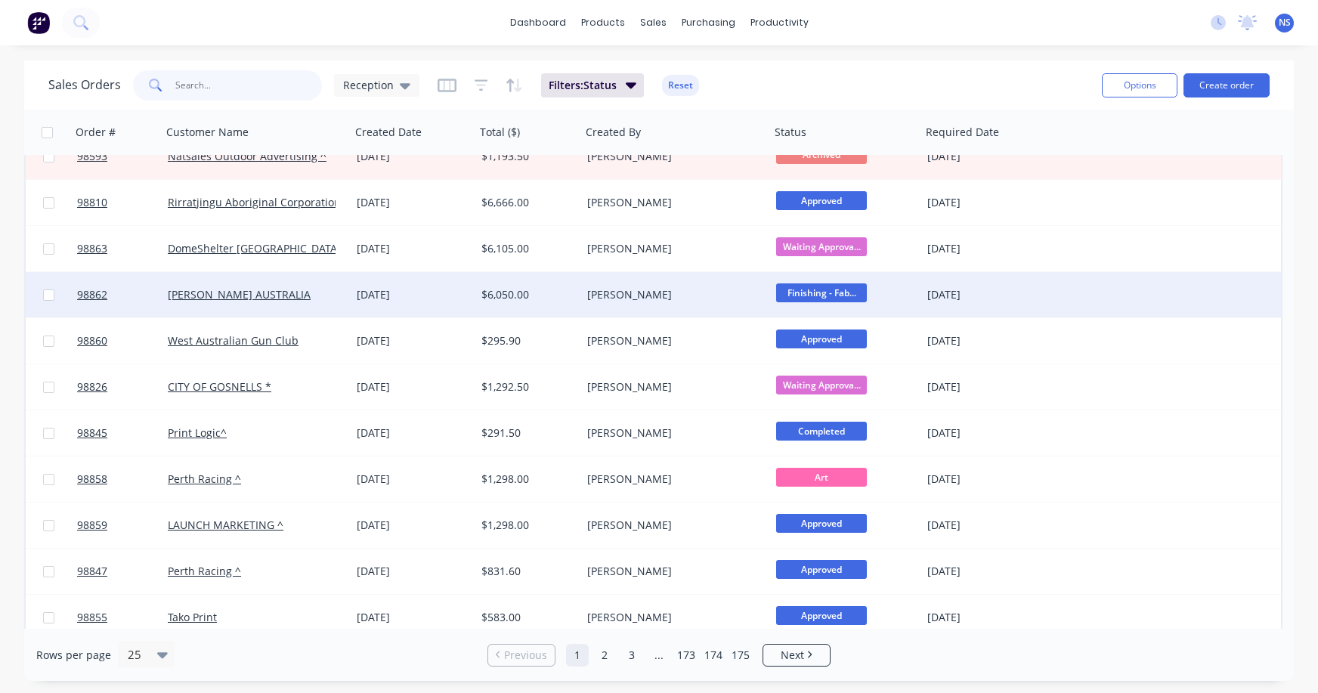
scroll to position [679, 0]
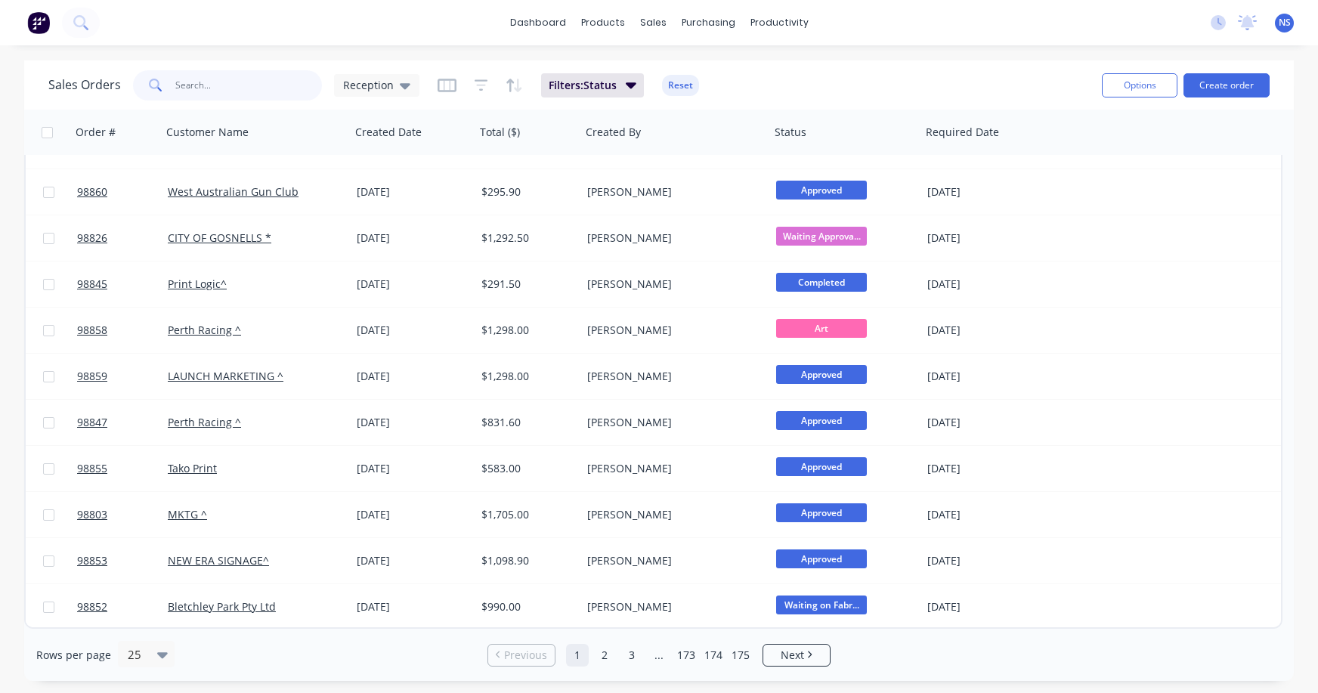
click at [211, 89] on input "text" at bounding box center [248, 85] width 147 height 30
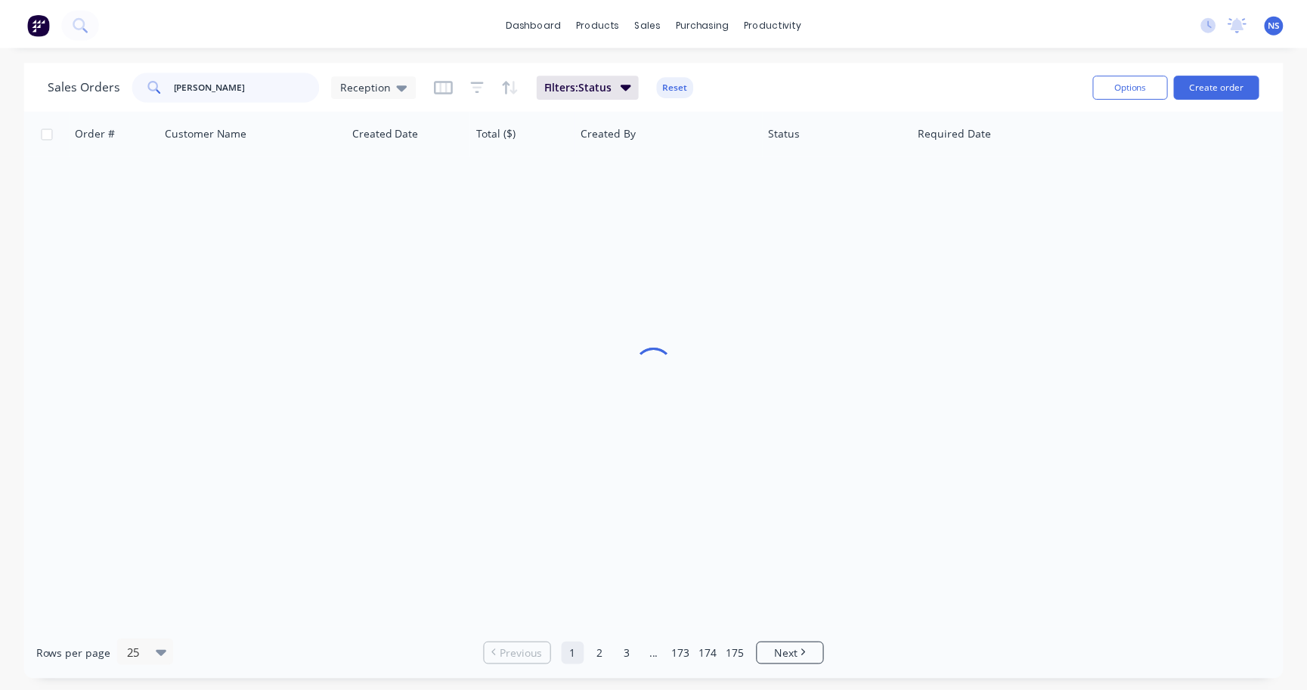
scroll to position [0, 0]
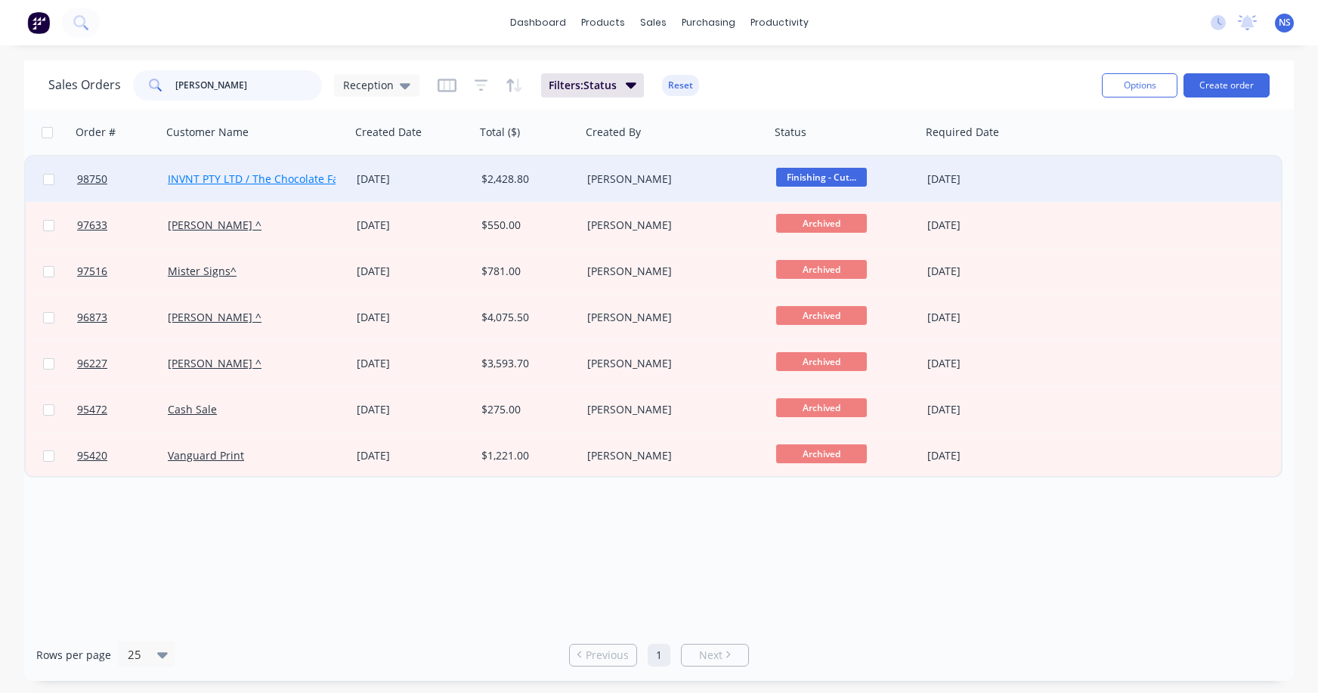
type input "elliot"
click at [280, 181] on link "INVNT PTY LTD / The Chocolate Factory 1A" at bounding box center [274, 179] width 212 height 14
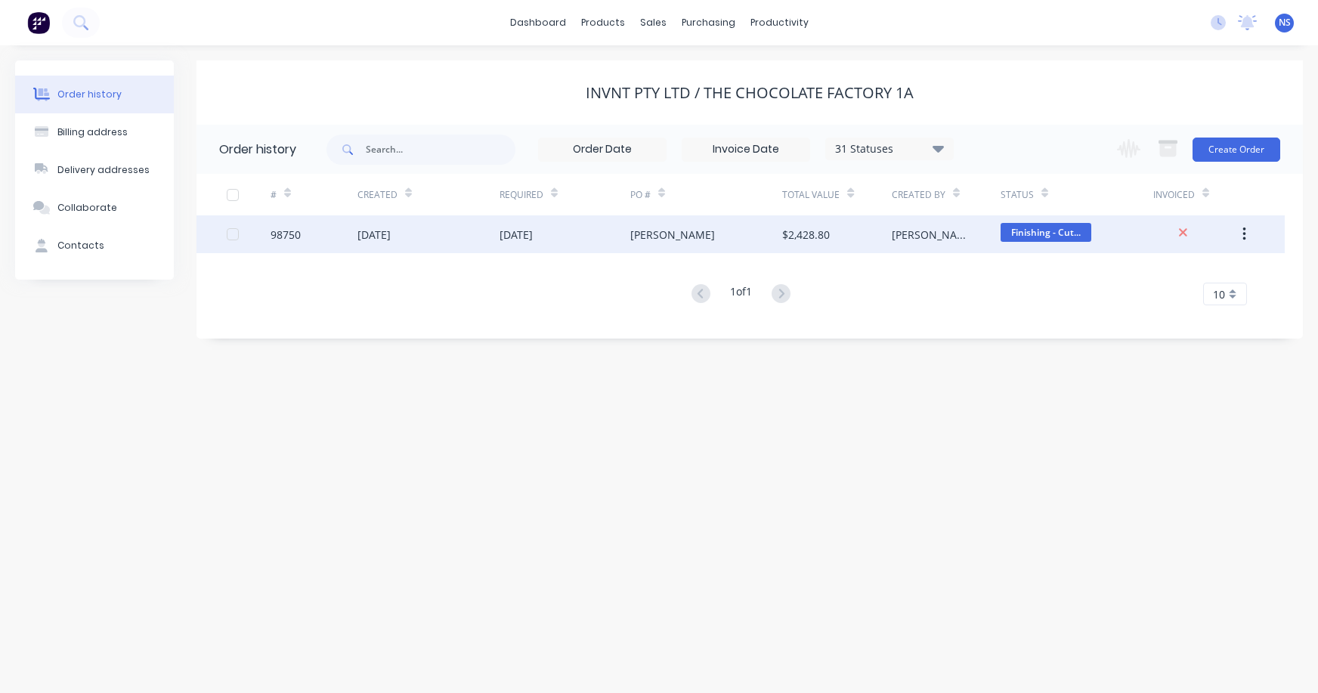
click at [466, 240] on div "30 Sep 2025" at bounding box center [428, 234] width 141 height 38
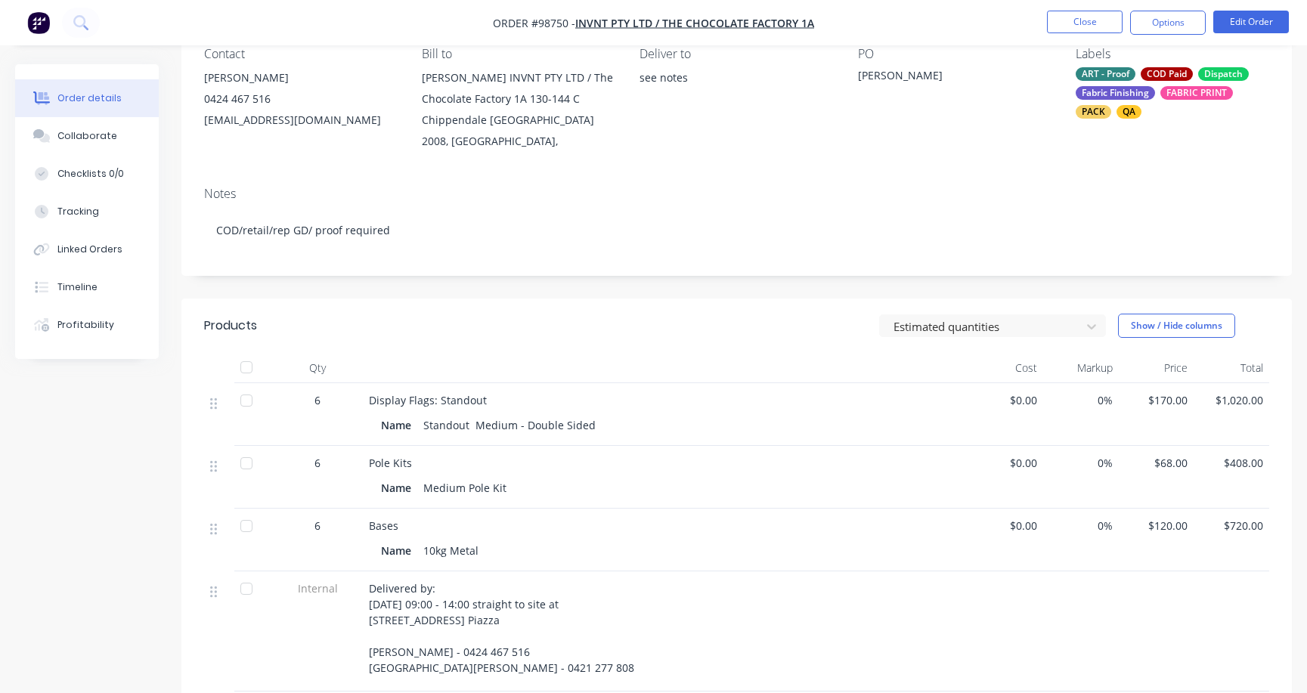
scroll to position [164, 0]
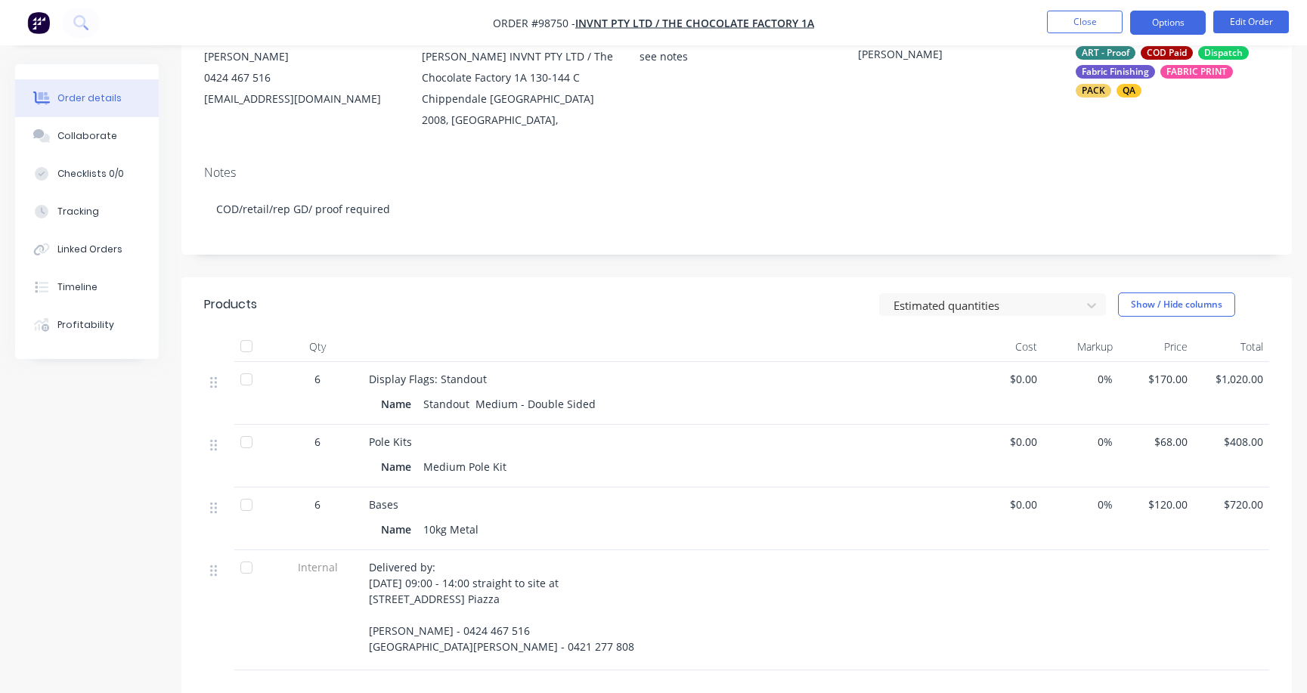
click at [1155, 14] on button "Options" at bounding box center [1168, 23] width 76 height 24
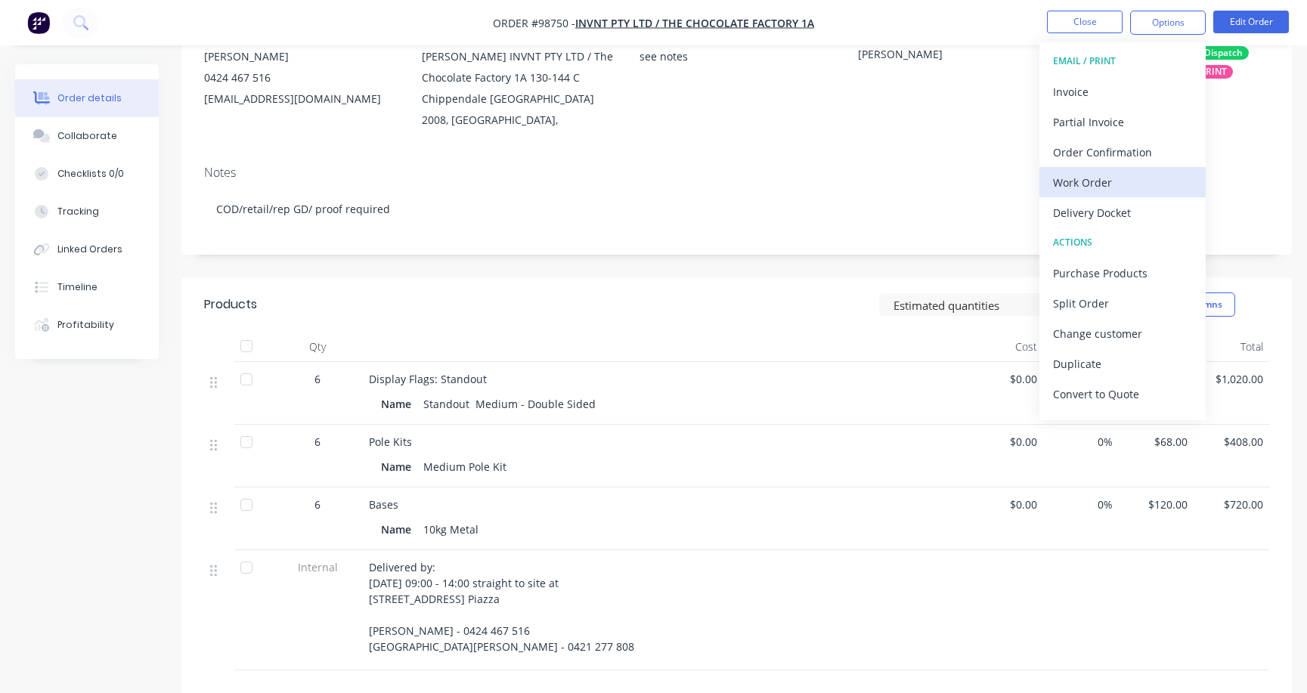
click at [1121, 182] on div "Work Order" at bounding box center [1122, 183] width 139 height 22
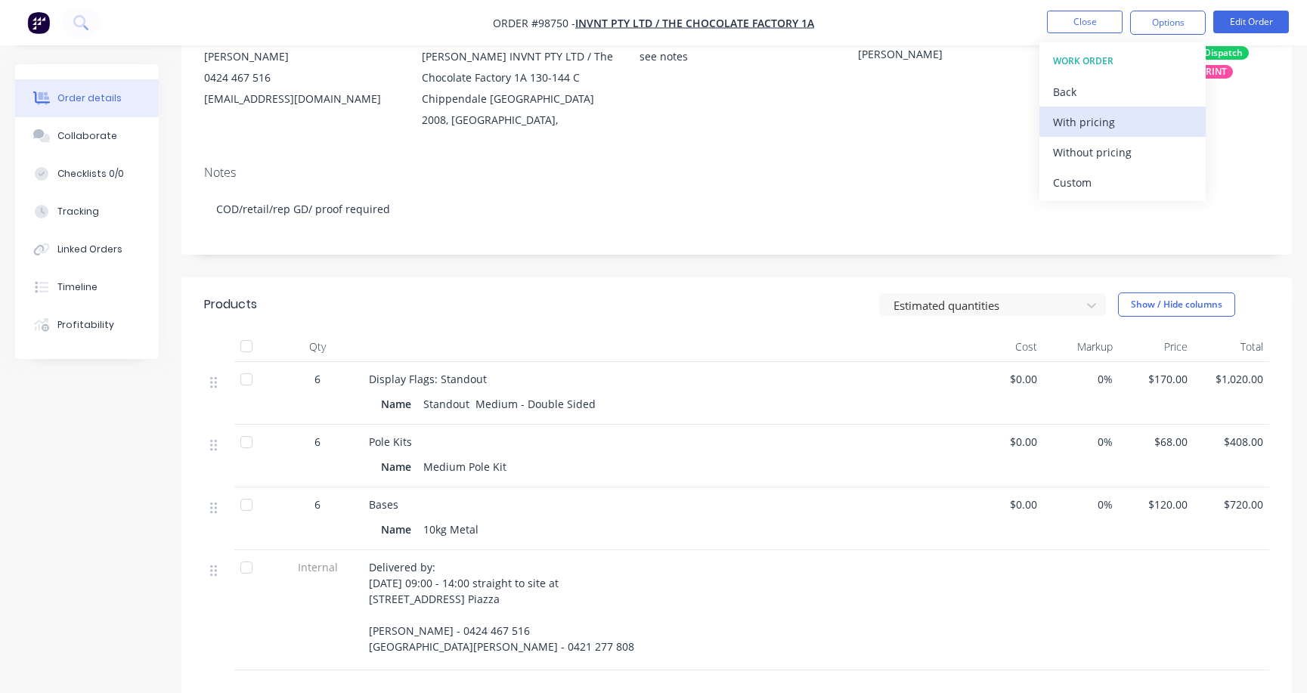
click at [1073, 128] on div "With pricing" at bounding box center [1122, 122] width 139 height 22
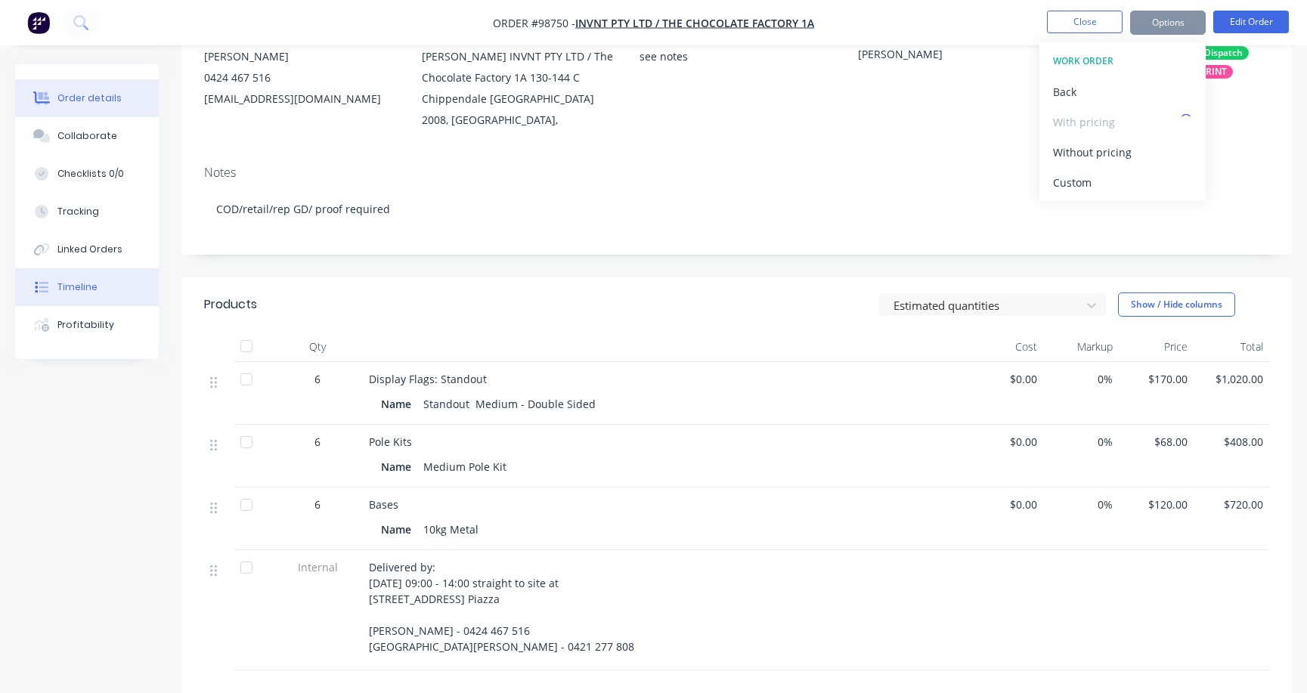
click at [104, 280] on button "Timeline" at bounding box center [87, 287] width 144 height 38
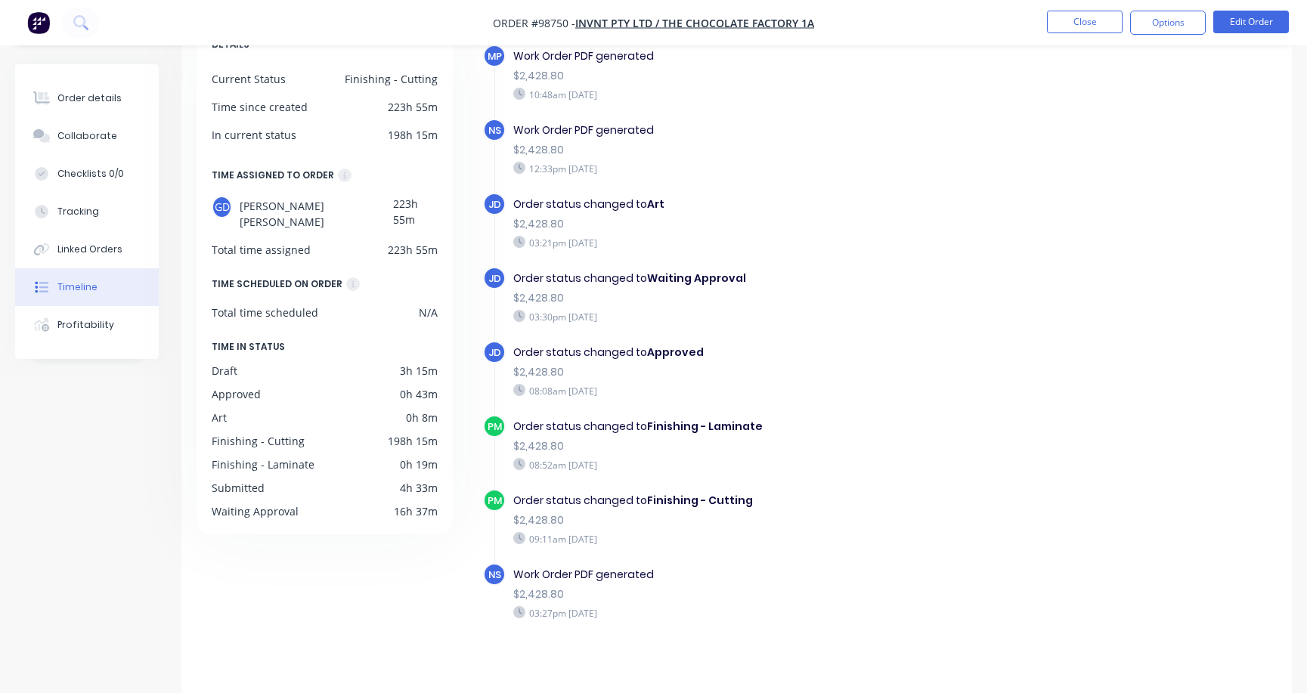
scroll to position [116, 0]
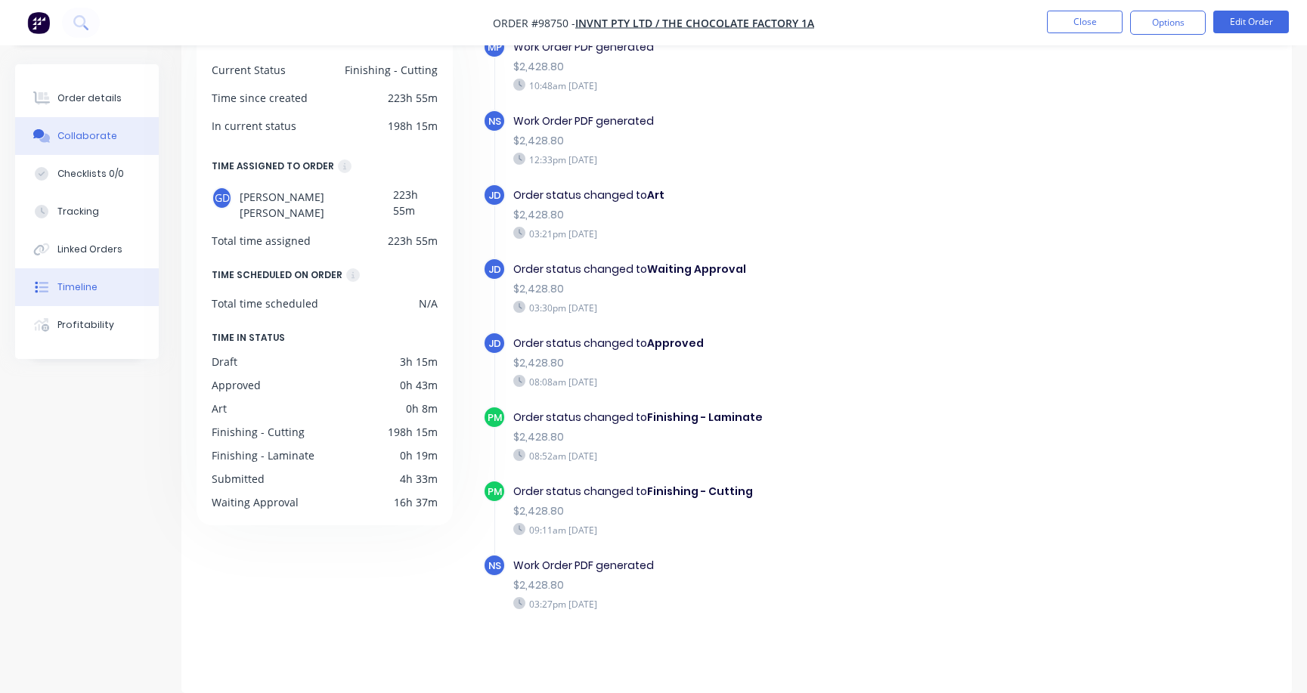
click at [94, 135] on div "Collaborate" at bounding box center [87, 136] width 60 height 14
